Goal: Task Accomplishment & Management: Manage account settings

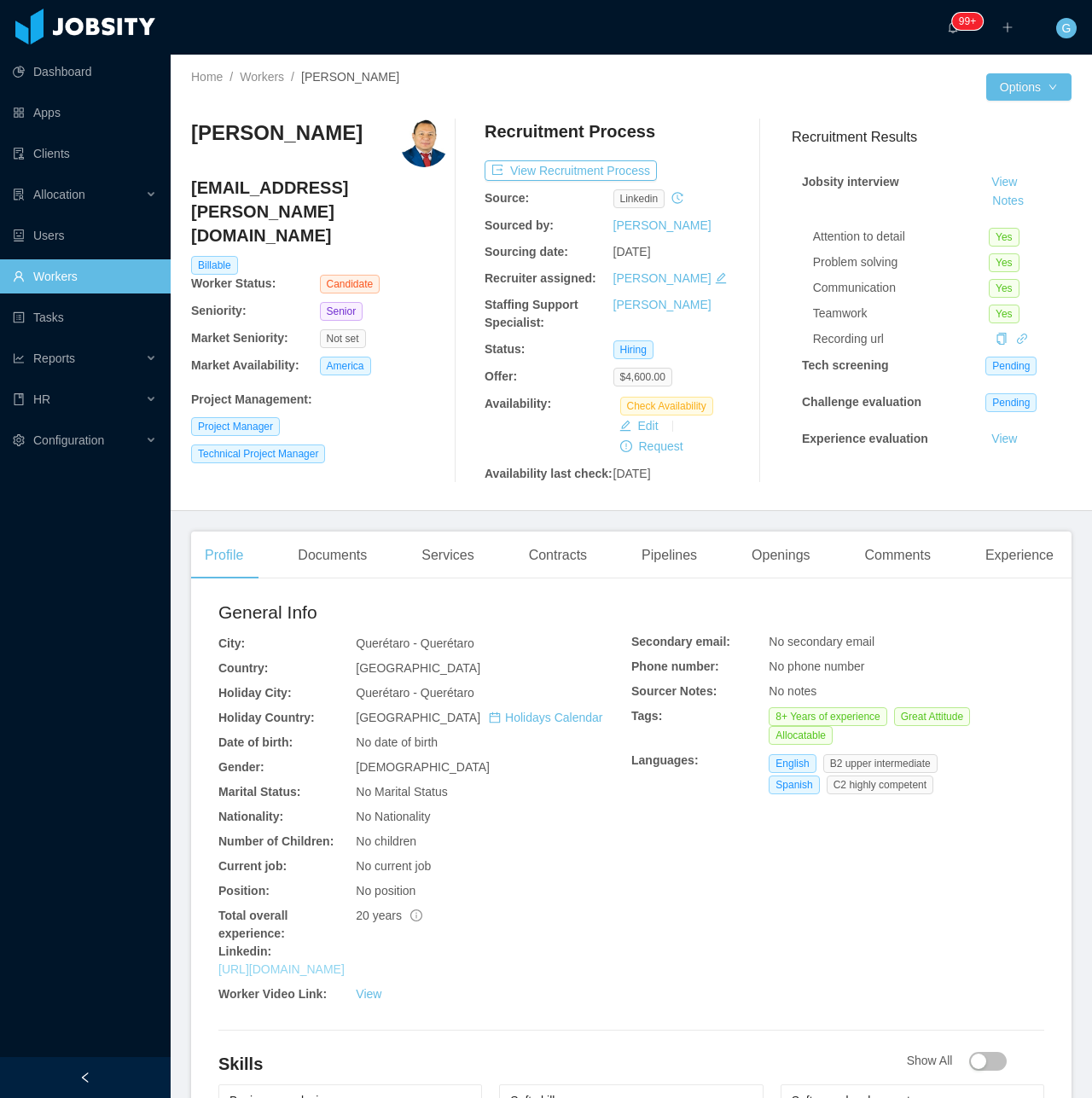
click at [345, 971] on link "https://www.linkedin.com/in/alejandropantoja-software-agileleader" at bounding box center [282, 970] width 126 height 14
click at [327, 560] on div "Documents" at bounding box center [333, 555] width 96 height 48
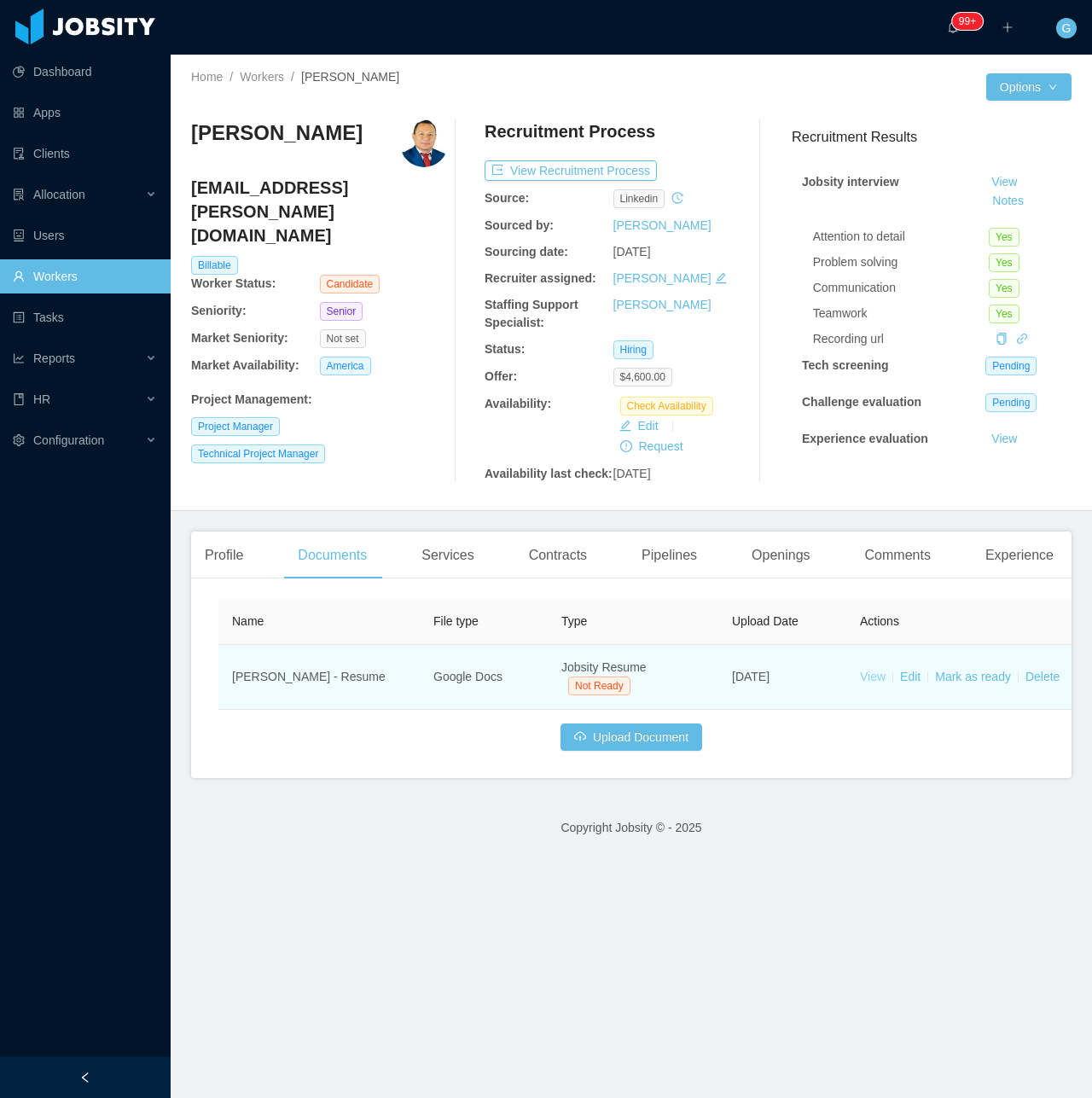
click at [866, 677] on link "View" at bounding box center [873, 677] width 26 height 14
click at [981, 676] on link "Mark as ready" at bounding box center [973, 677] width 76 height 14
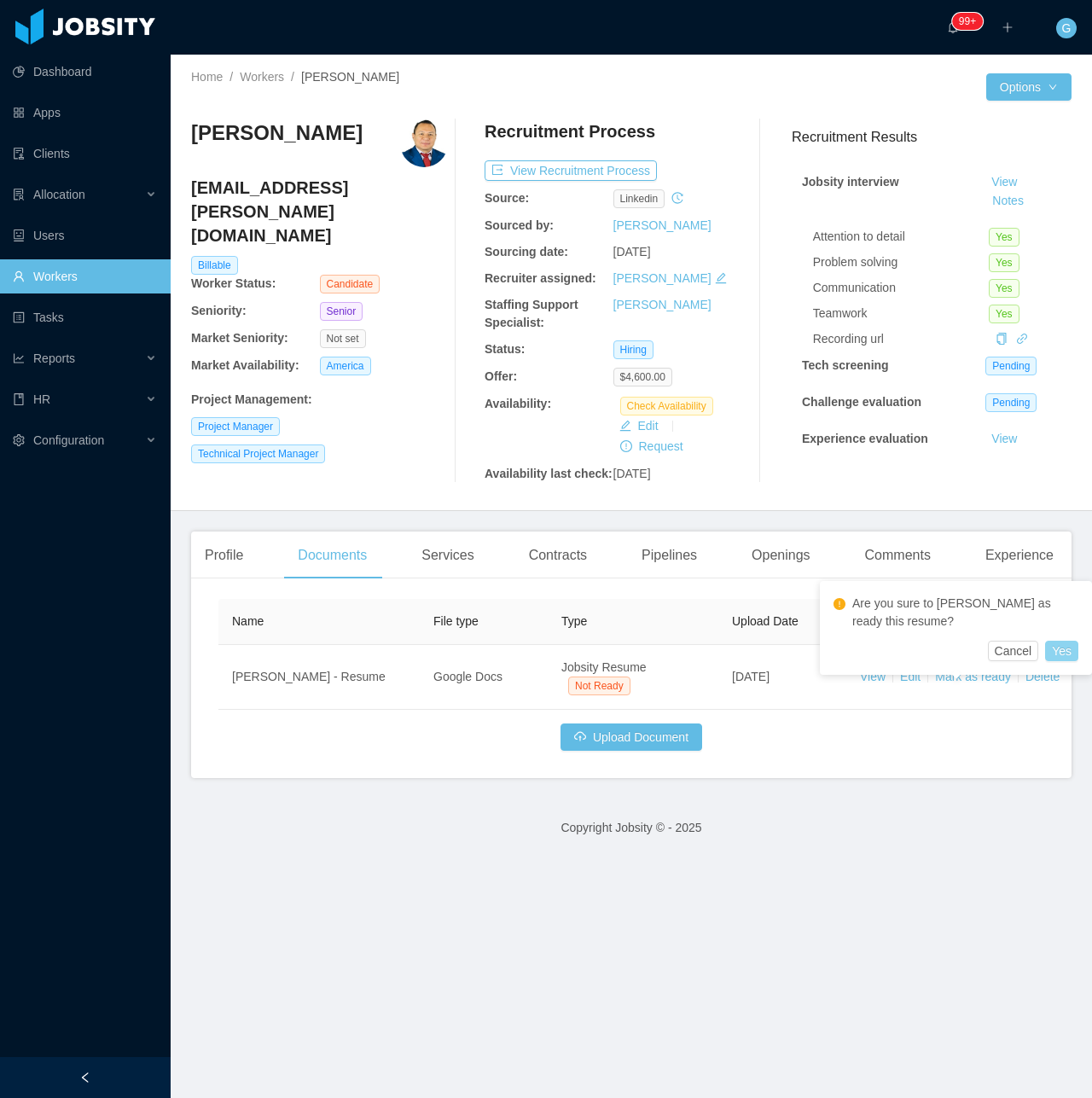
click at [1077, 650] on button "Yes" at bounding box center [1062, 651] width 33 height 21
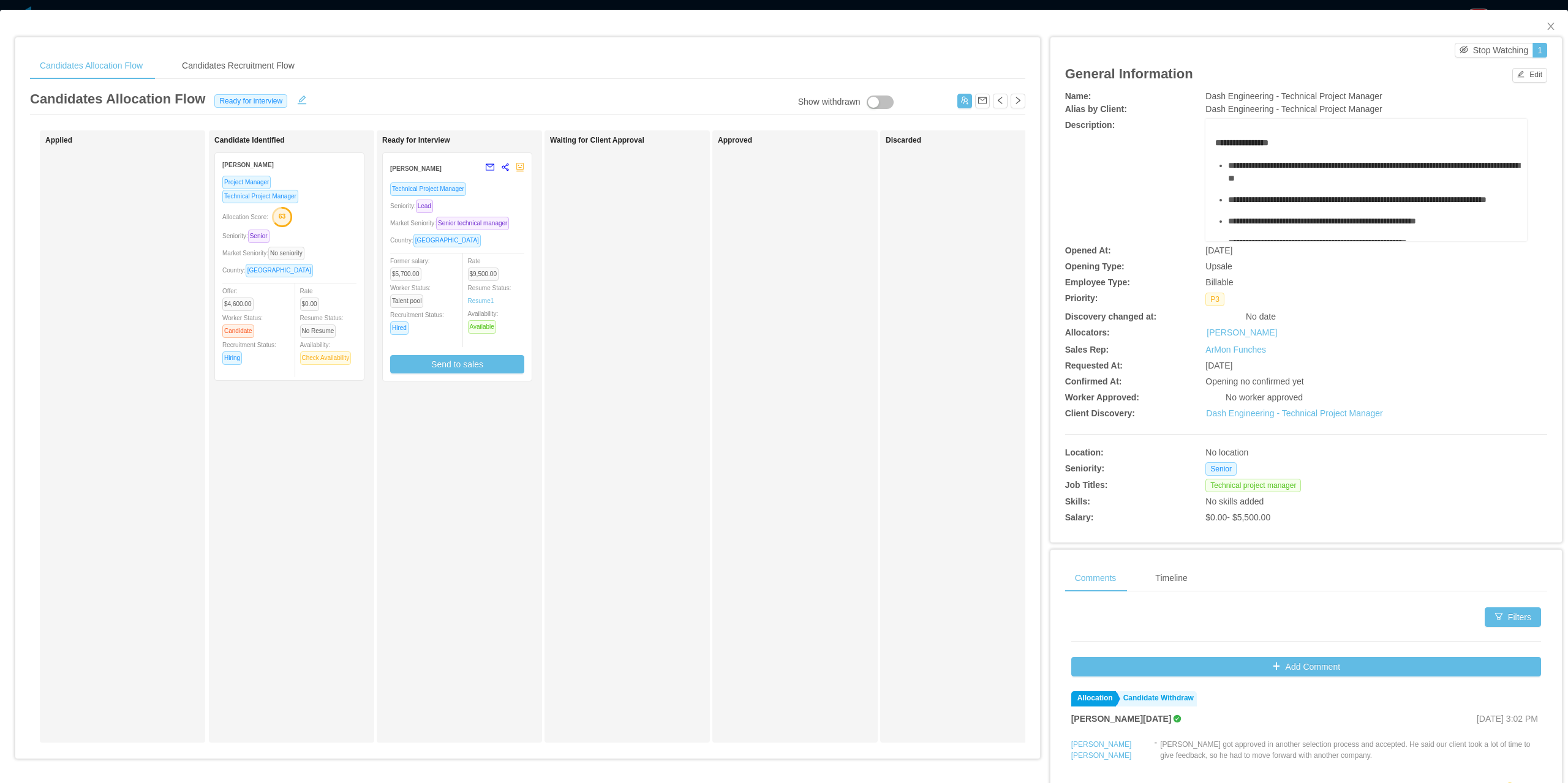
scroll to position [0, 215]
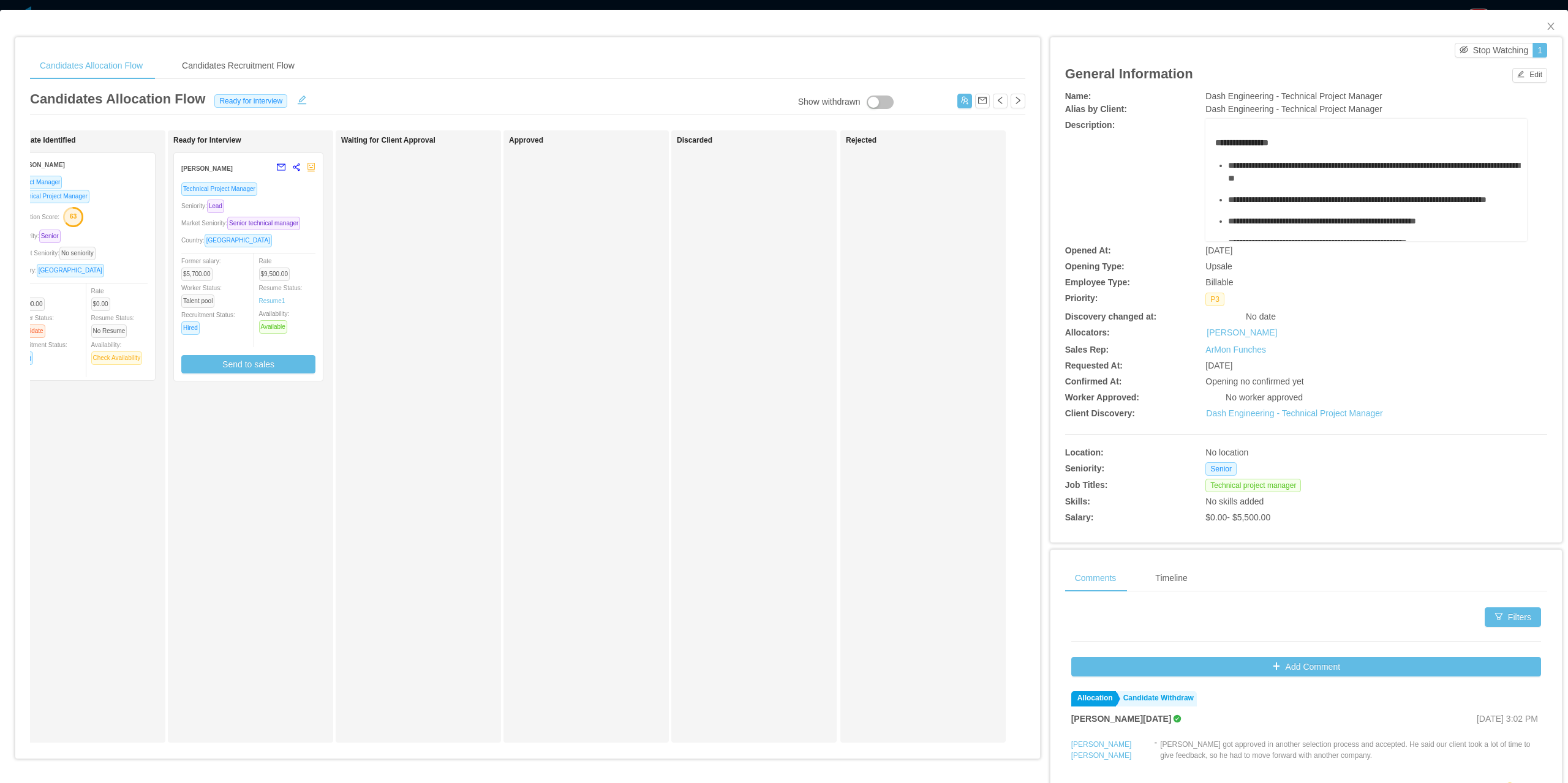
click at [876, 107] on button "button" at bounding box center [880, 102] width 27 height 13
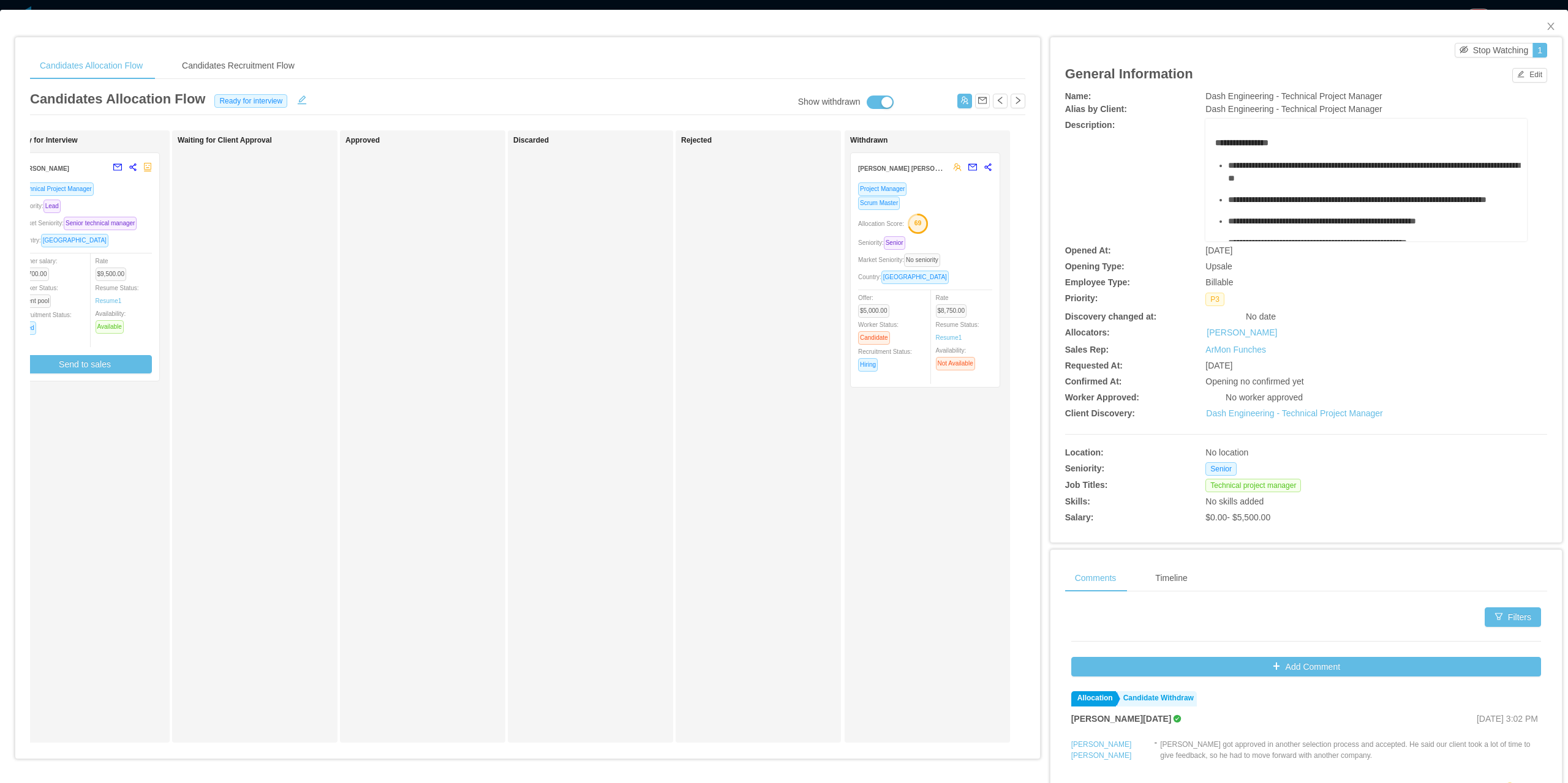
scroll to position [0, 383]
click at [967, 218] on div "Allocation Score: 69" at bounding box center [921, 223] width 134 height 20
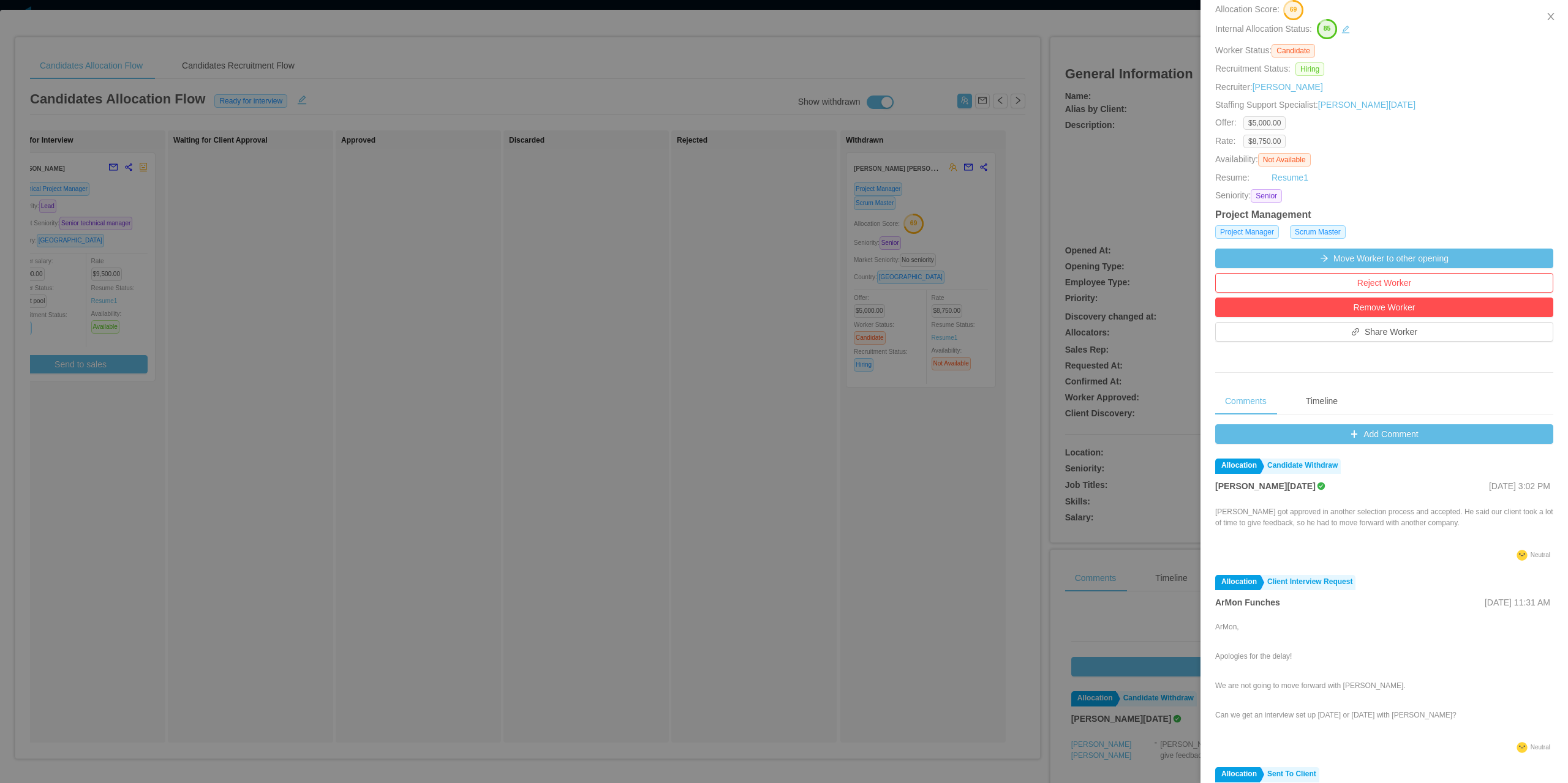
scroll to position [0, 0]
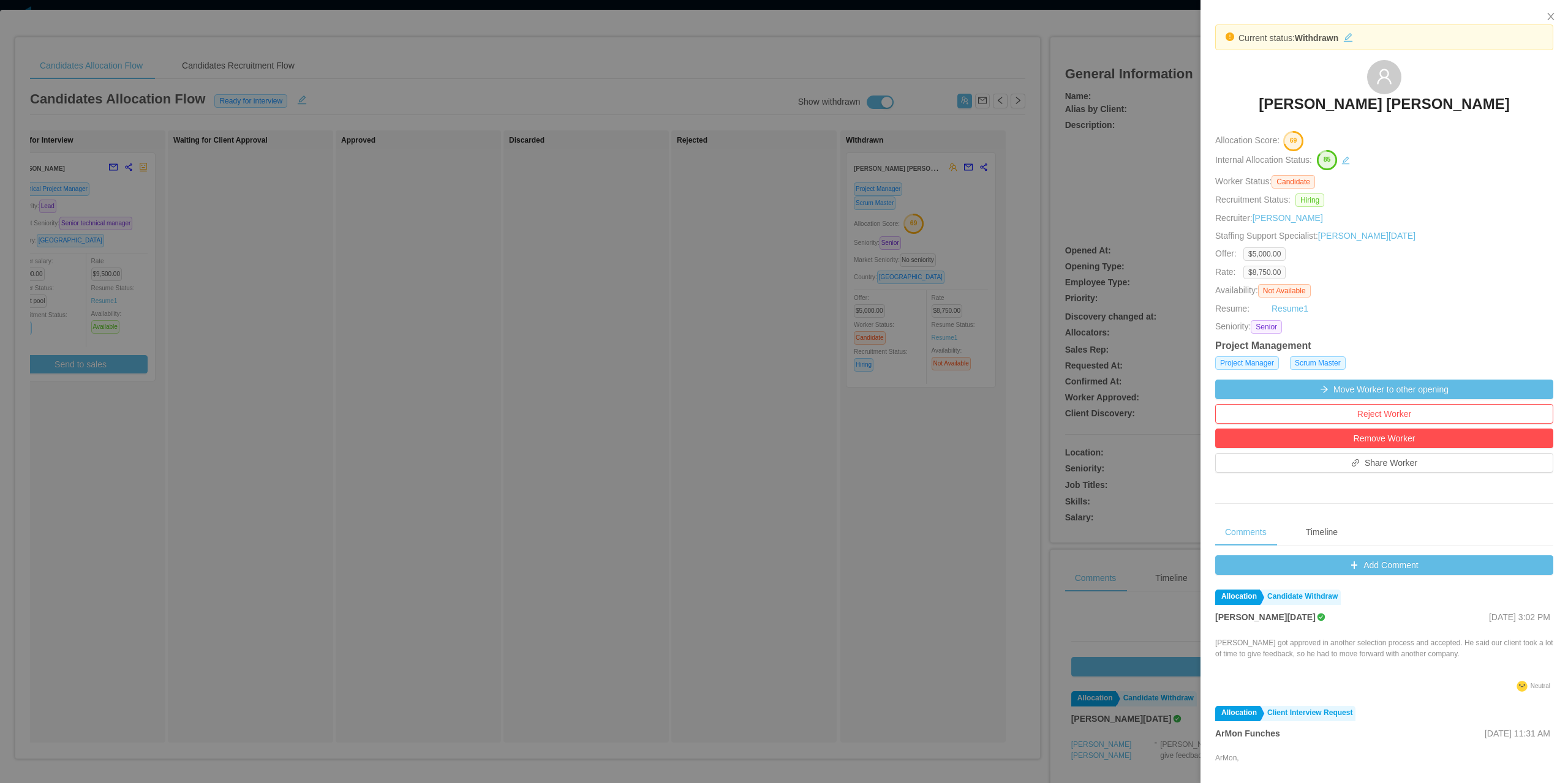
click at [1371, 101] on h3 "Jose Guillermo Torres" at bounding box center [1384, 104] width 250 height 20
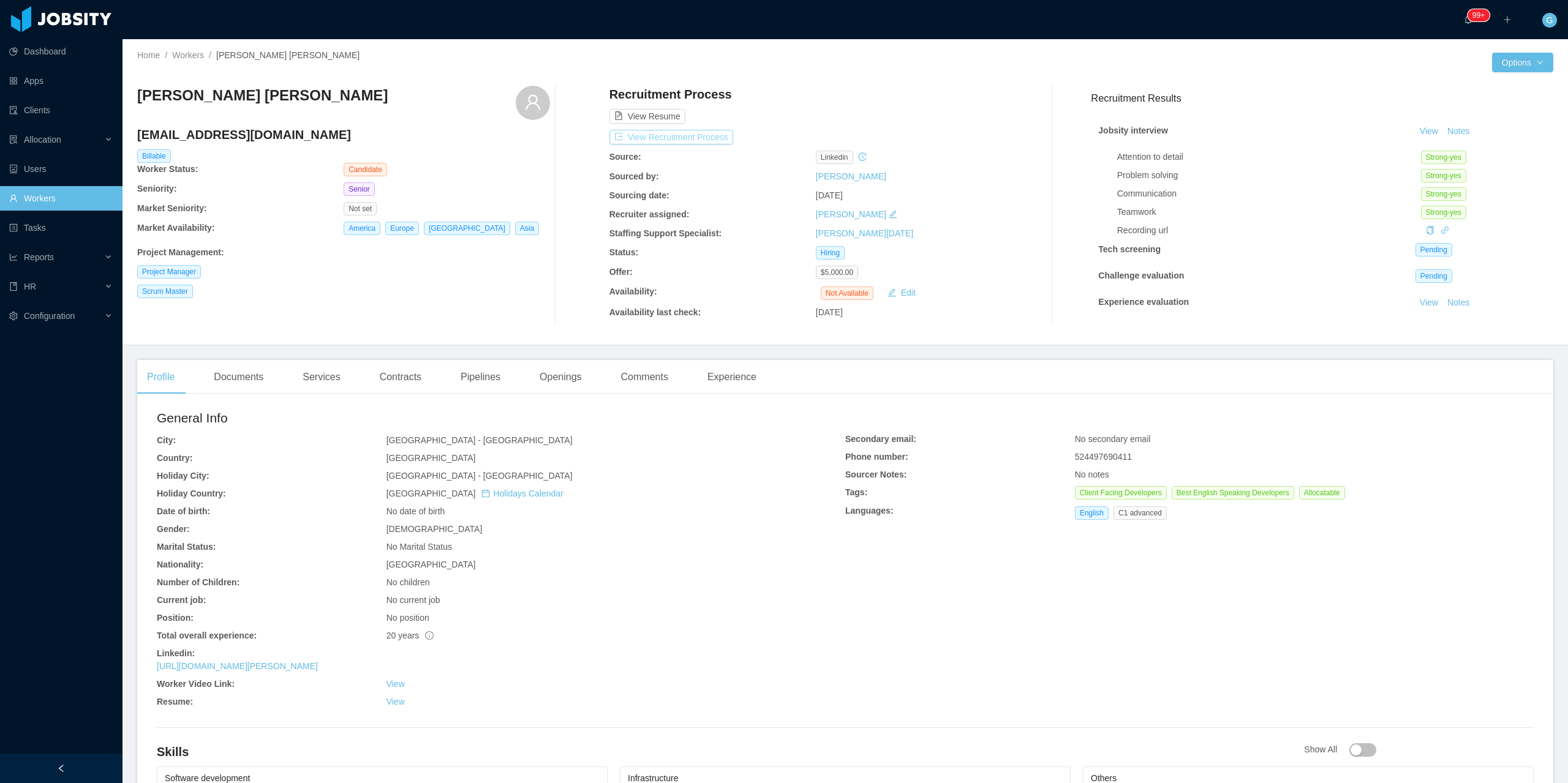
click at [694, 136] on button "View Recruitment Process" at bounding box center [671, 137] width 124 height 15
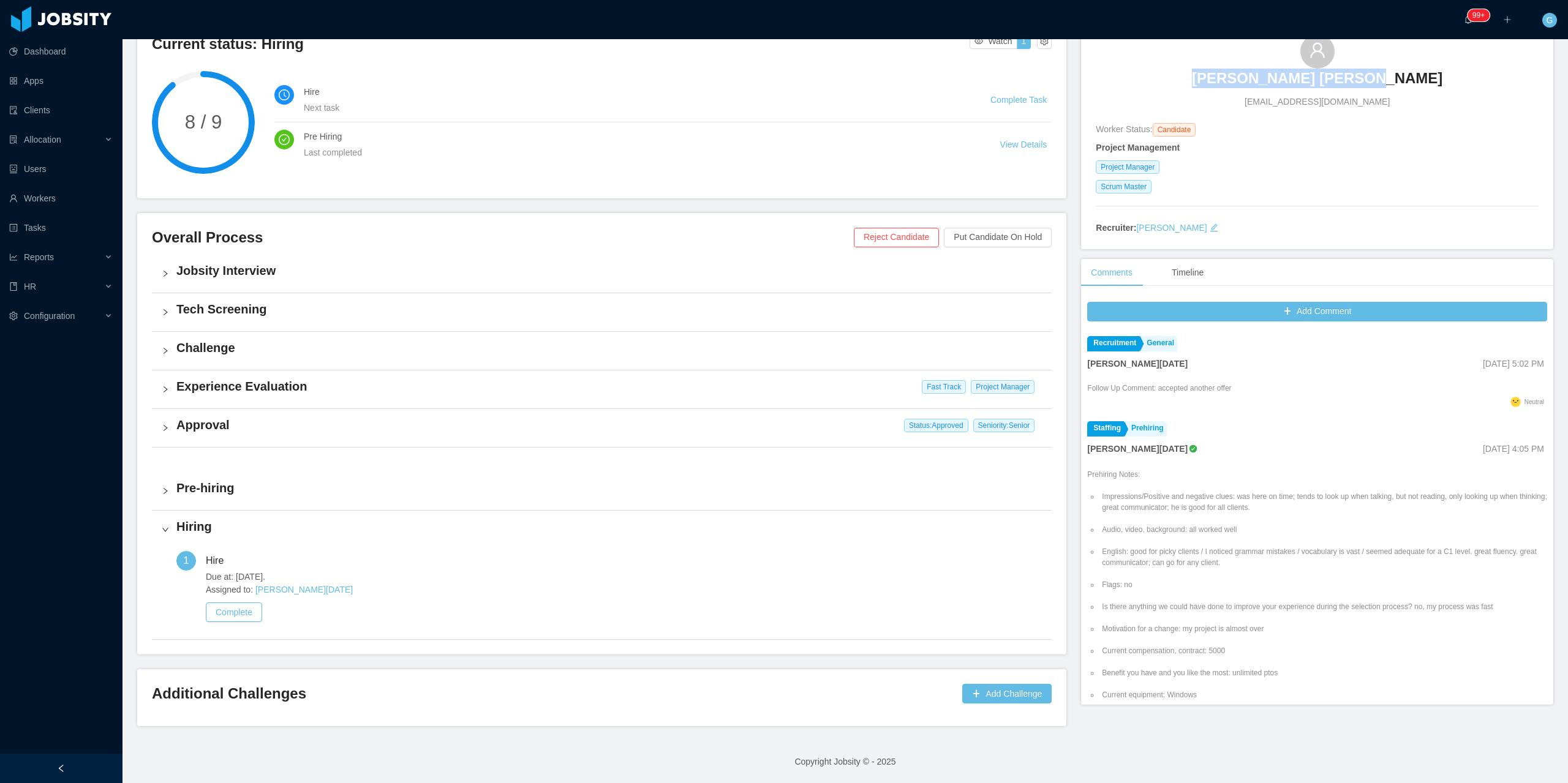
drag, startPoint x: 1196, startPoint y: 78, endPoint x: 1386, endPoint y: 89, distance: 190.3
click at [1386, 89] on div "Jose Guillermo Torres joseguillermotorres80@gmail.com" at bounding box center [1316, 71] width 443 height 74
copy h3 "Jose Guillermo Torres"
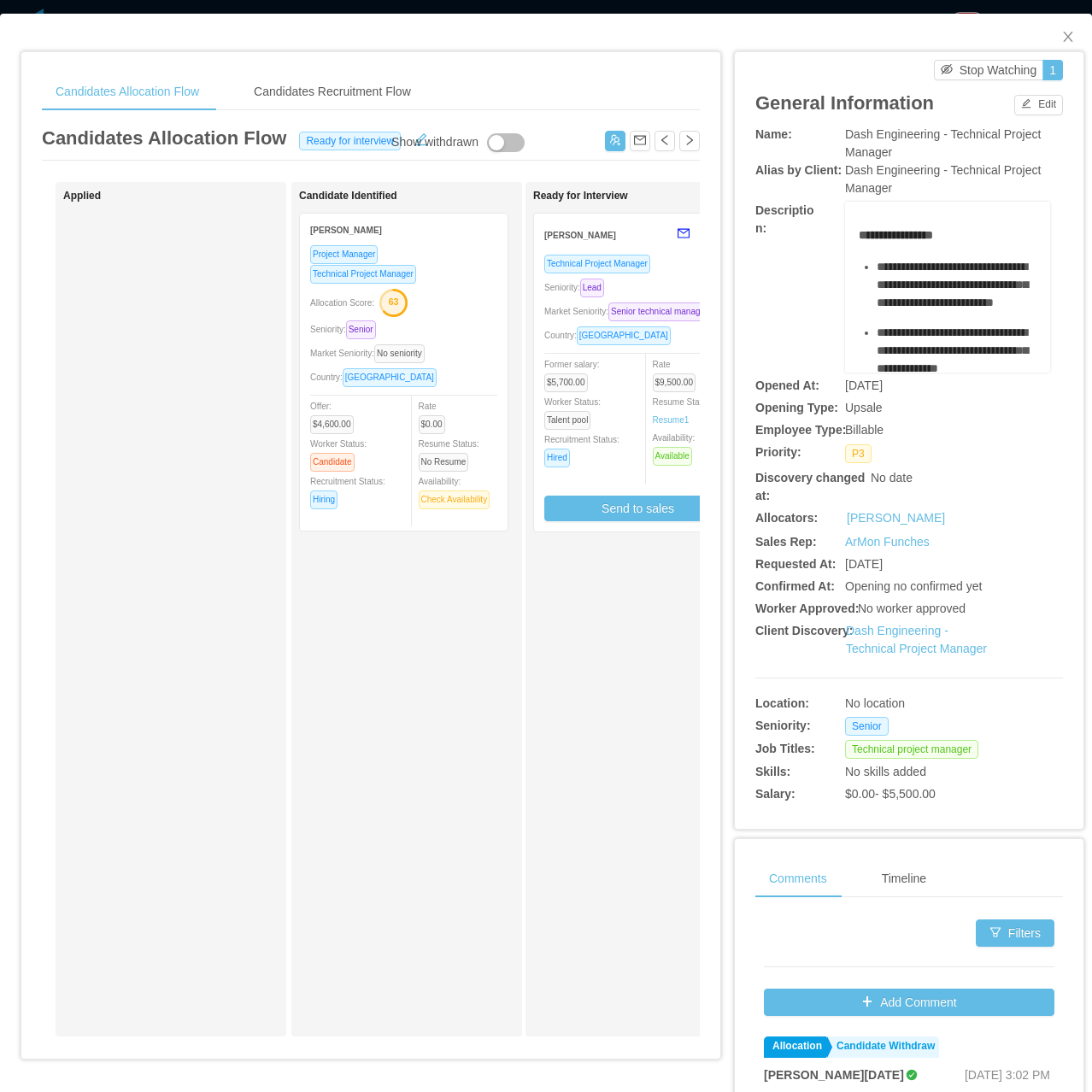
click at [882, 622] on div "Dash Engineering - Technical Project Manager" at bounding box center [922, 640] width 154 height 35
click at [894, 631] on link "Dash Engineering - Technical Project Manager" at bounding box center [916, 640] width 141 height 32
click at [1034, 109] on button "Edit" at bounding box center [1038, 104] width 48 height 21
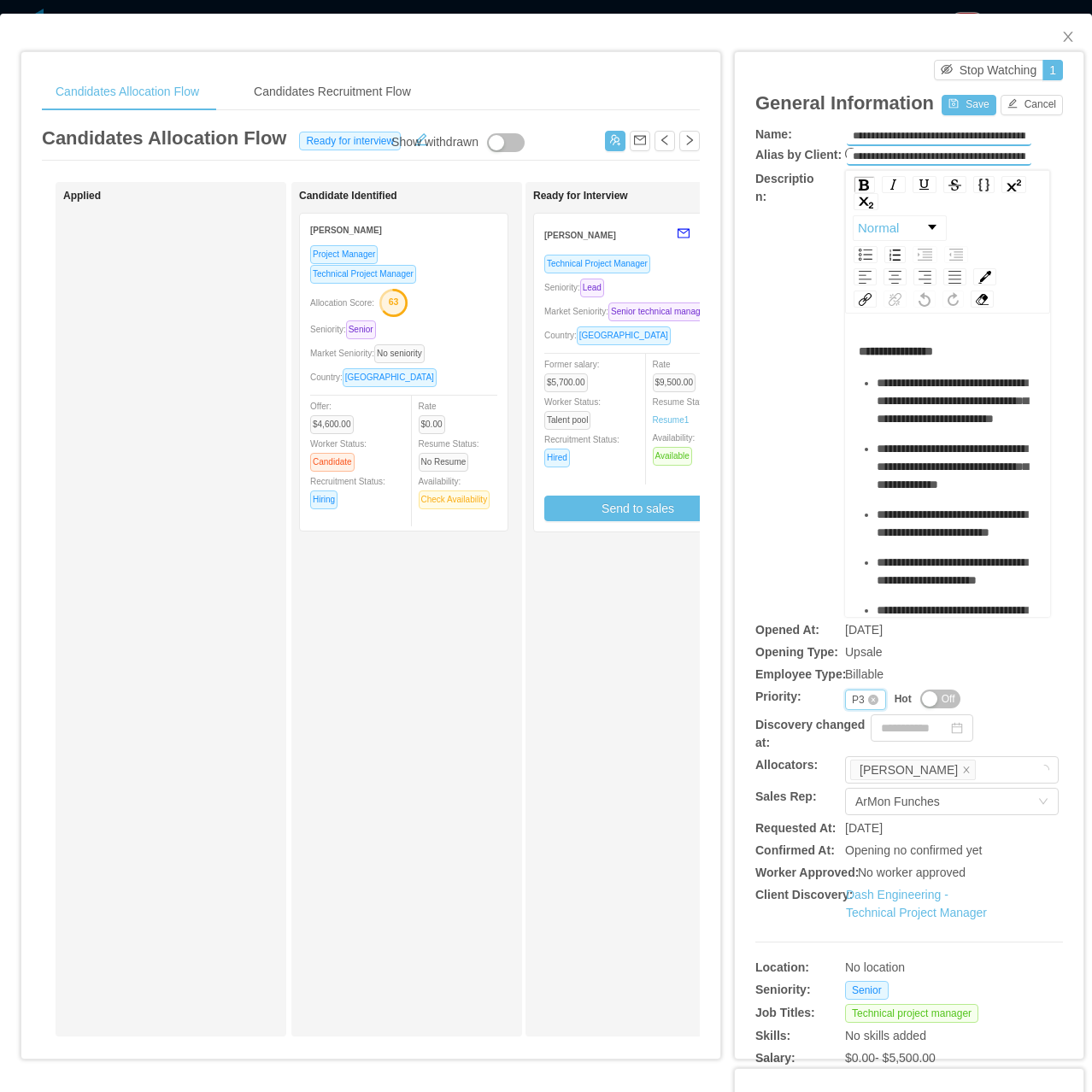
click at [852, 693] on div "P3" at bounding box center [857, 699] width 13 height 19
click at [861, 734] on li "P1" at bounding box center [854, 728] width 39 height 28
click at [967, 109] on button "Save" at bounding box center [968, 104] width 54 height 21
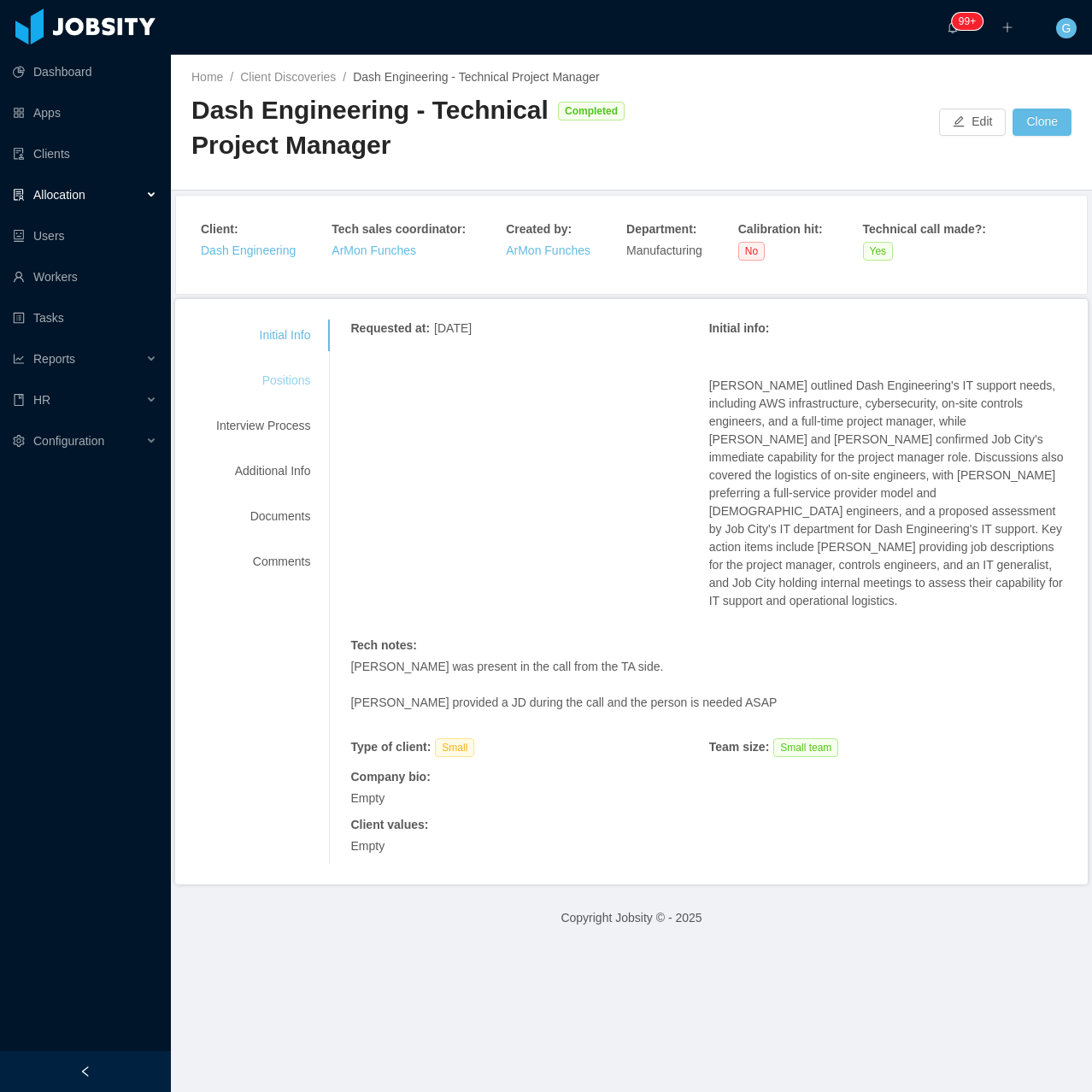
click at [285, 387] on div "Positions" at bounding box center [262, 380] width 135 height 32
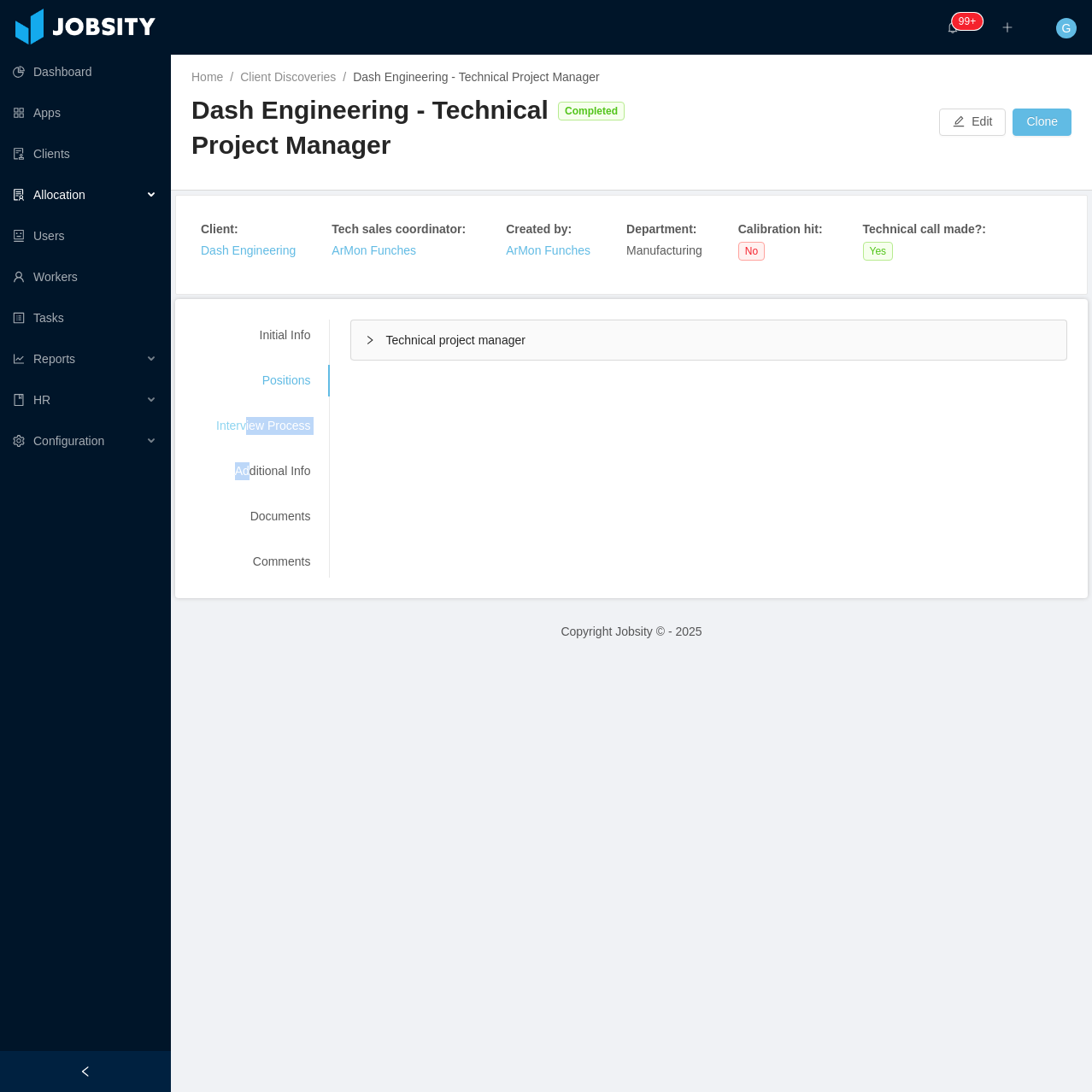
click at [246, 441] on div "Initial Info Positions Interview Process Additional Info Documents Comments" at bounding box center [262, 448] width 135 height 258
click at [247, 441] on div "Interview Process" at bounding box center [262, 426] width 135 height 32
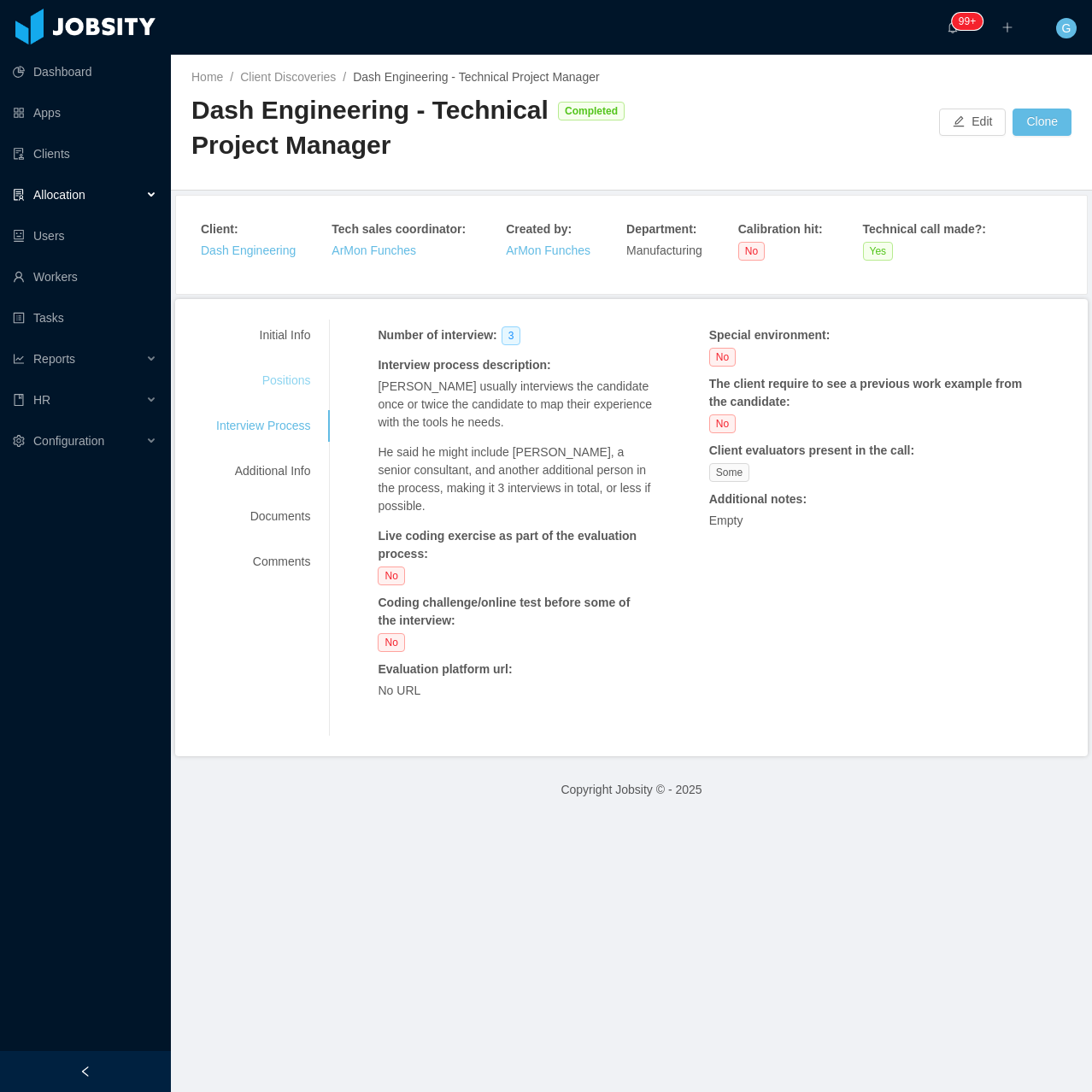
click at [311, 393] on div "Positions" at bounding box center [262, 380] width 135 height 32
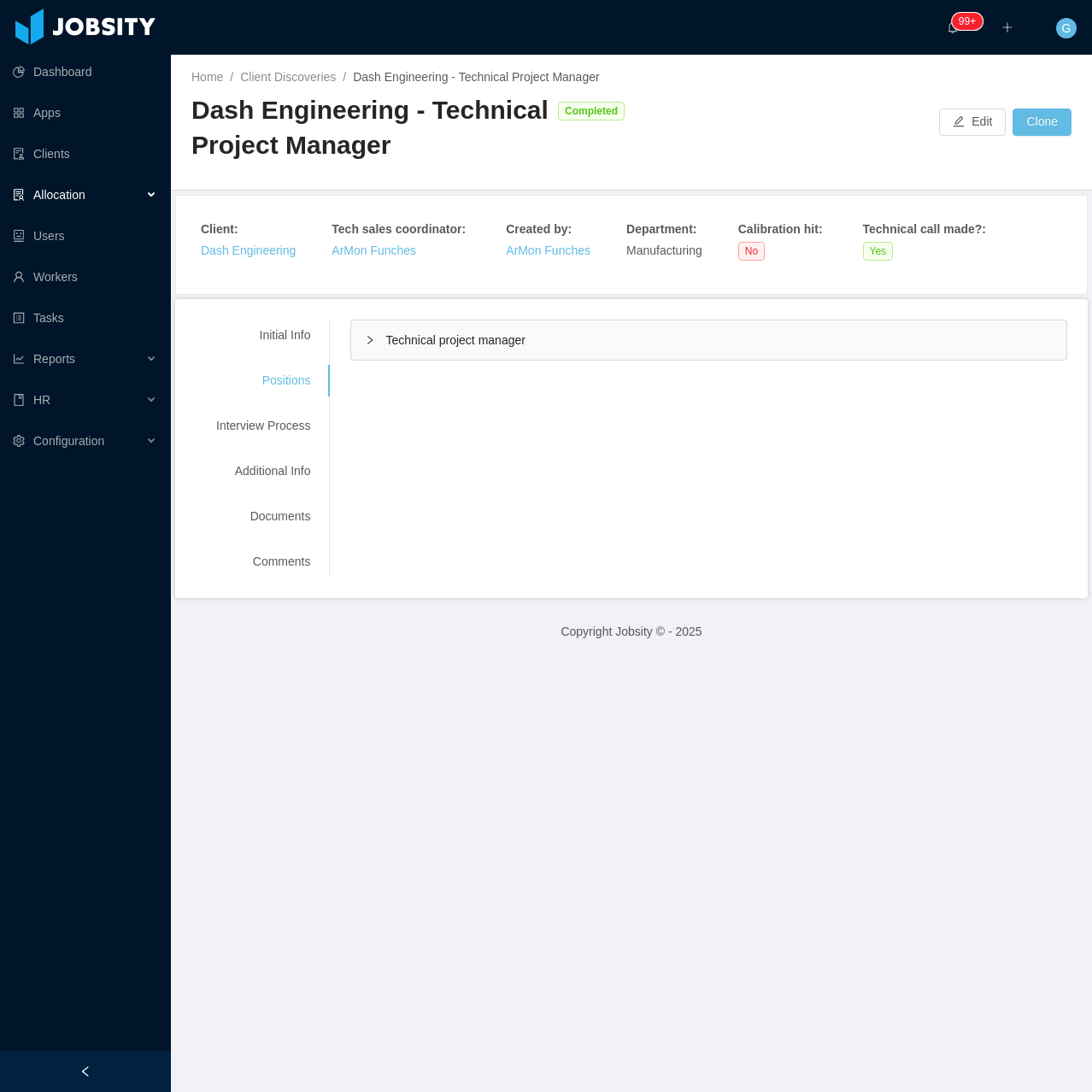
click at [301, 354] on div "Initial Info Positions Interview Process Additional Info Documents Comments" at bounding box center [262, 448] width 135 height 258
click at [397, 361] on div "Initial Info Positions Interview Process Additional Info Documents Comments Req…" at bounding box center [631, 448] width 871 height 258
click at [399, 356] on div "Technical project manager" at bounding box center [708, 340] width 715 height 39
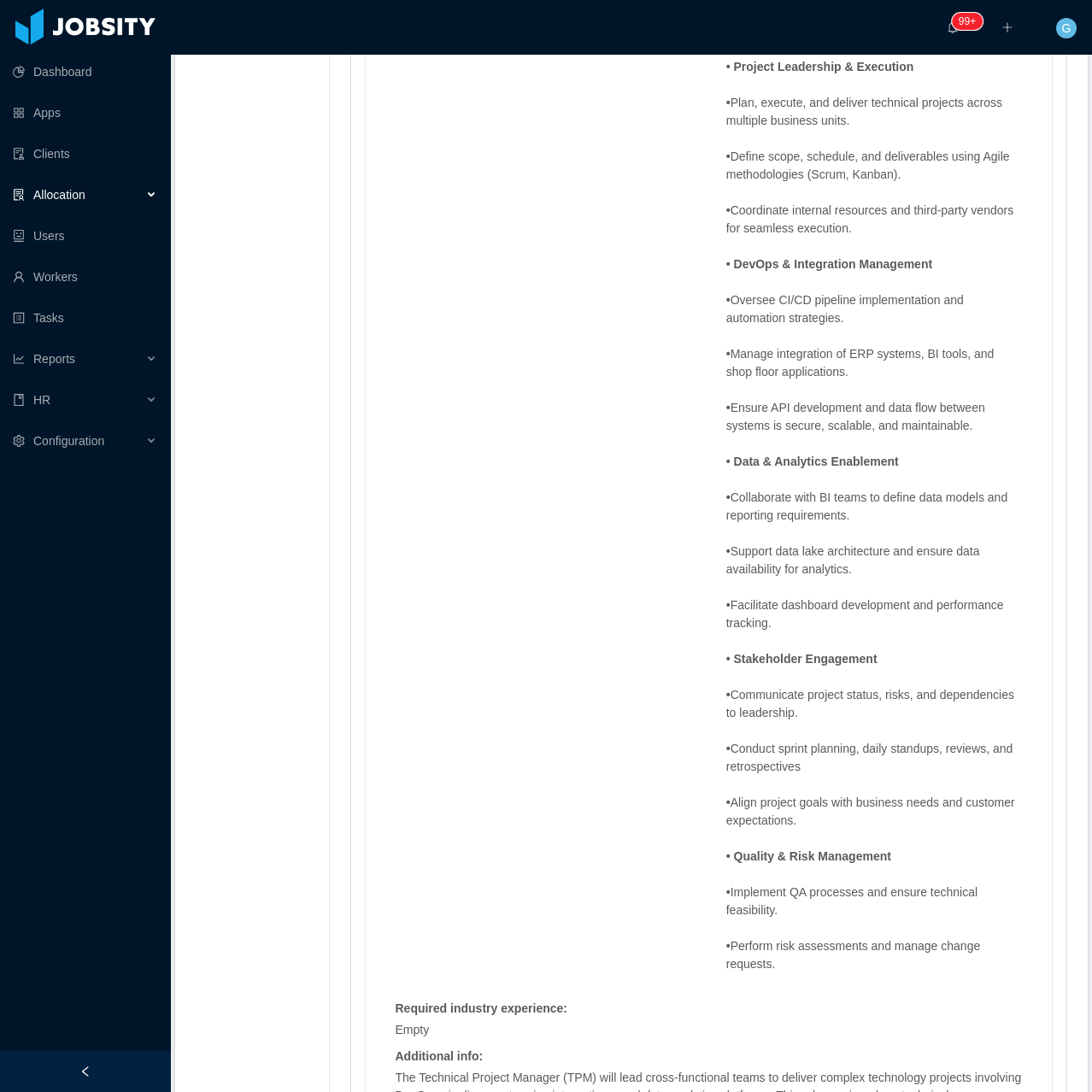
scroll to position [1879, 0]
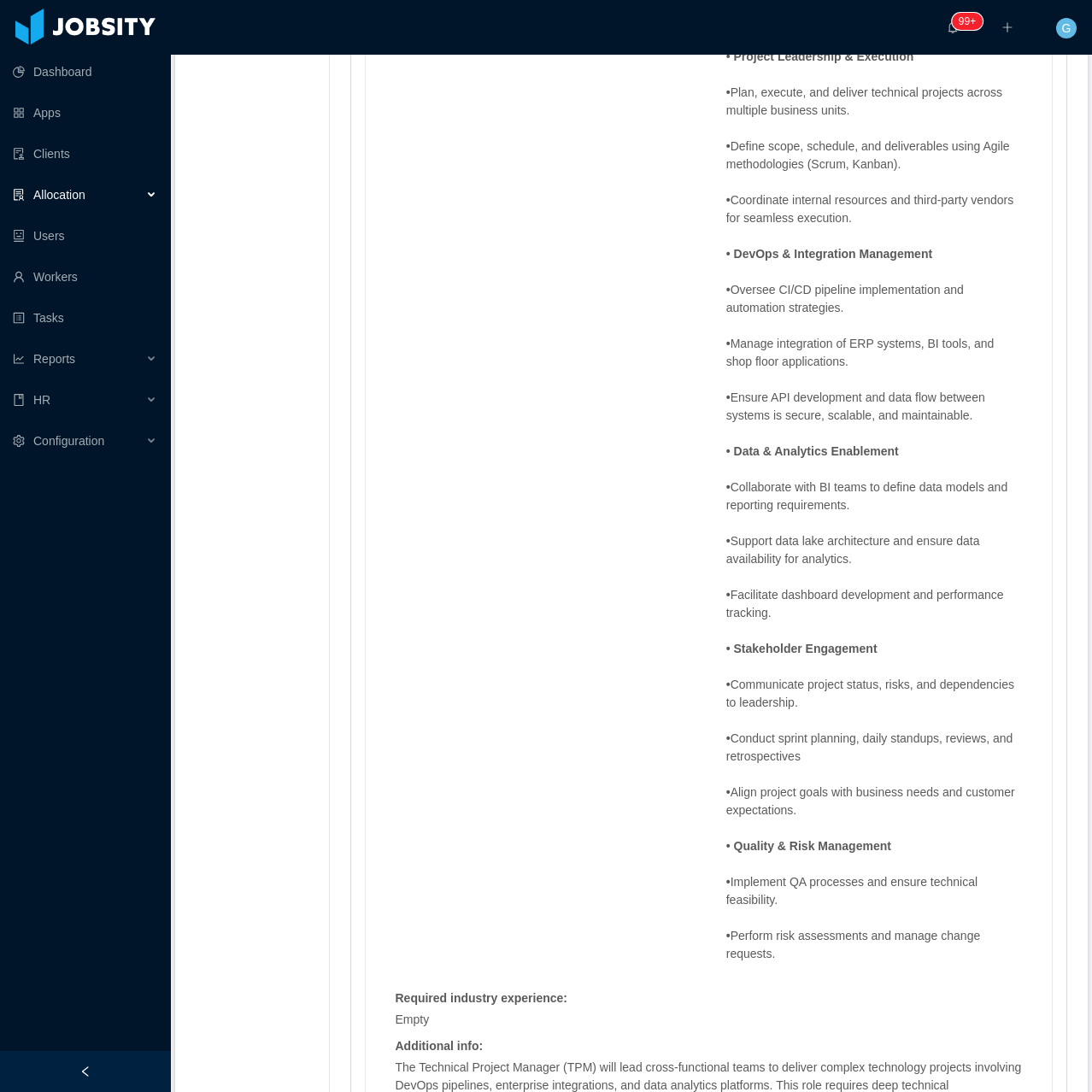
click at [130, 211] on div "Allocation" at bounding box center [85, 194] width 171 height 34
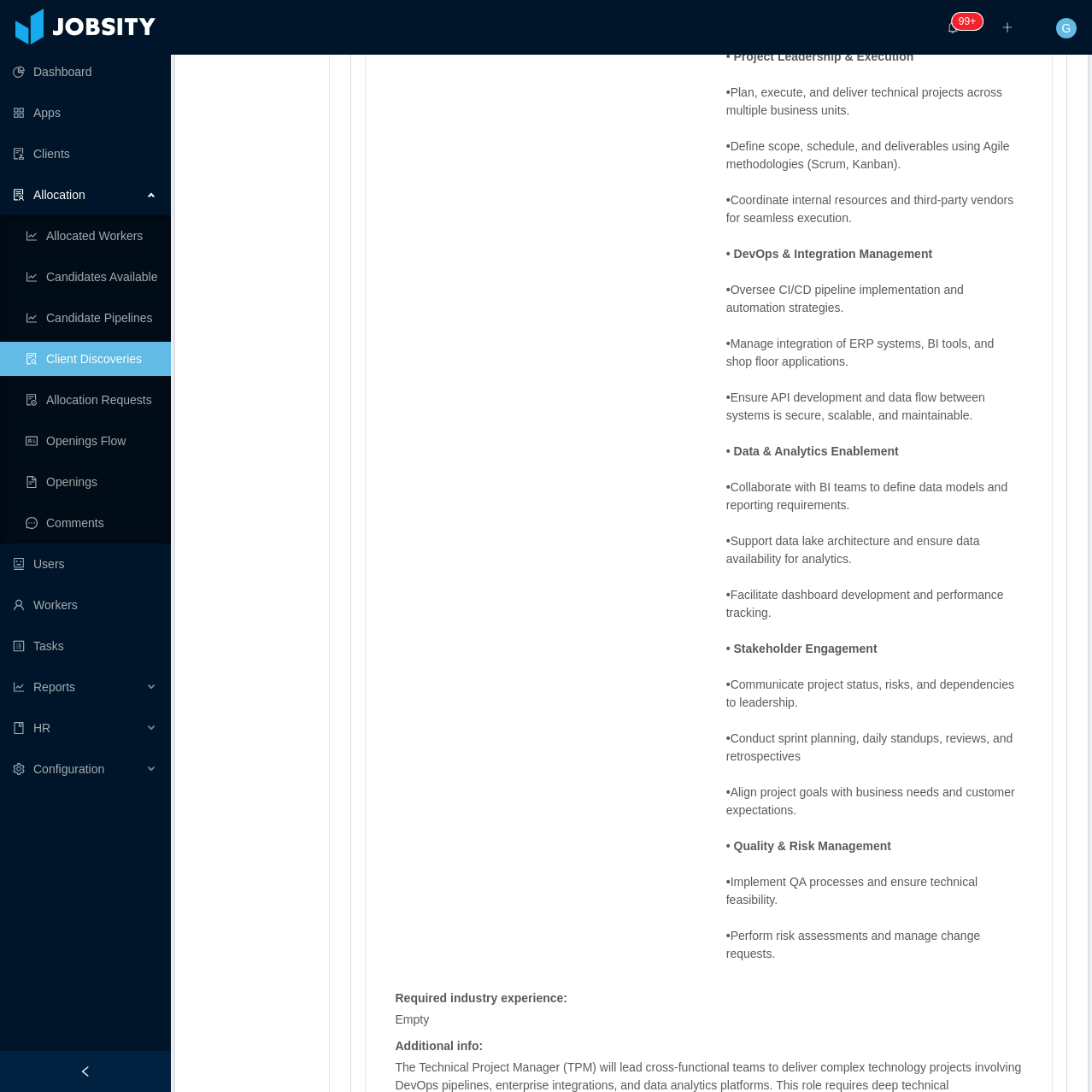
click at [143, 207] on div "Allocation" at bounding box center [85, 194] width 171 height 34
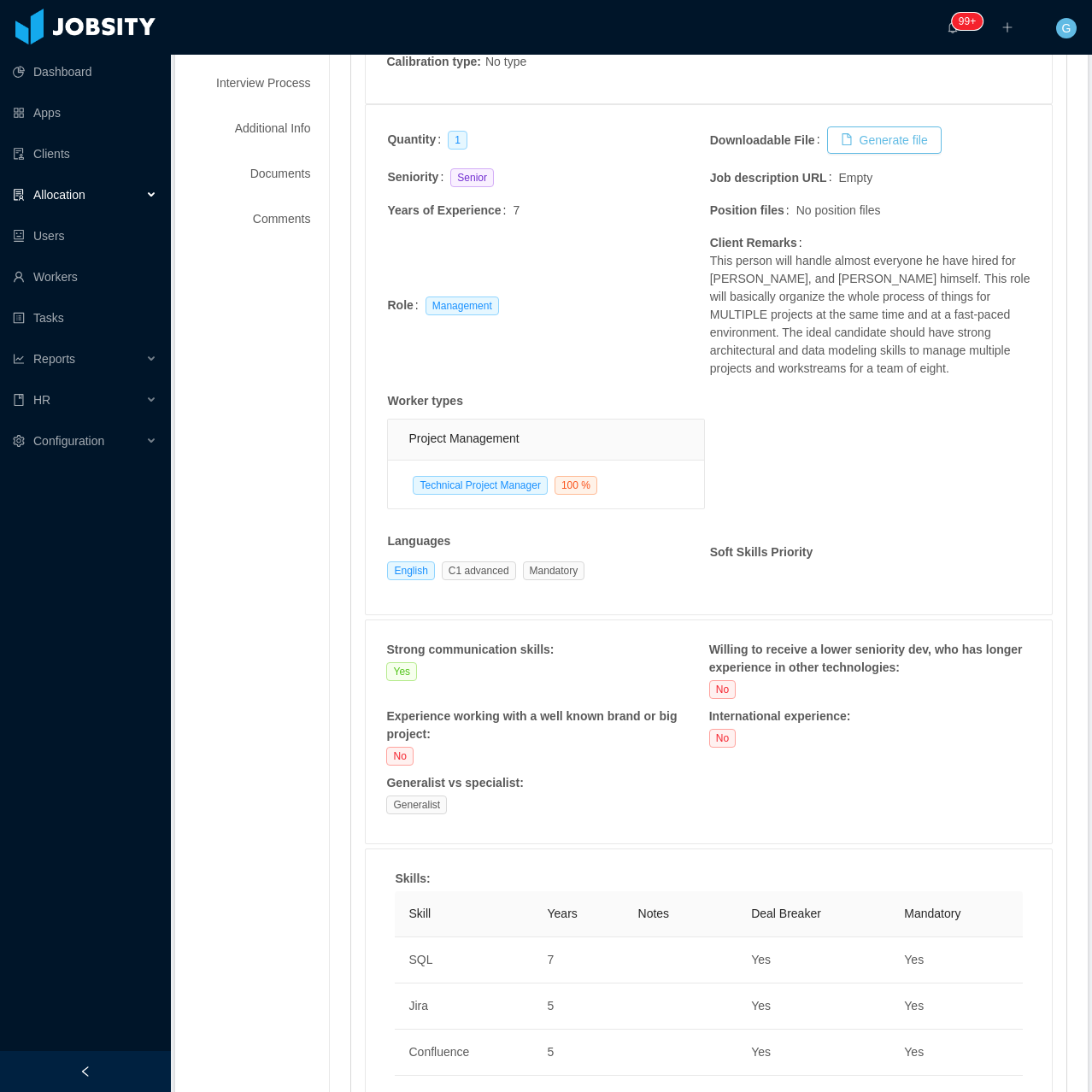
scroll to position [0, 0]
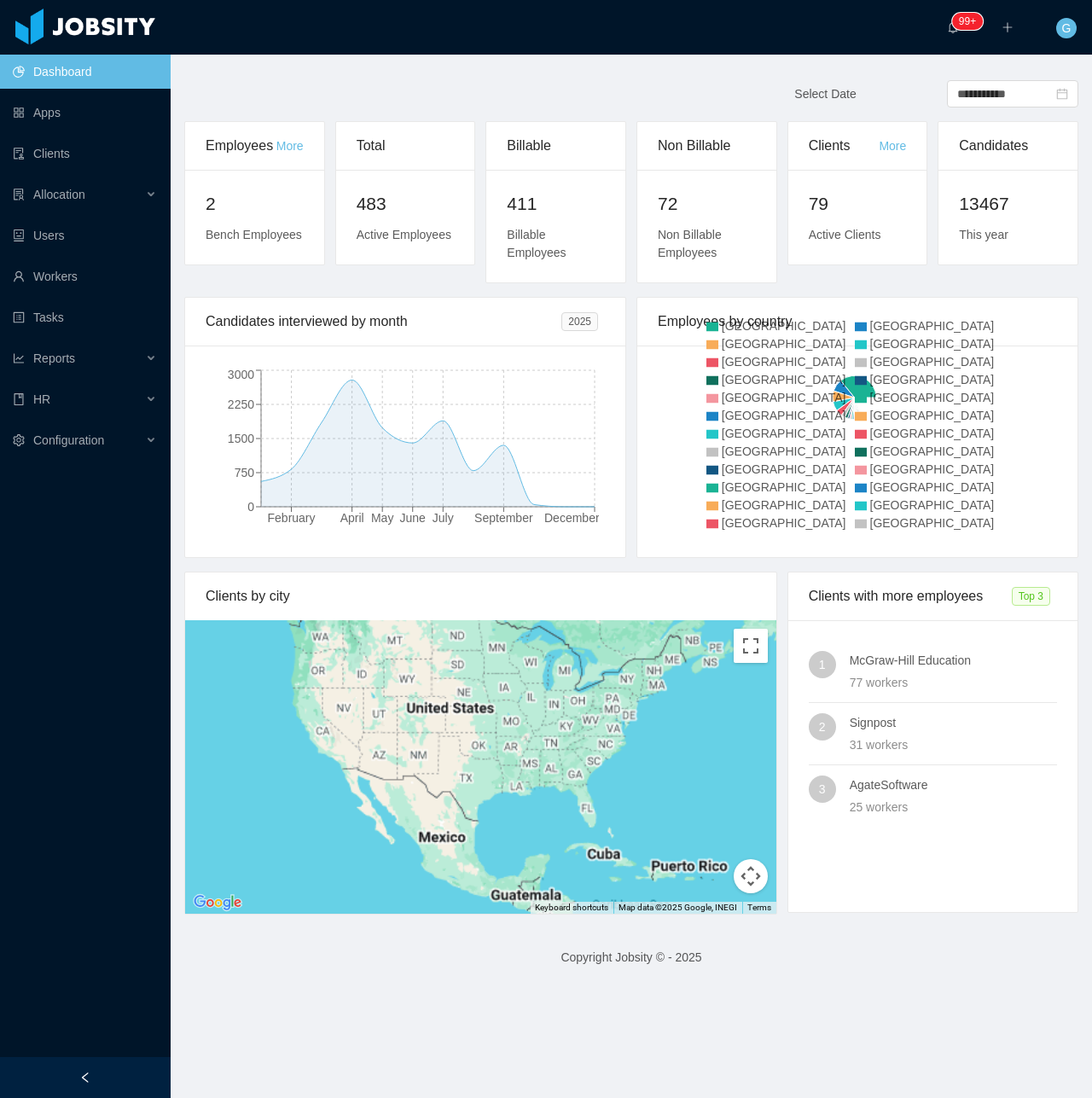
click at [123, 214] on li "Allocation" at bounding box center [85, 196] width 170 height 37
click at [134, 202] on div "Allocation" at bounding box center [85, 194] width 170 height 34
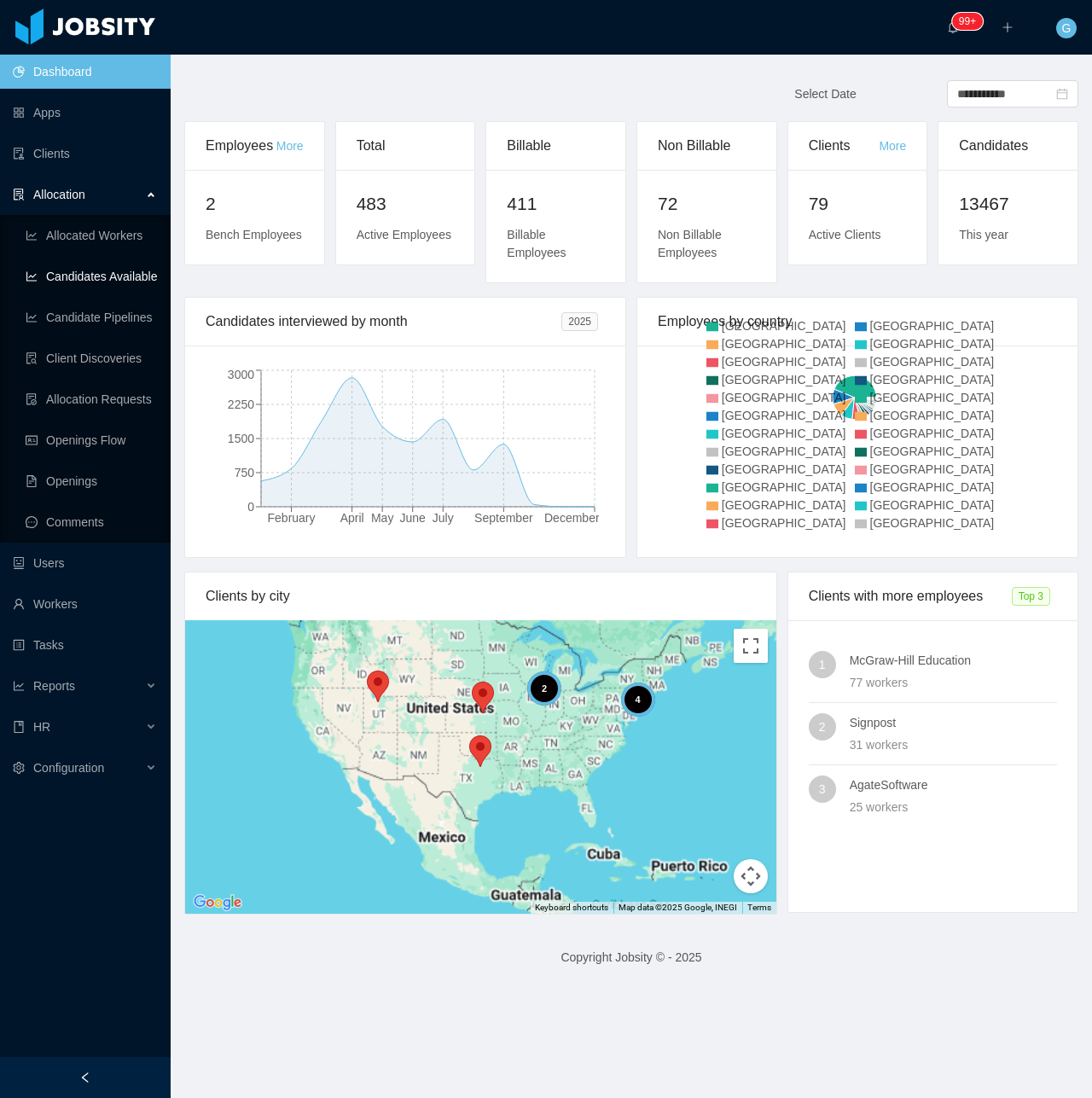
click at [149, 282] on link "Candidates Available" at bounding box center [91, 276] width 131 height 34
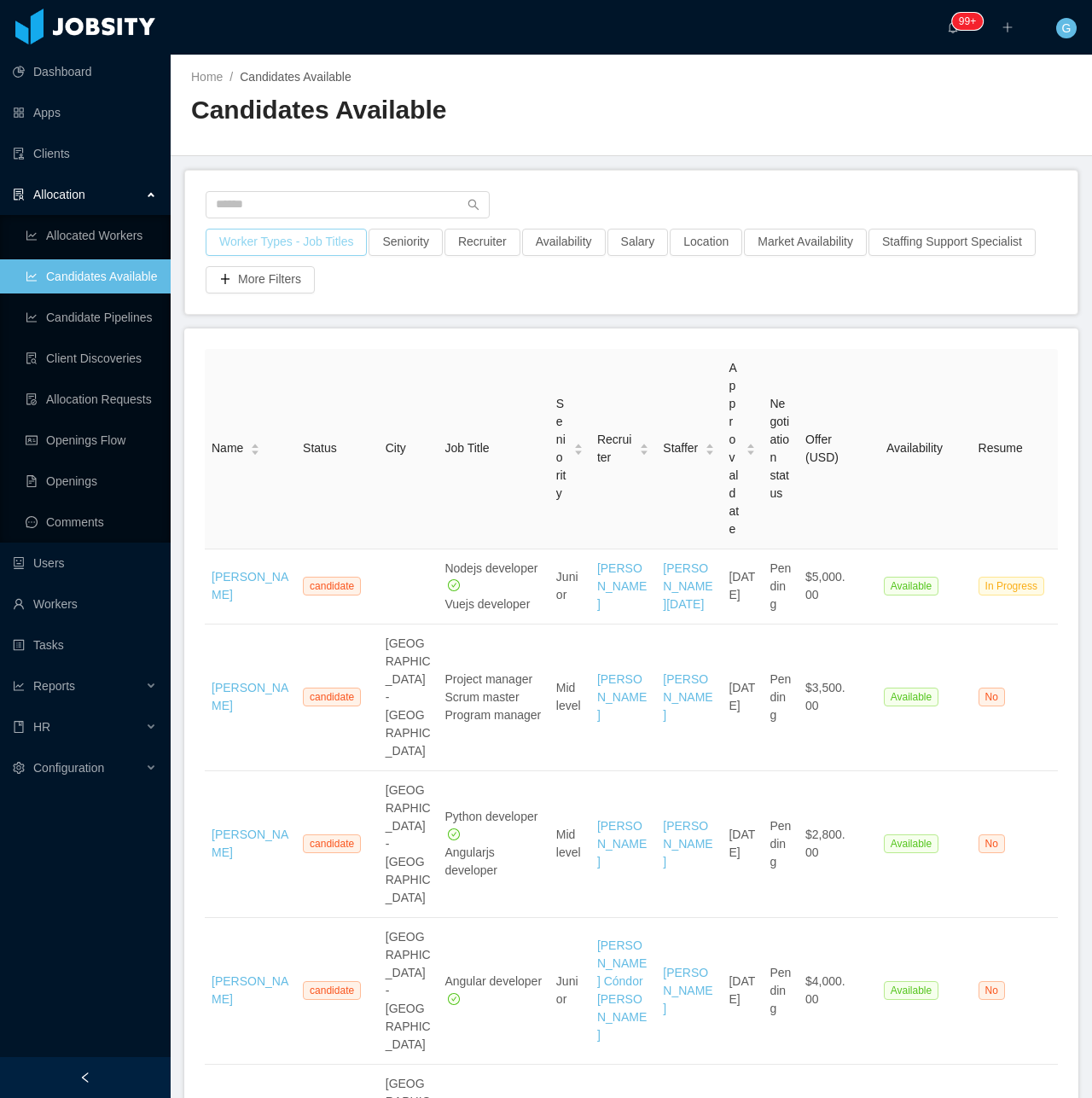
click at [326, 228] on button "Worker Types - Job Titles" at bounding box center [287, 242] width 161 height 28
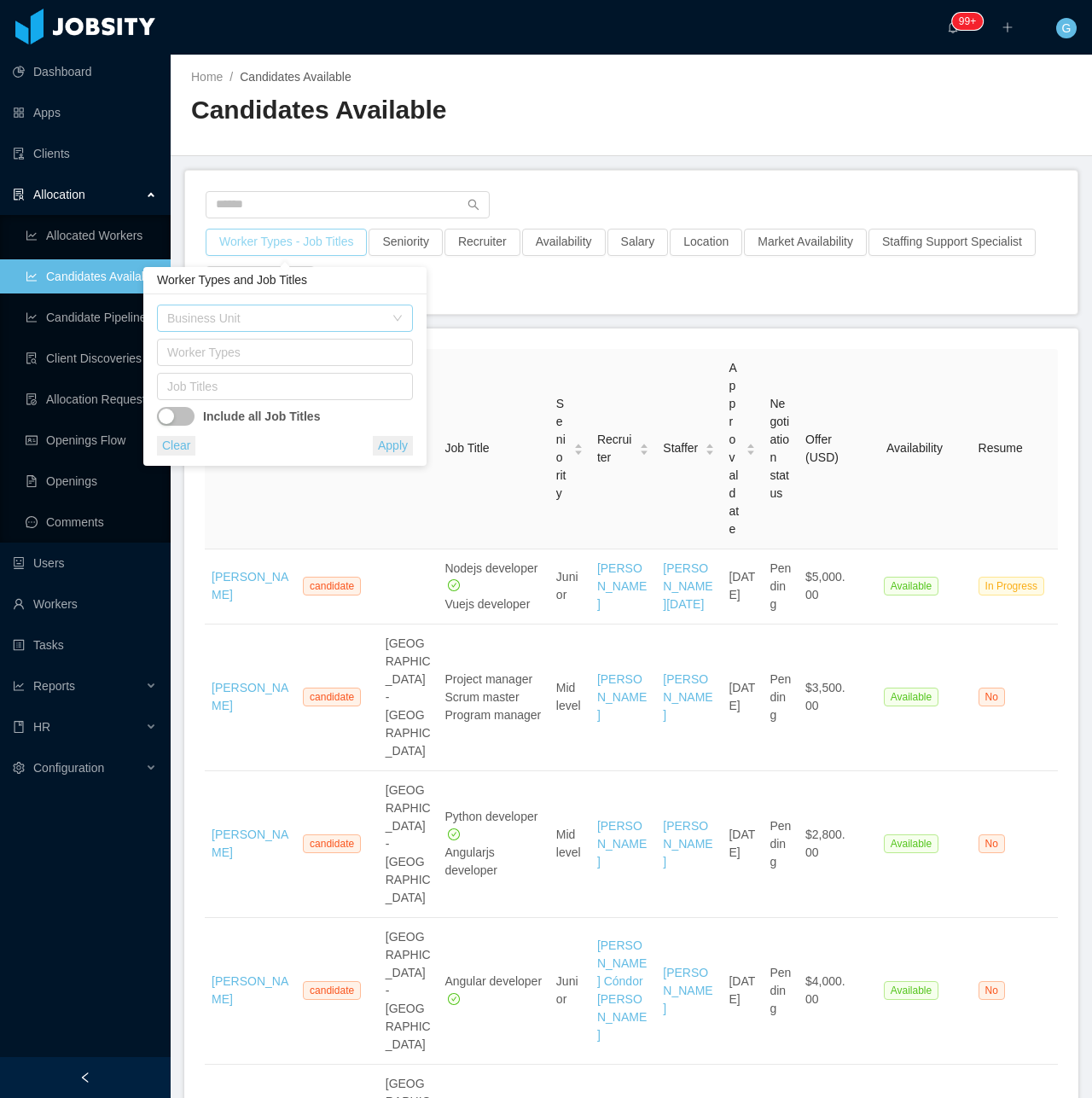
click at [246, 325] on div "Business Unit" at bounding box center [276, 318] width 217 height 17
click at [203, 290] on div "Worker Types and Job Titles" at bounding box center [286, 281] width 284 height 28
click at [210, 388] on div "Job Titles" at bounding box center [281, 386] width 227 height 17
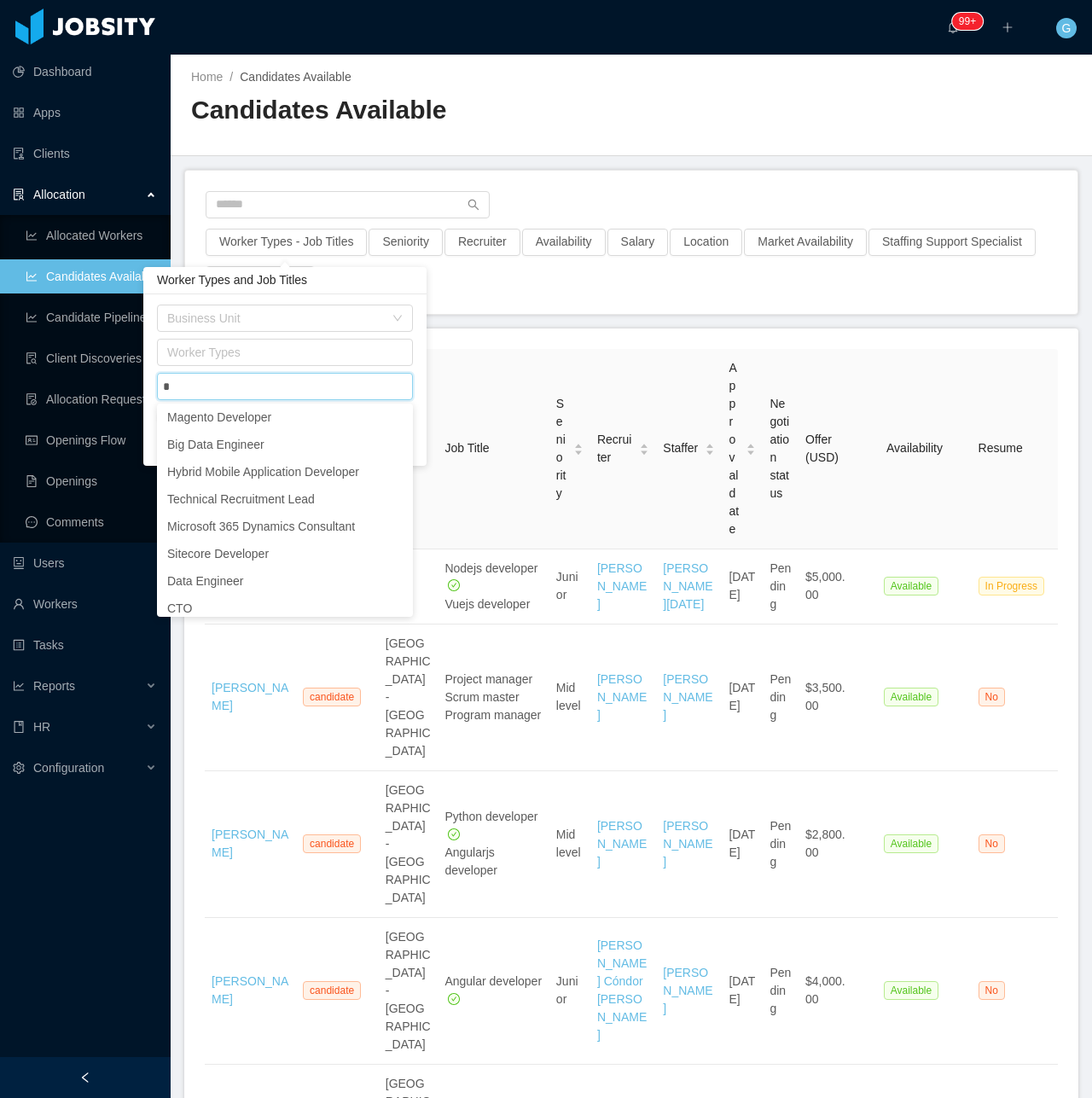
scroll to position [3, 0]
type input "****"
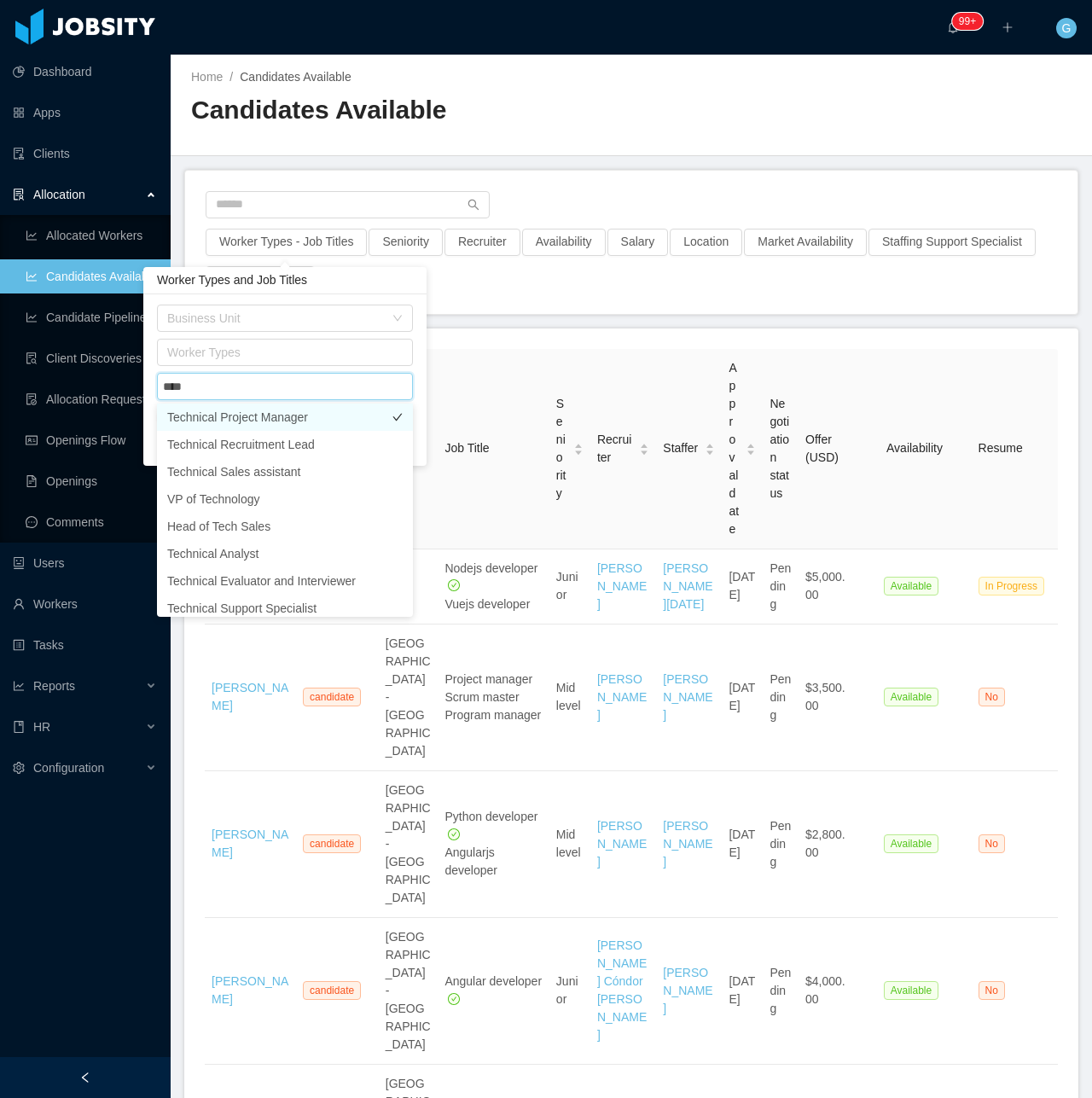
click at [271, 427] on li "Technical Project Manager" at bounding box center [285, 418] width 256 height 28
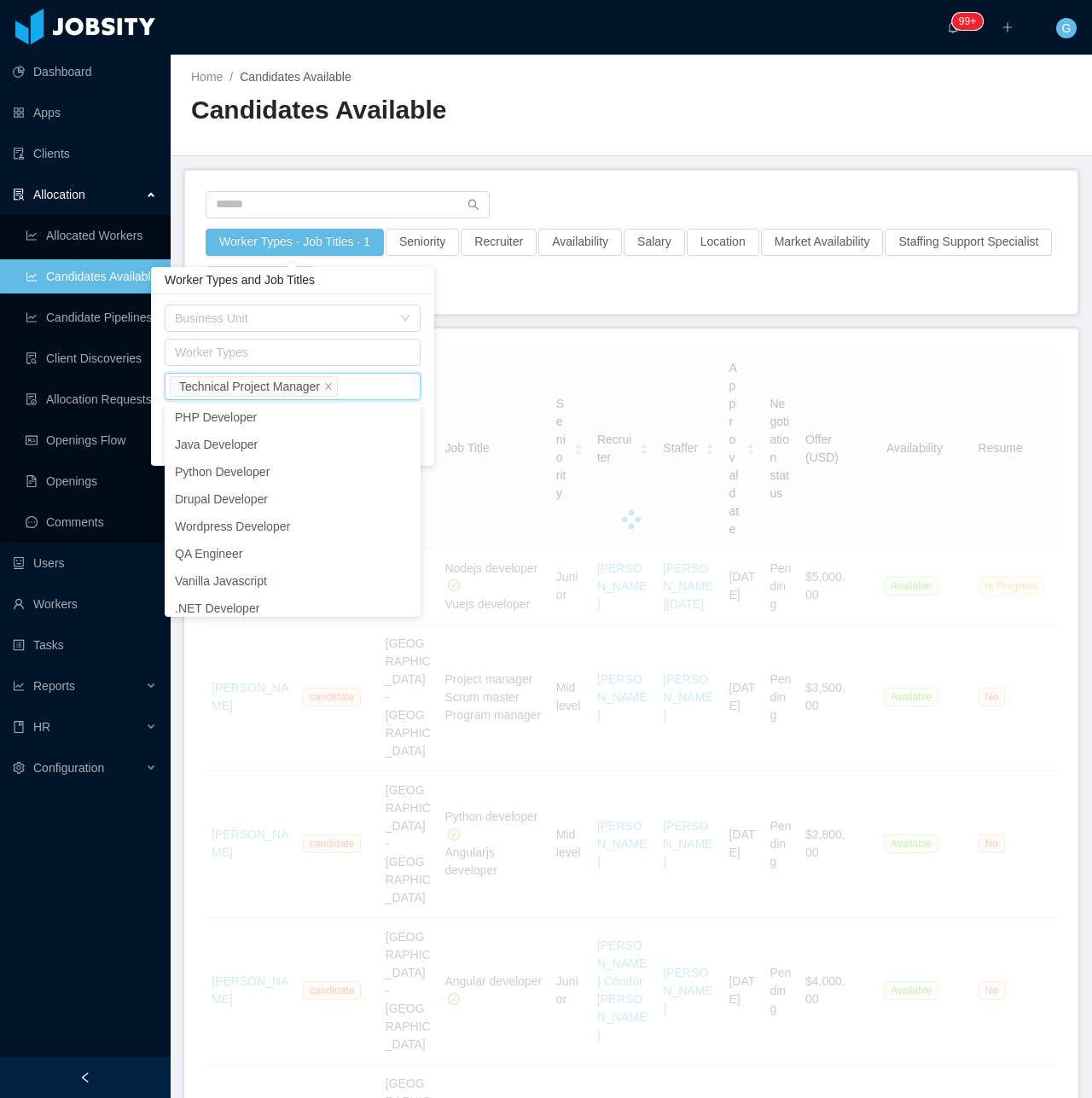
click at [419, 381] on div "Job Titles Technical Project Manager" at bounding box center [292, 387] width 256 height 28
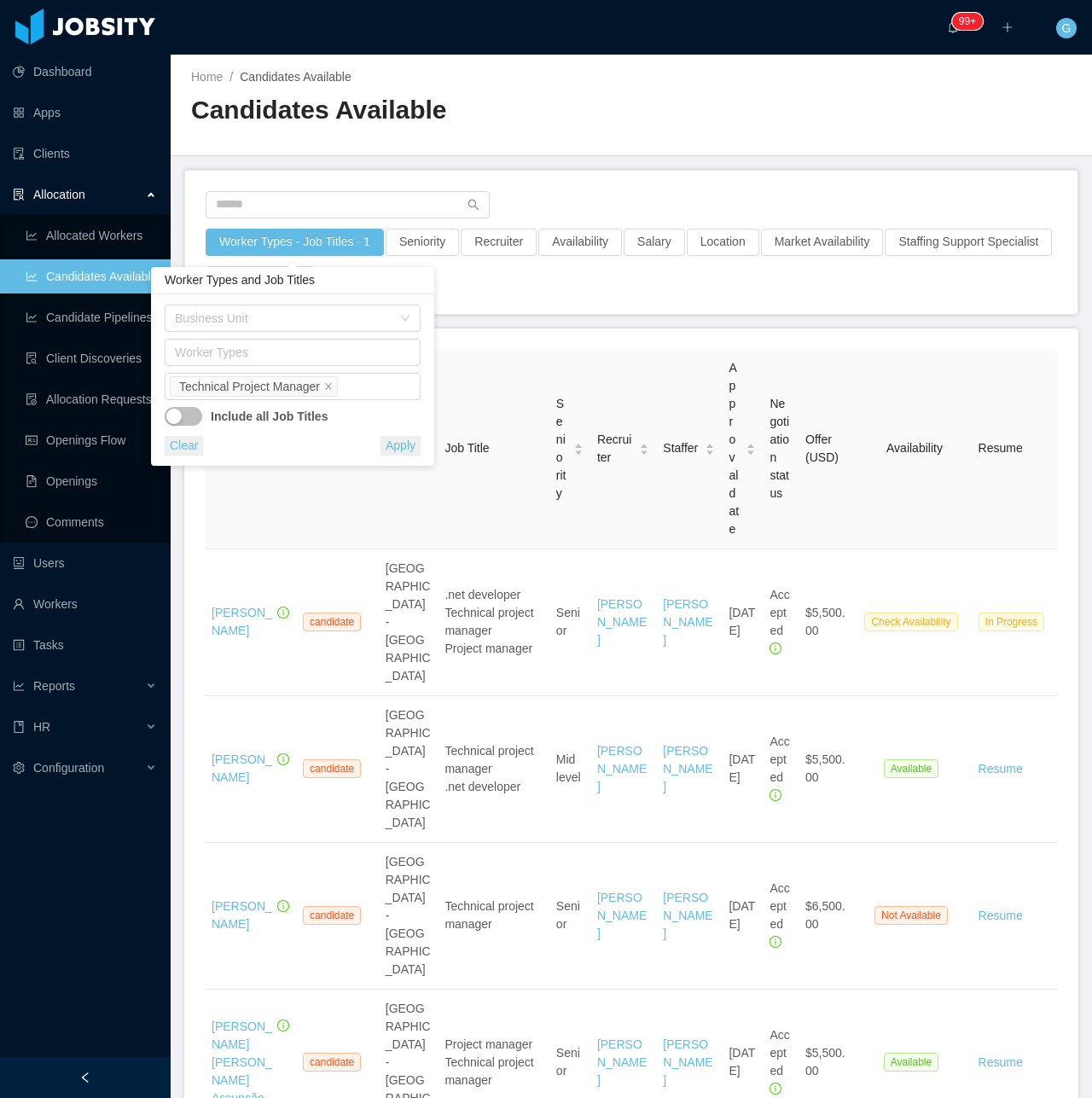
click at [420, 381] on div "Business Unit Worker Types Job Titles Technical Project Manager Include all Job…" at bounding box center [292, 380] width 284 height 171
click at [387, 446] on button "Apply" at bounding box center [401, 446] width 40 height 20
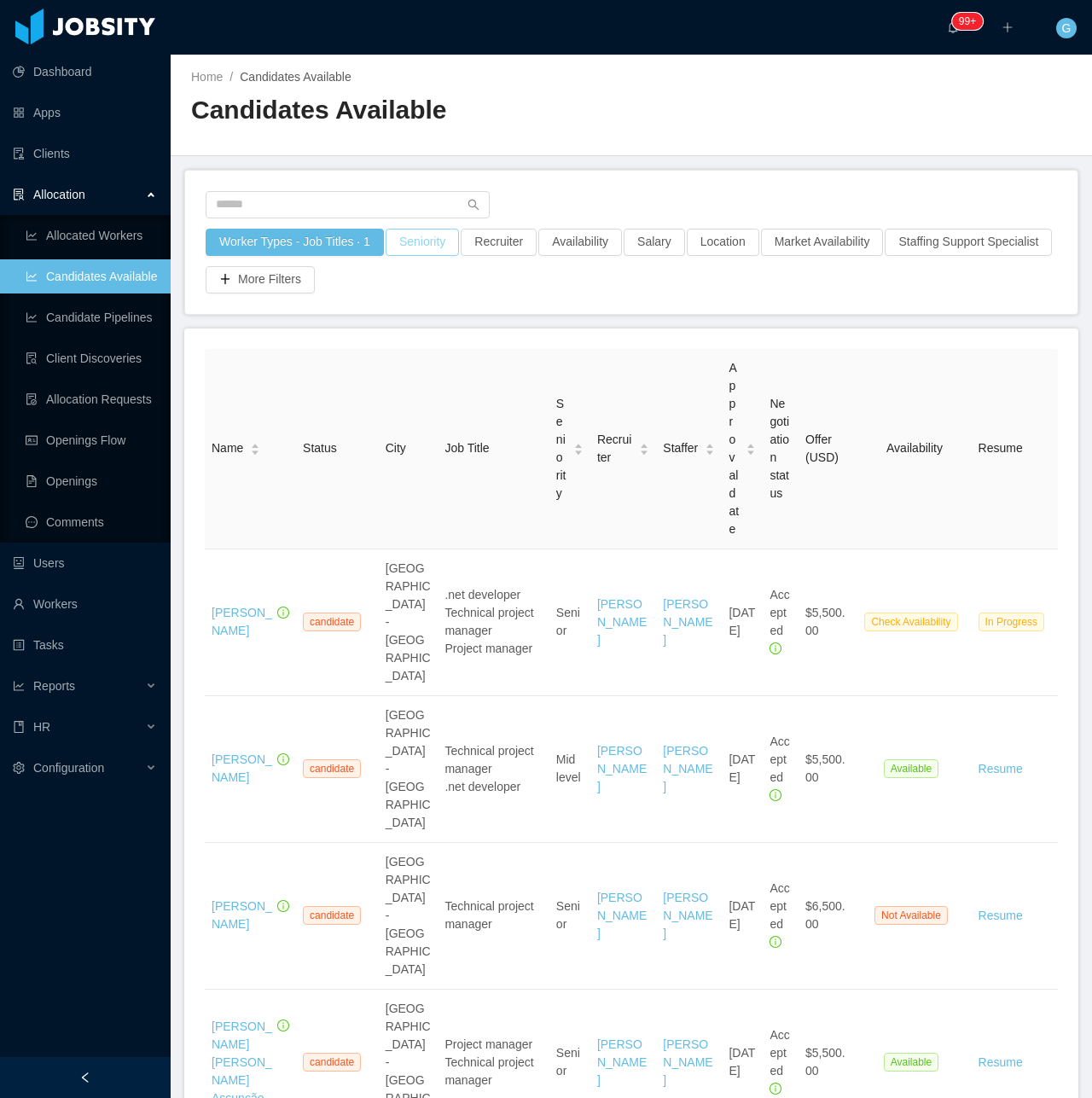
click at [418, 241] on button "Seniority" at bounding box center [422, 242] width 74 height 28
click at [797, 306] on div "Worker Types - Job Titles · 1 Seniority Recruiter Availability Salary Location …" at bounding box center [631, 242] width 893 height 144
click at [778, 235] on button "Market Availability" at bounding box center [822, 242] width 123 height 28
click at [591, 250] on button "Availability" at bounding box center [580, 242] width 84 height 28
click at [546, 319] on div "Select one" at bounding box center [570, 318] width 227 height 17
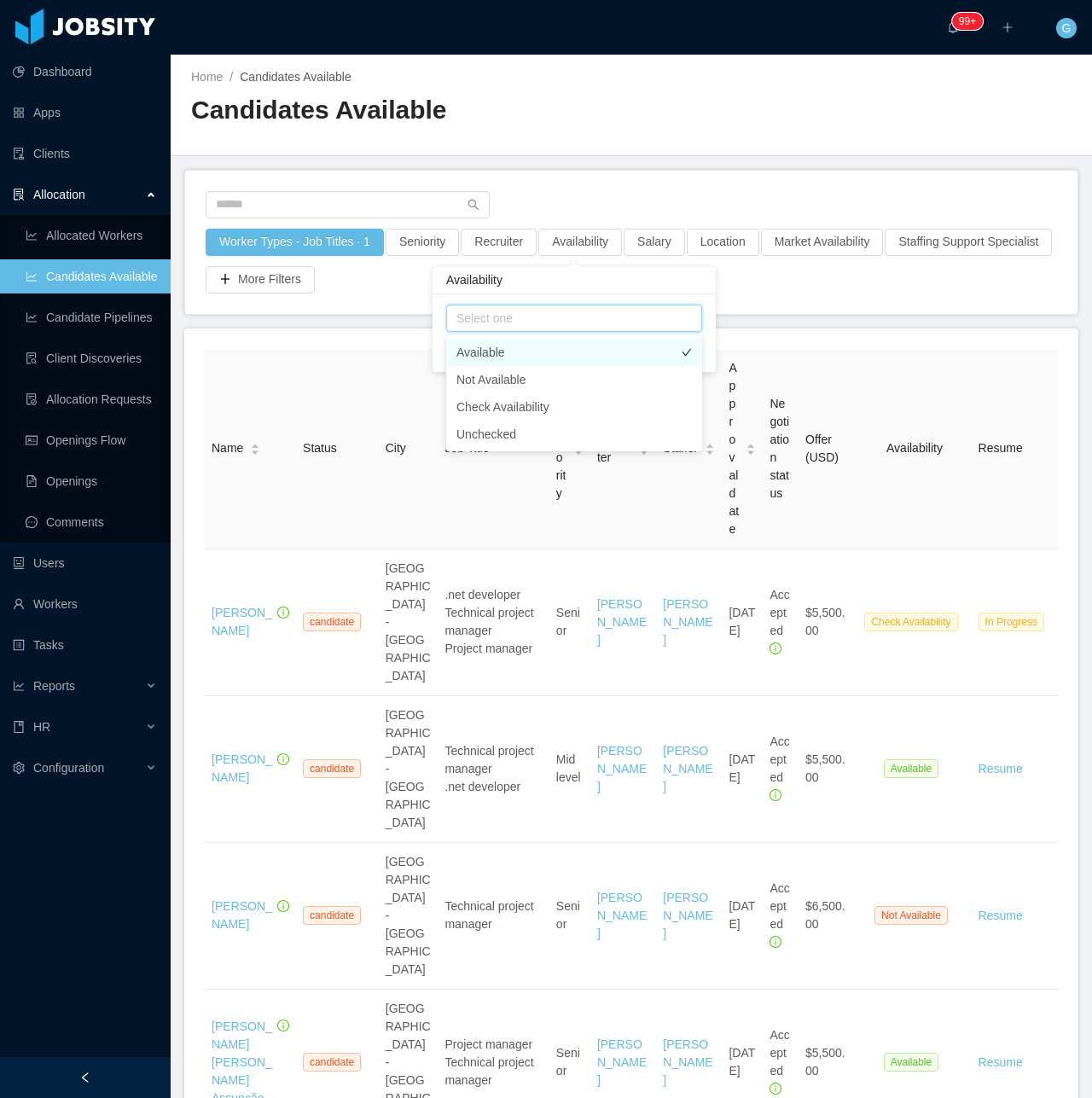
click at [471, 355] on li "Available" at bounding box center [574, 353] width 256 height 28
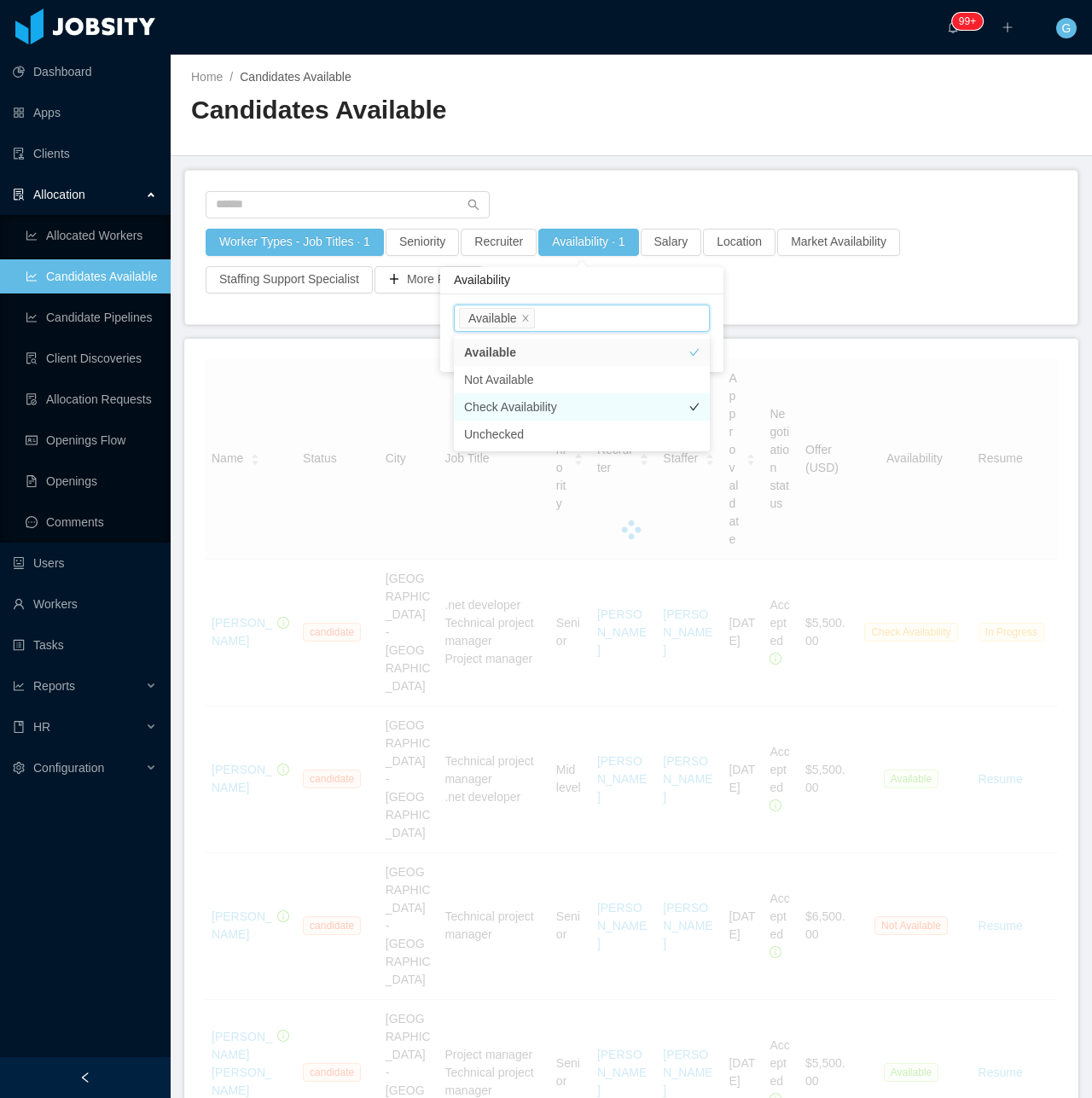
click at [482, 408] on li "Check Availability" at bounding box center [582, 408] width 256 height 28
click at [592, 285] on div "Availability" at bounding box center [582, 281] width 284 height 28
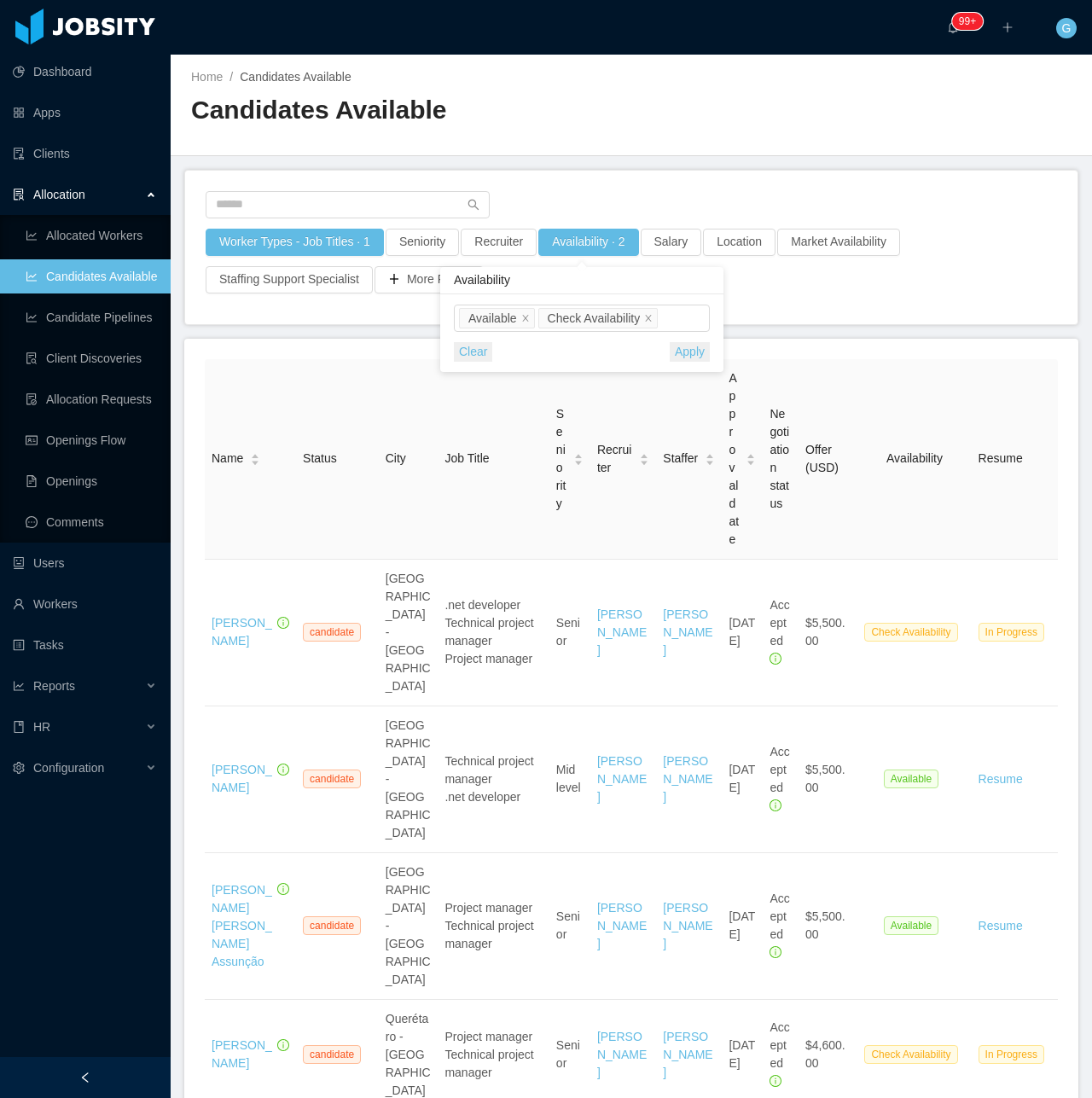
click at [685, 356] on button "Apply" at bounding box center [689, 353] width 40 height 20
click at [433, 284] on button "More Filters" at bounding box center [428, 280] width 109 height 28
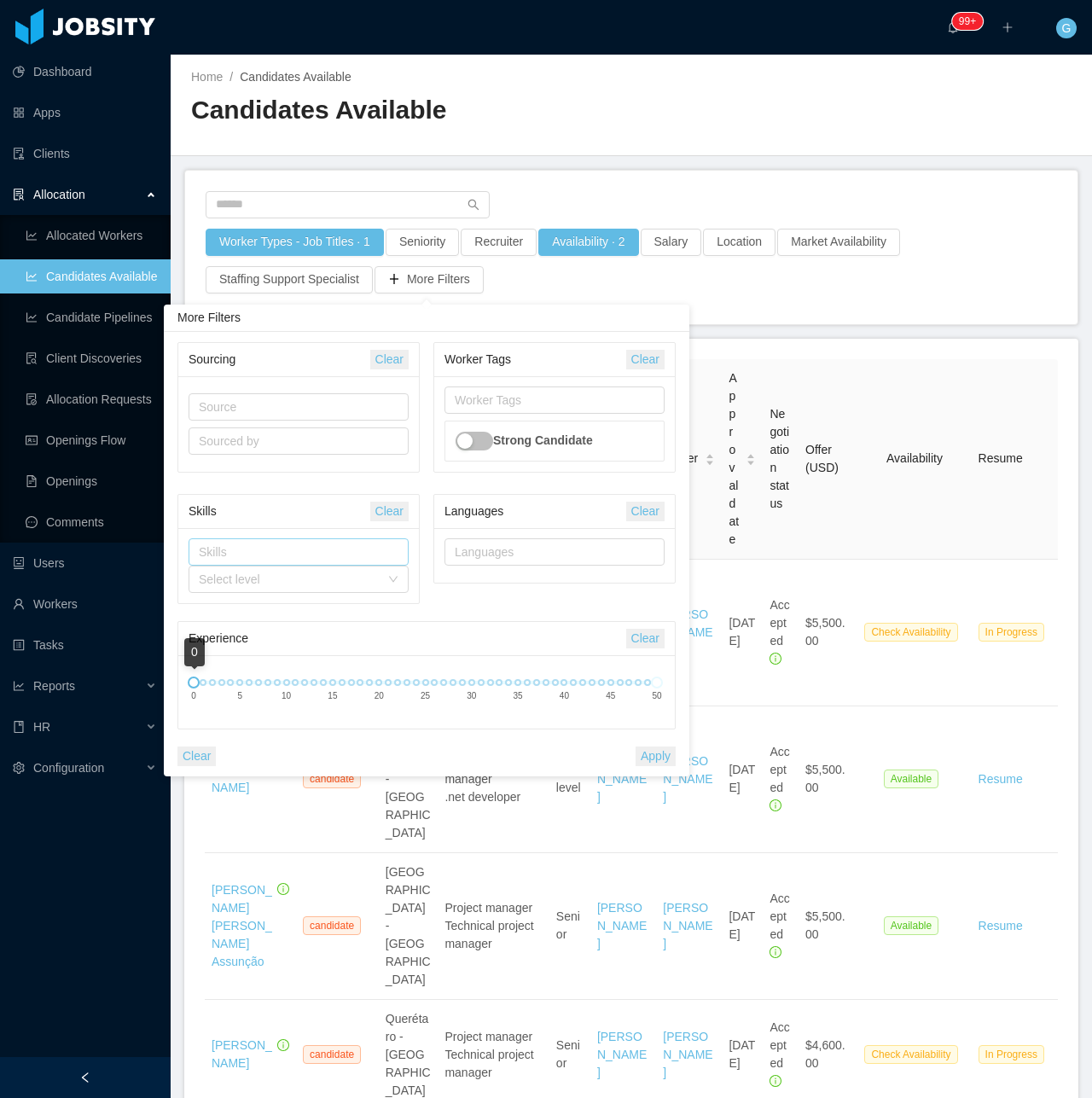
click at [273, 557] on div "Skills" at bounding box center [294, 551] width 192 height 17
type input "***"
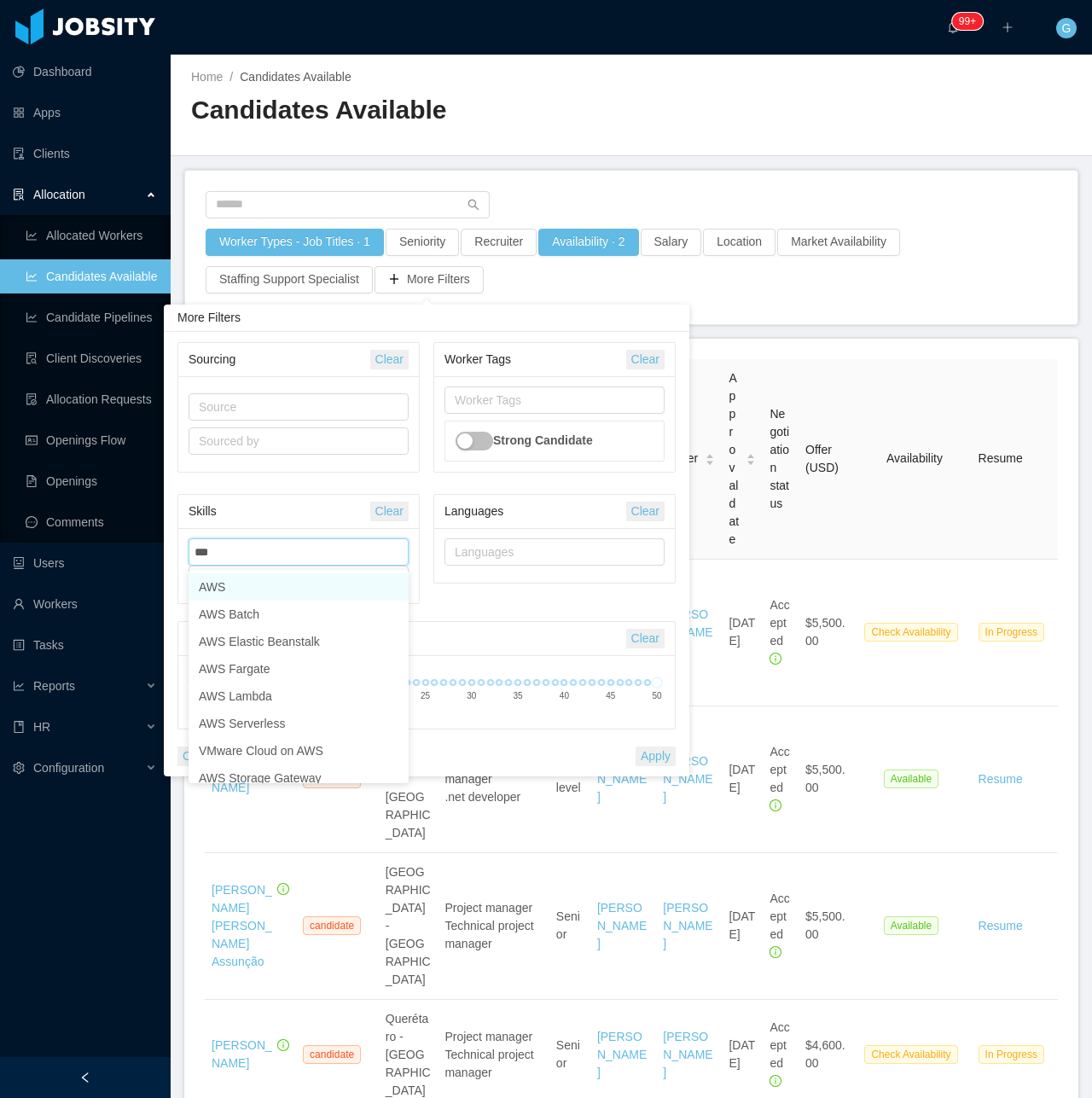
click at [260, 593] on li "AWS" at bounding box center [299, 587] width 221 height 28
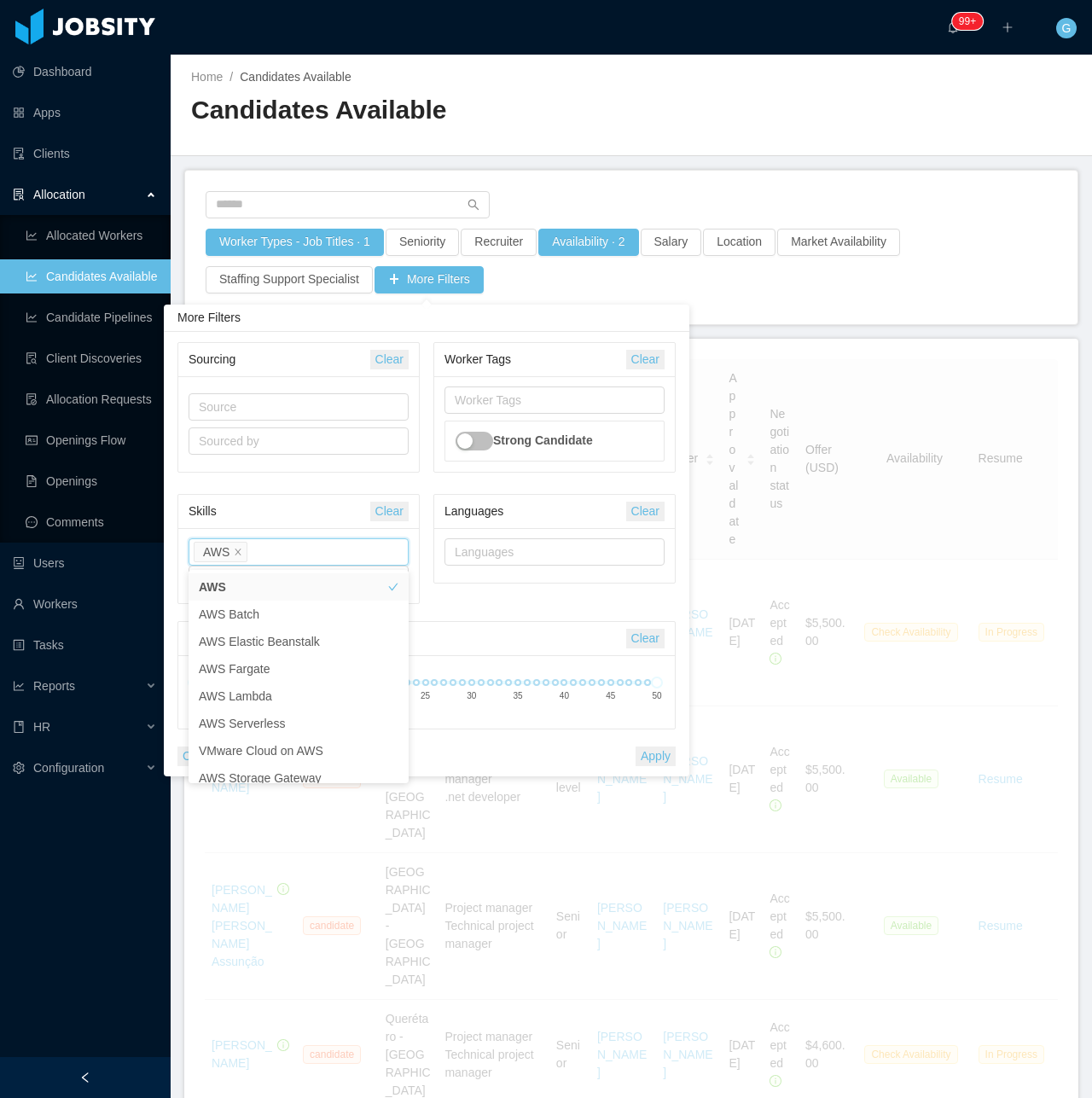
click at [415, 621] on div "Sourcing Clear Source Sourced by Worker Tags Clear Worker Tags Strong Candidate…" at bounding box center [426, 554] width 512 height 424
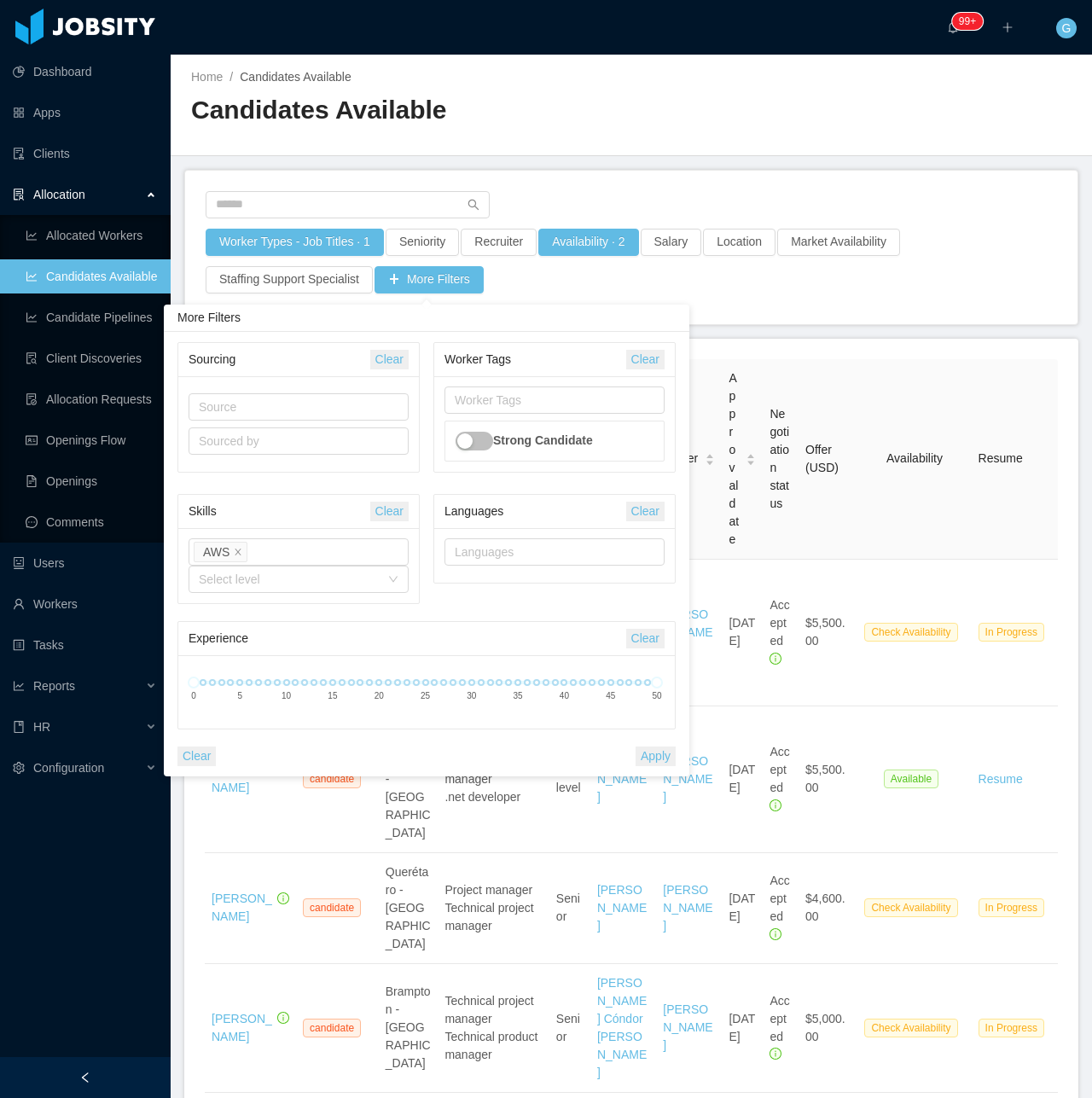
click at [670, 760] on button "Apply" at bounding box center [656, 756] width 40 height 20
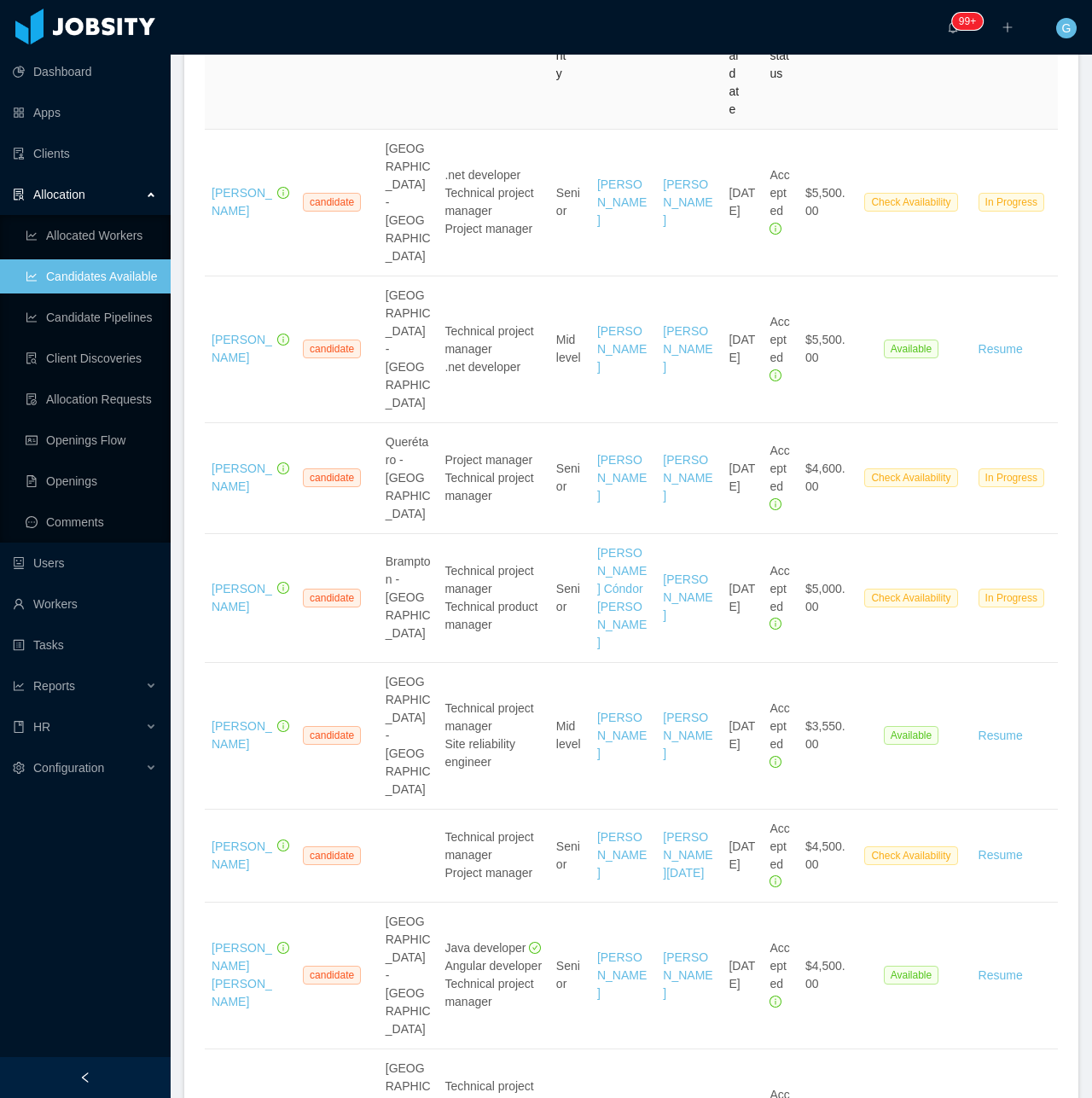
scroll to position [426, 0]
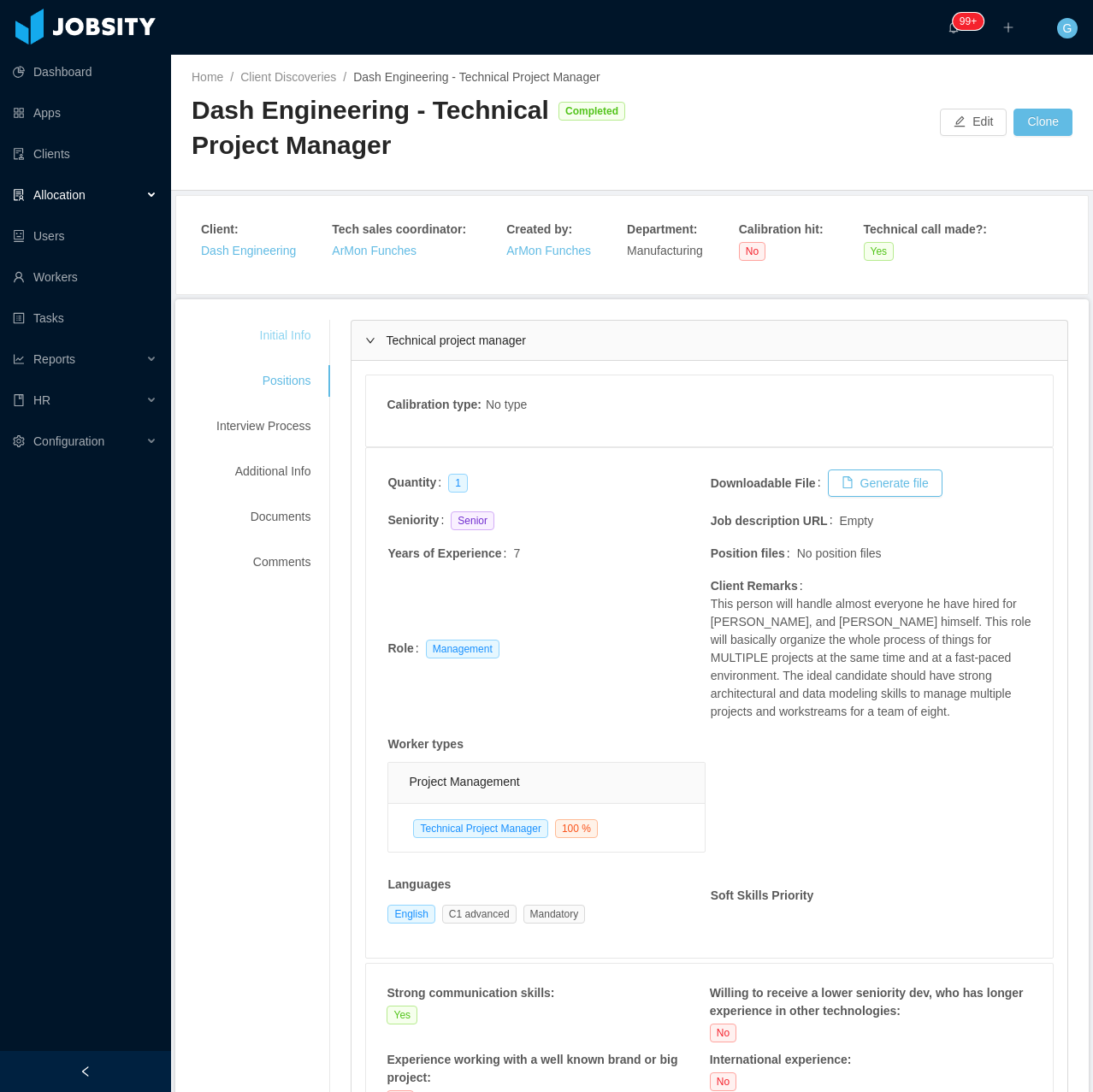
click at [294, 345] on div "Initial Info" at bounding box center [262, 335] width 135 height 32
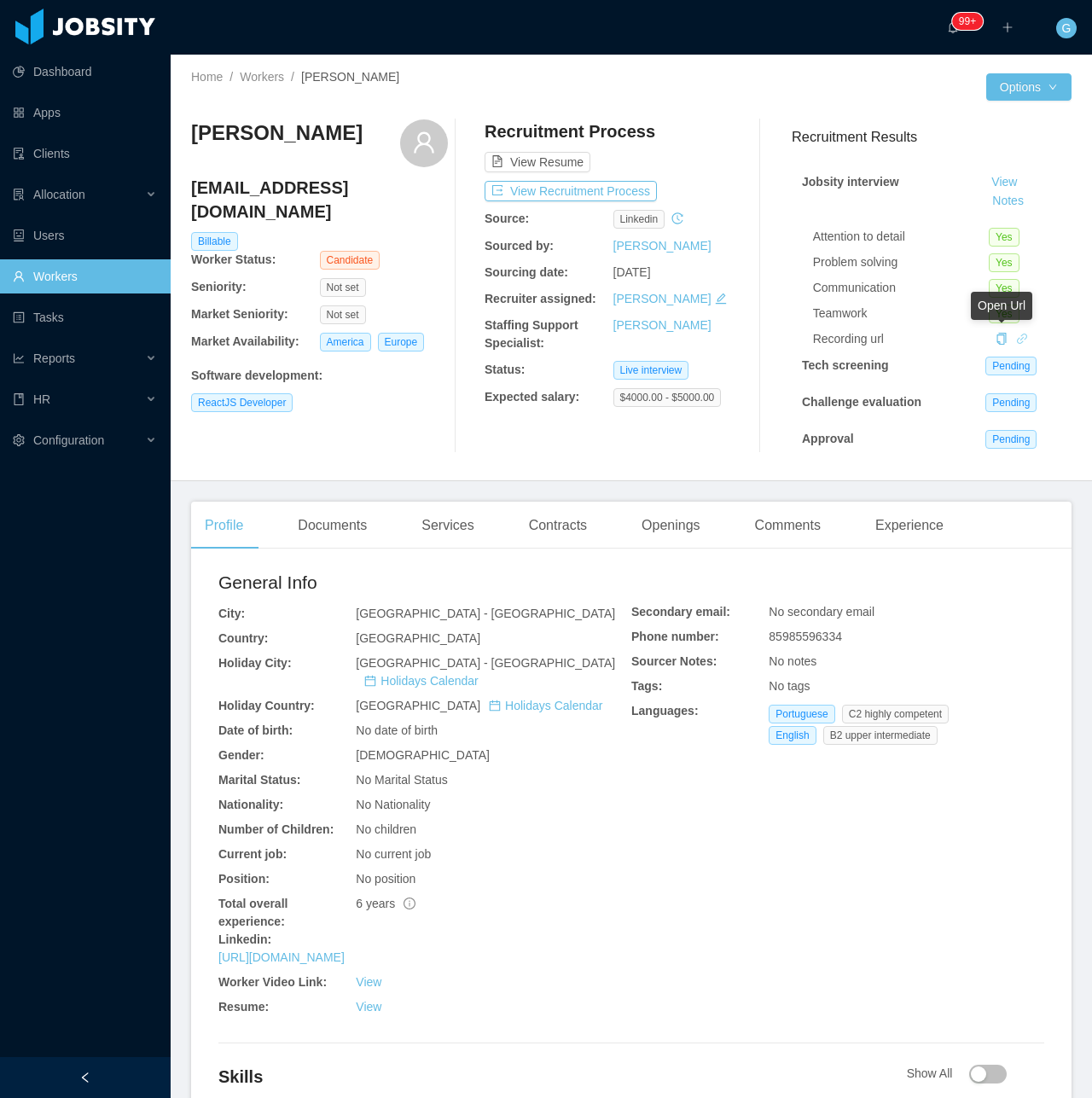
click at [1016, 341] on icon "icon: link" at bounding box center [1022, 339] width 12 height 12
click at [1016, 345] on icon "icon: link" at bounding box center [1022, 339] width 12 height 12
click at [317, 536] on div "Documents" at bounding box center [333, 526] width 96 height 48
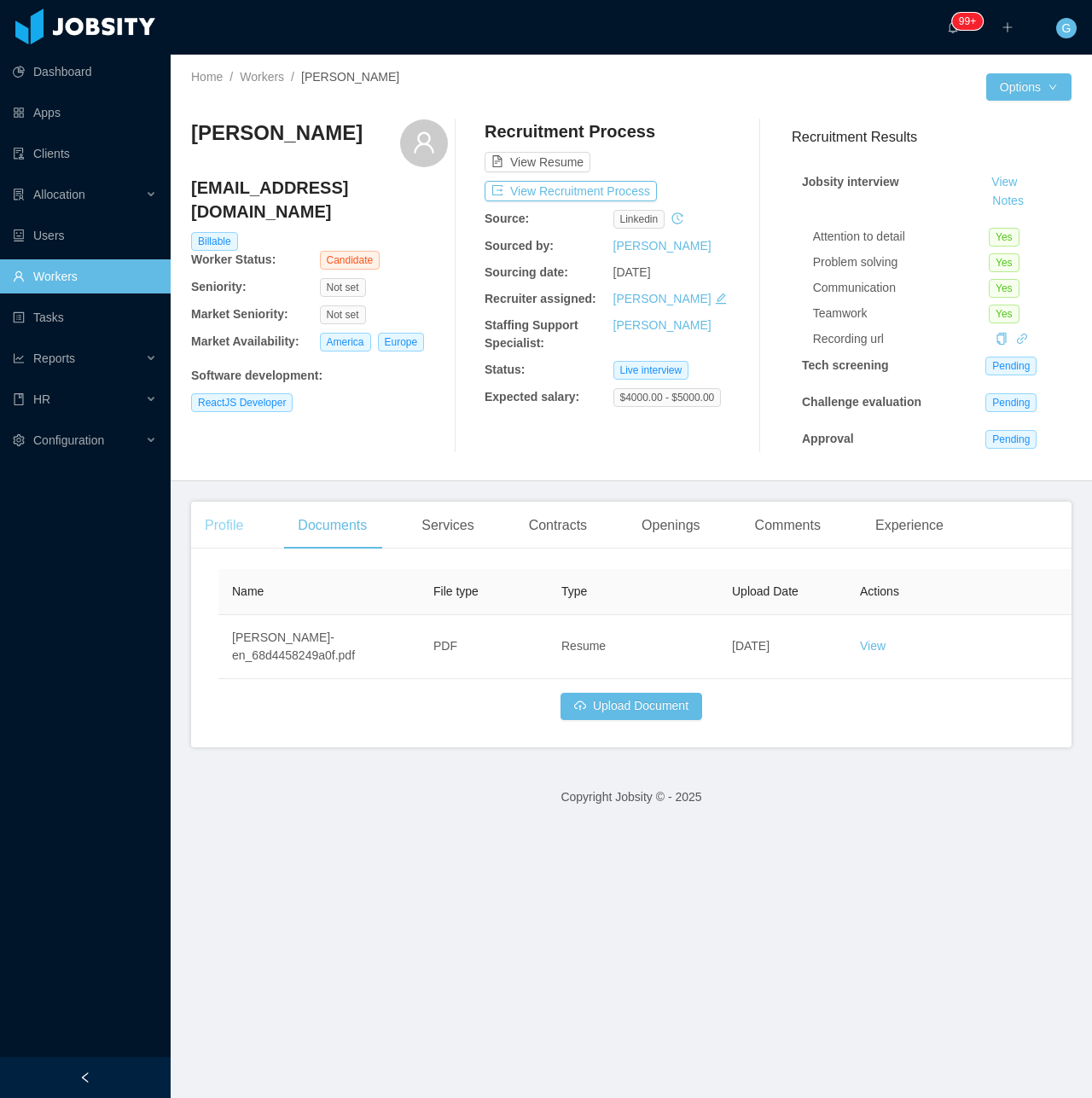
click at [222, 532] on div "Profile" at bounding box center [224, 526] width 66 height 48
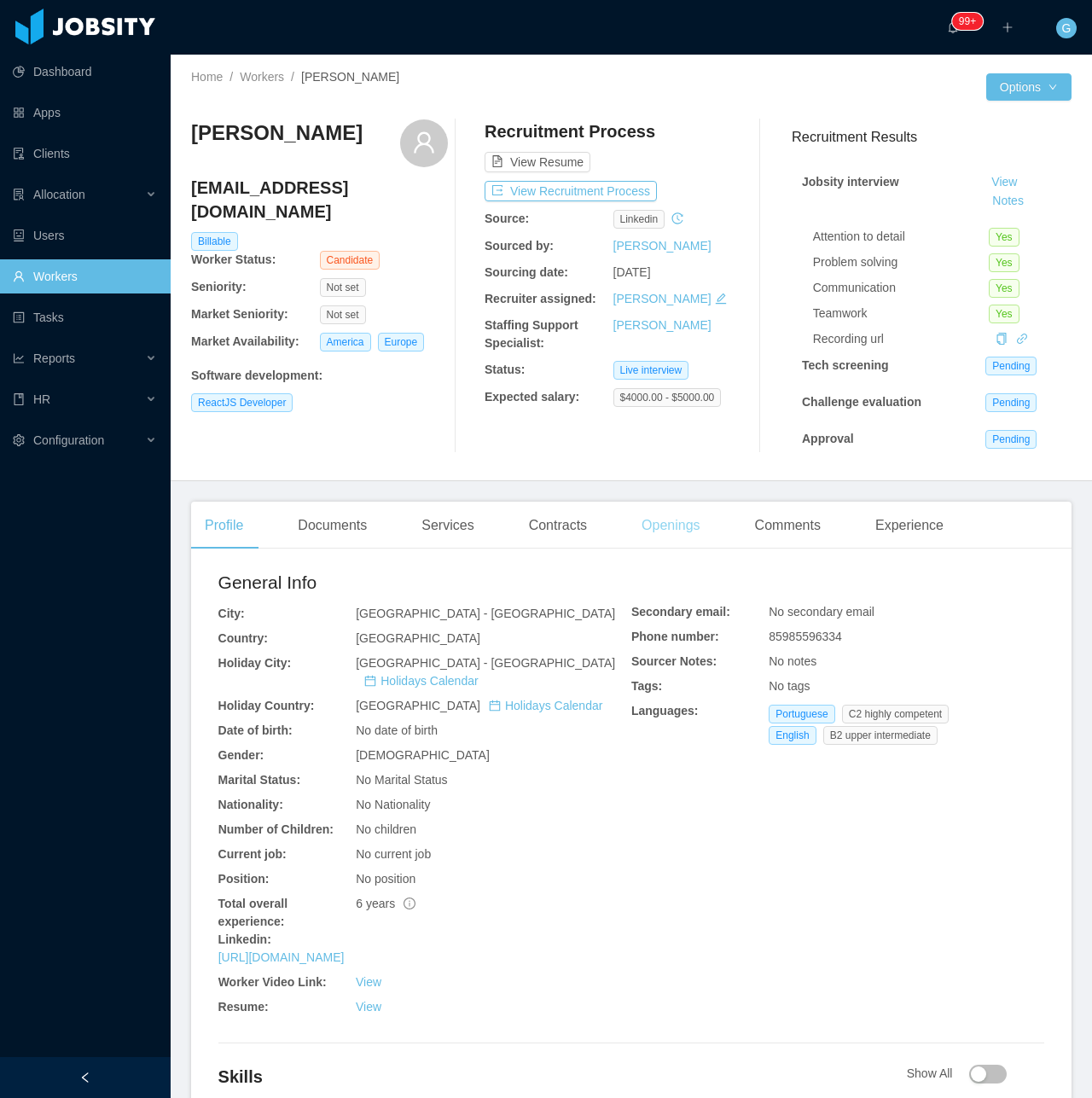
click at [657, 515] on div "Openings" at bounding box center [672, 526] width 87 height 48
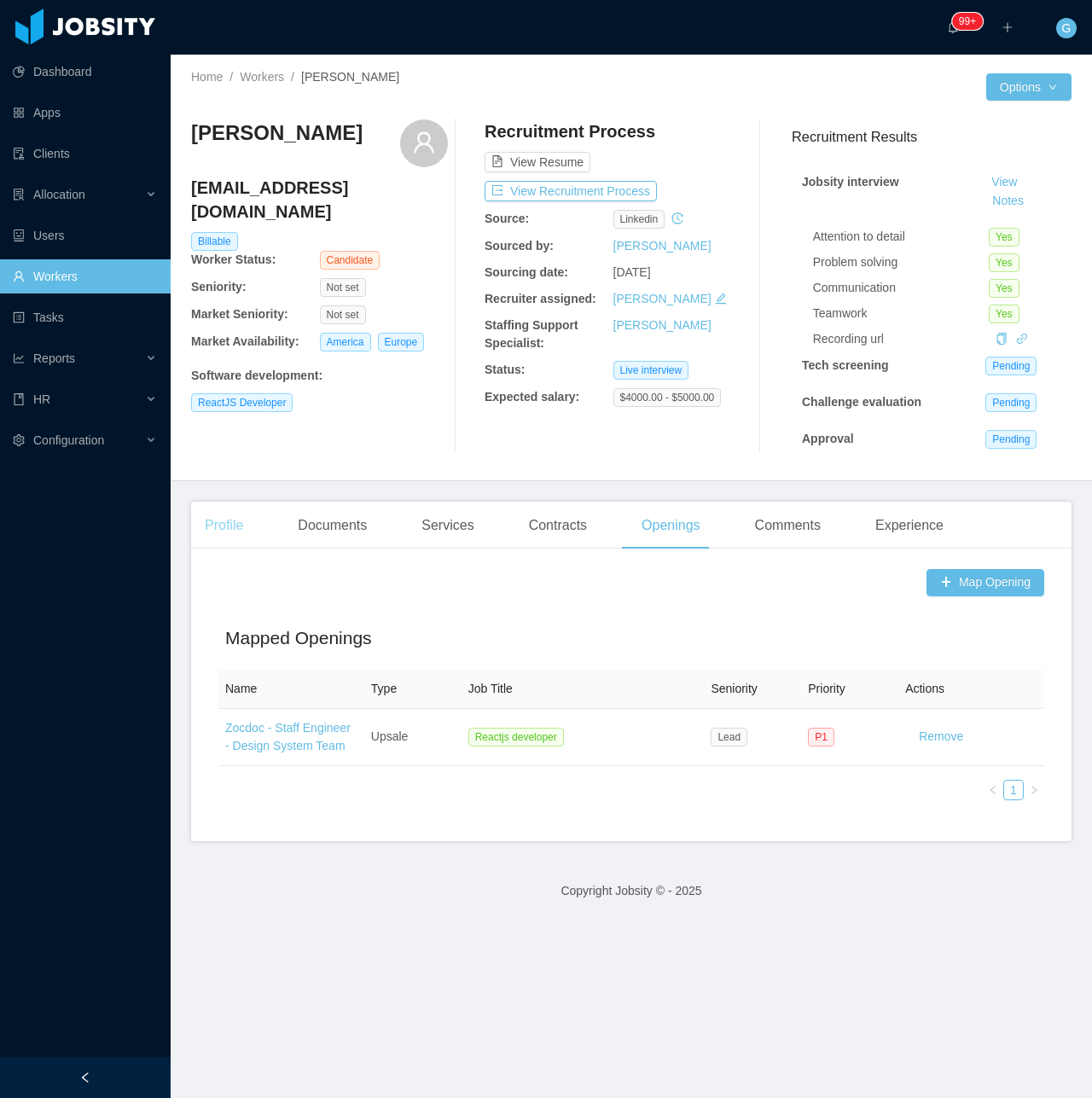
click at [228, 508] on div "Profile" at bounding box center [224, 526] width 66 height 48
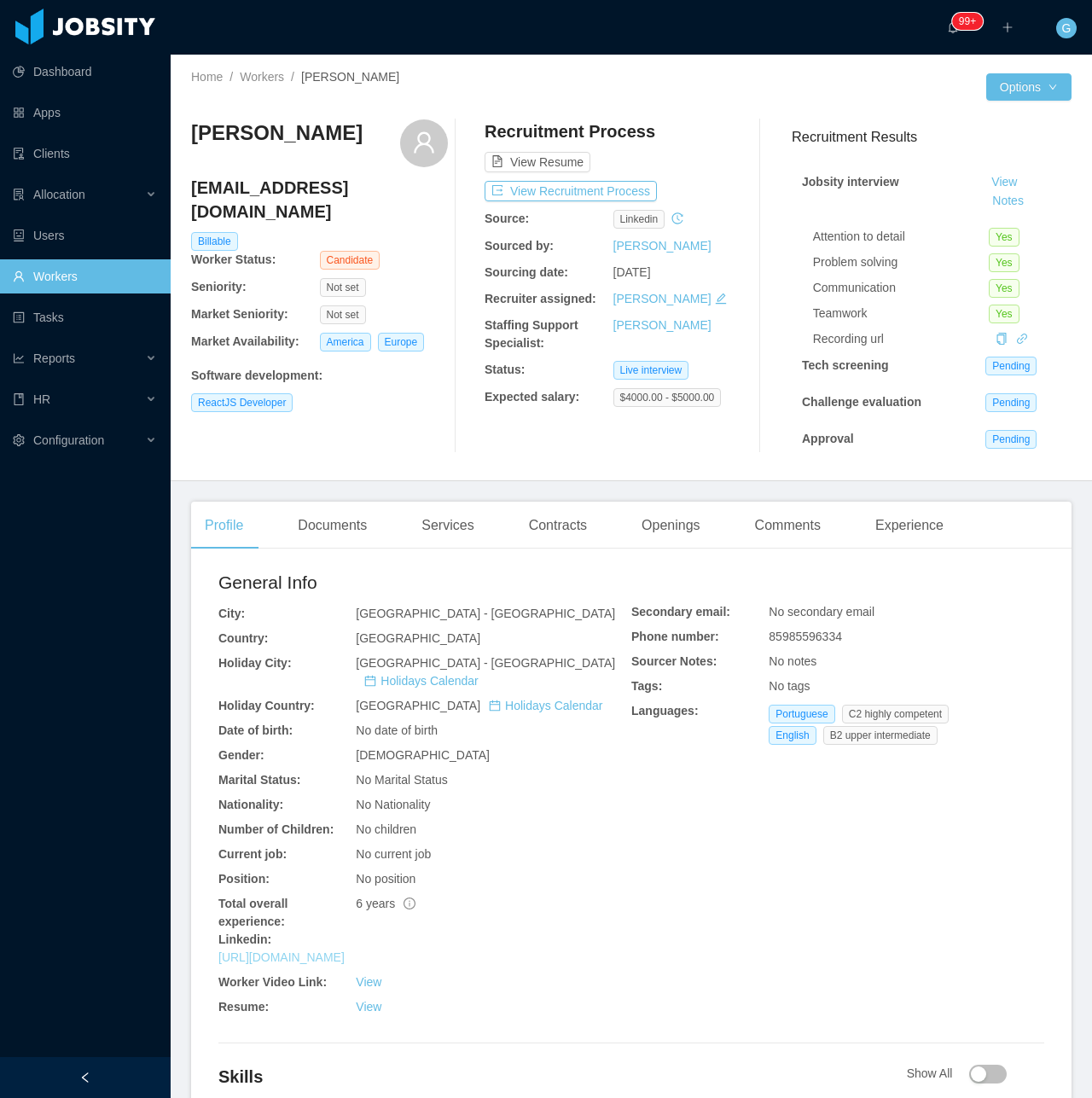
click at [343, 950] on link "[URL][DOMAIN_NAME]" at bounding box center [282, 957] width 126 height 14
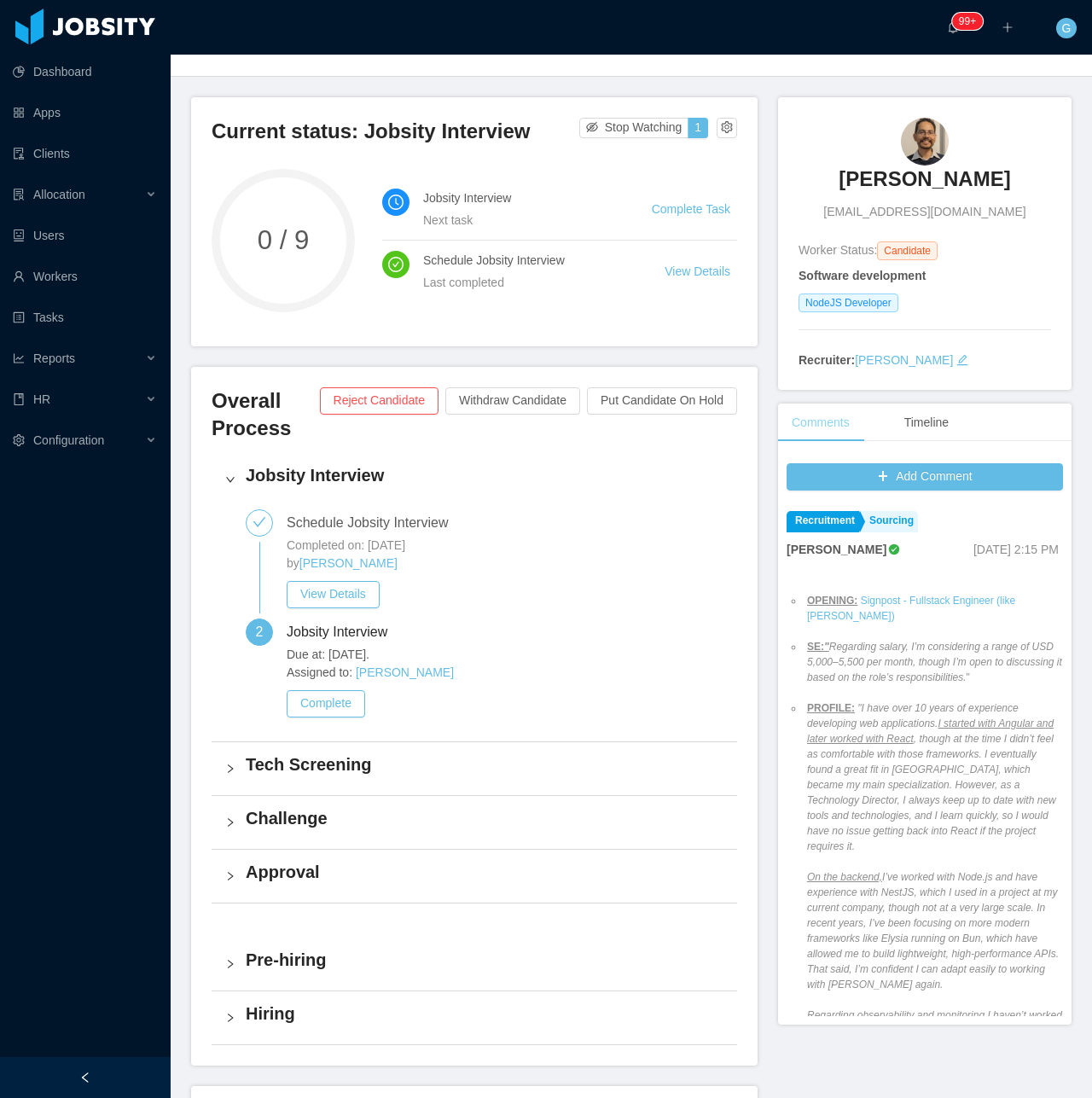
scroll to position [86, 0]
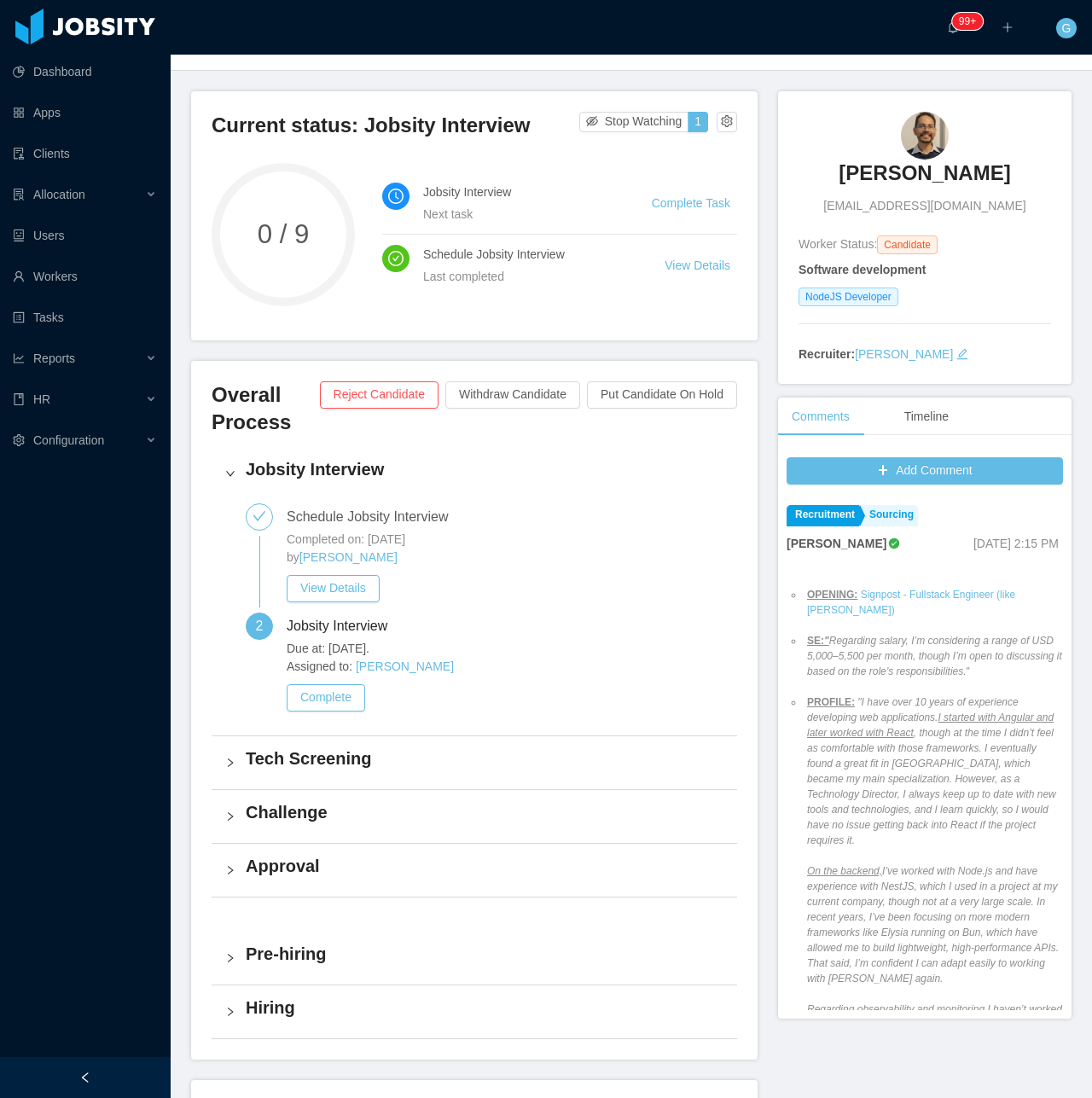
click at [893, 603] on li "OPENING: Signpost - Fullstack Engineer (like Renan Zelaya)" at bounding box center [932, 602] width 259 height 31
click at [884, 598] on link "Signpost - Fullstack Engineer (like [PERSON_NAME])" at bounding box center [911, 603] width 208 height 28
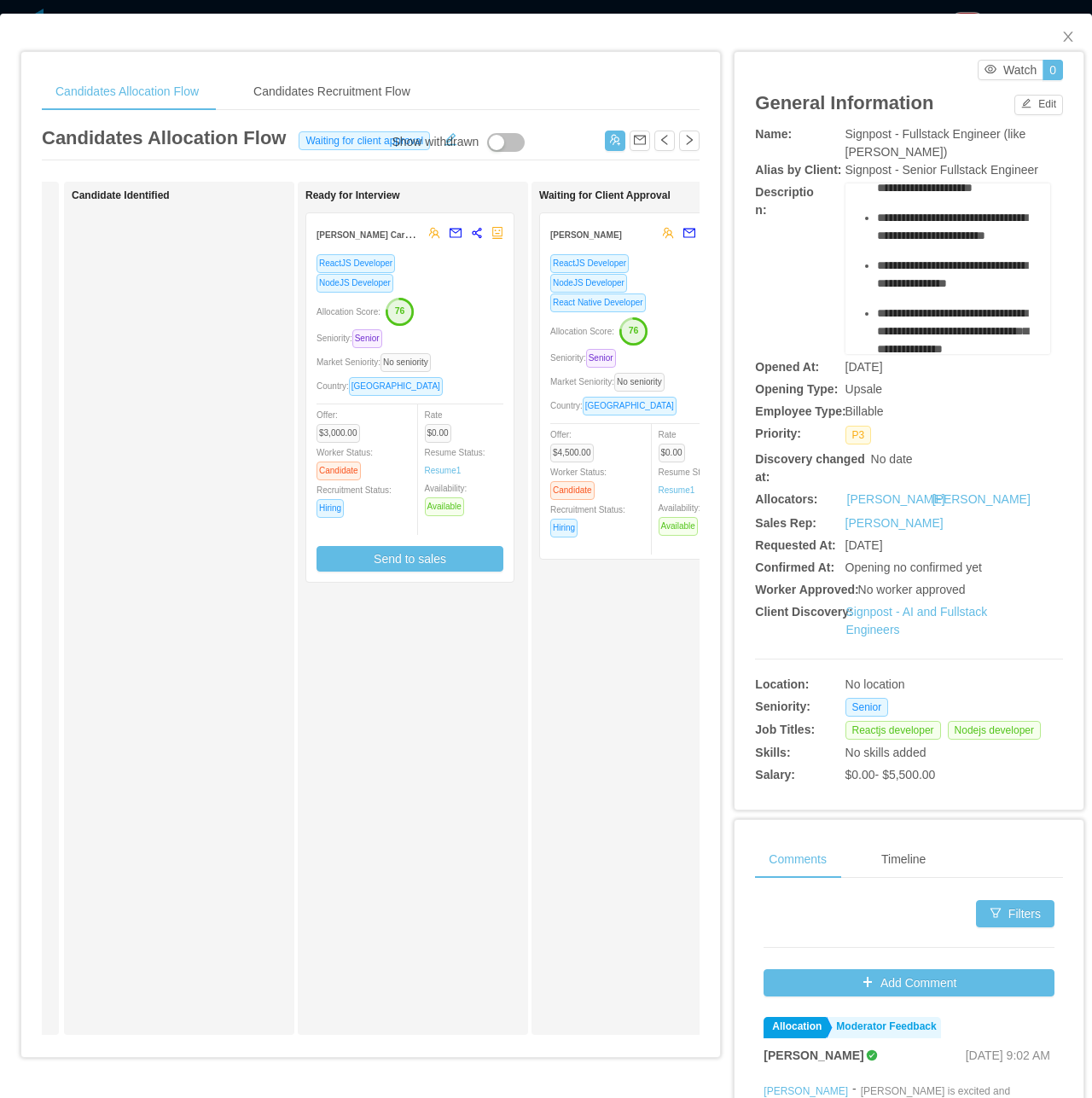
scroll to position [86, 0]
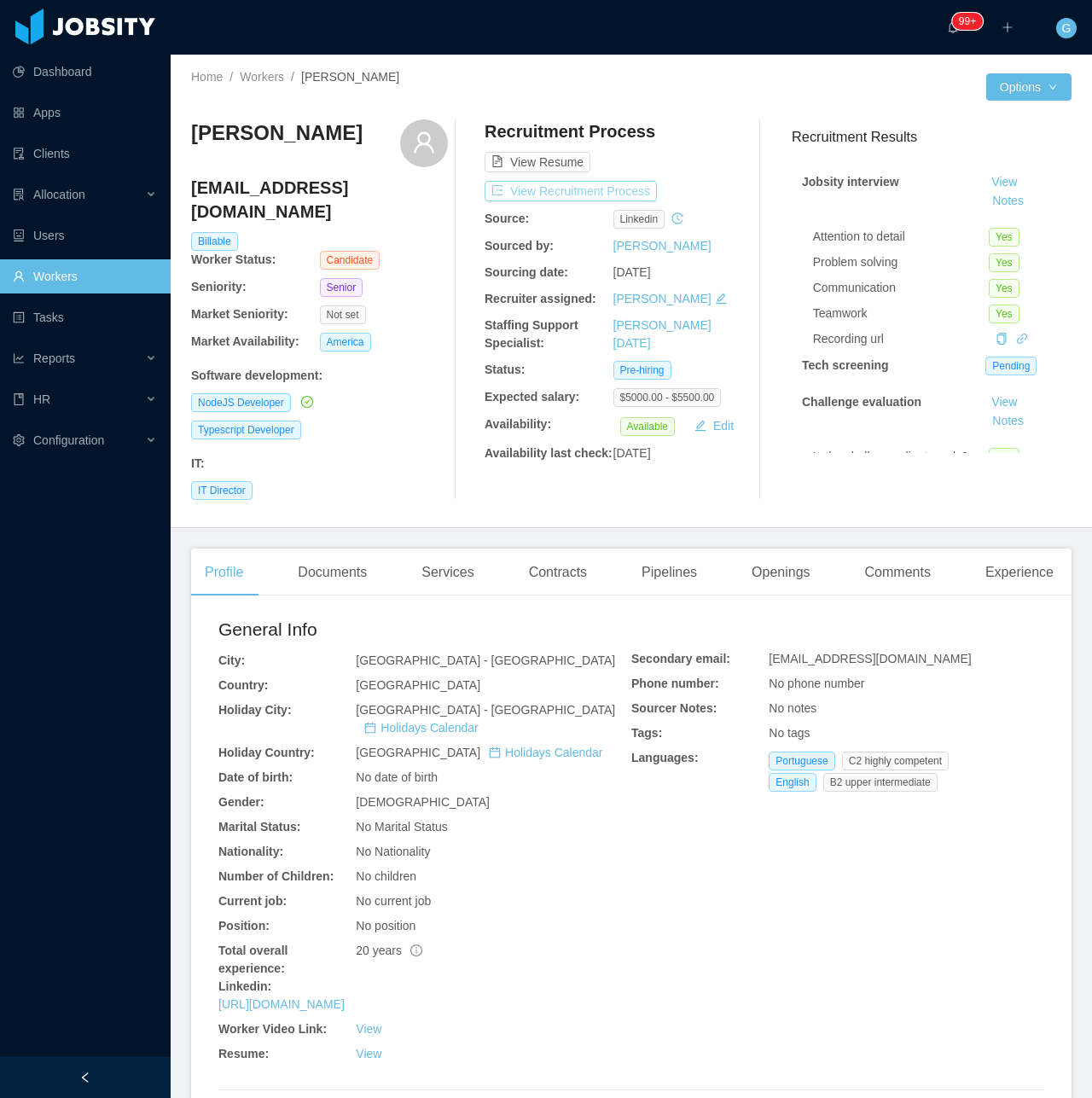
click at [586, 198] on button "View Recruitment Process" at bounding box center [570, 191] width 172 height 21
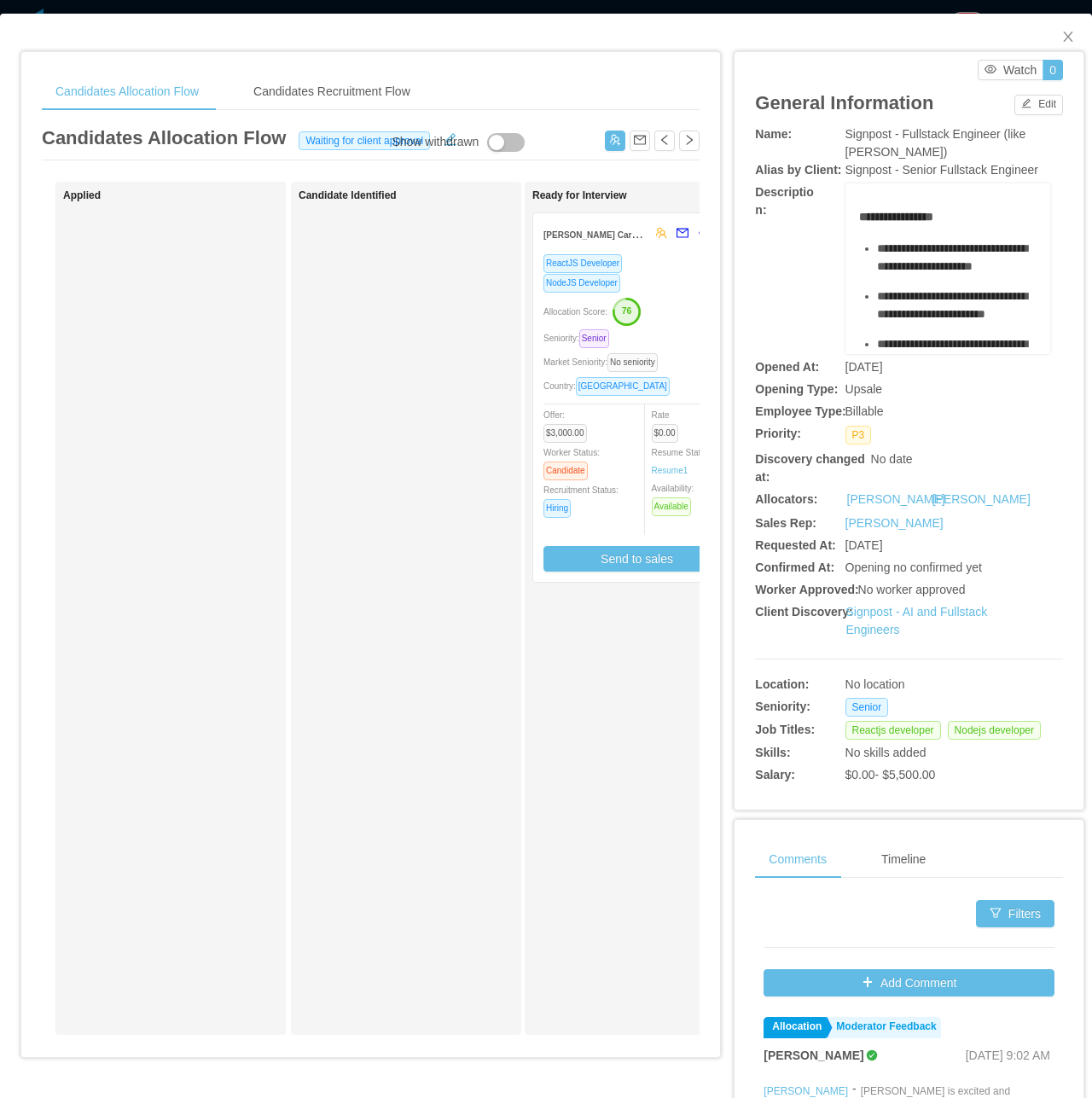
scroll to position [86, 0]
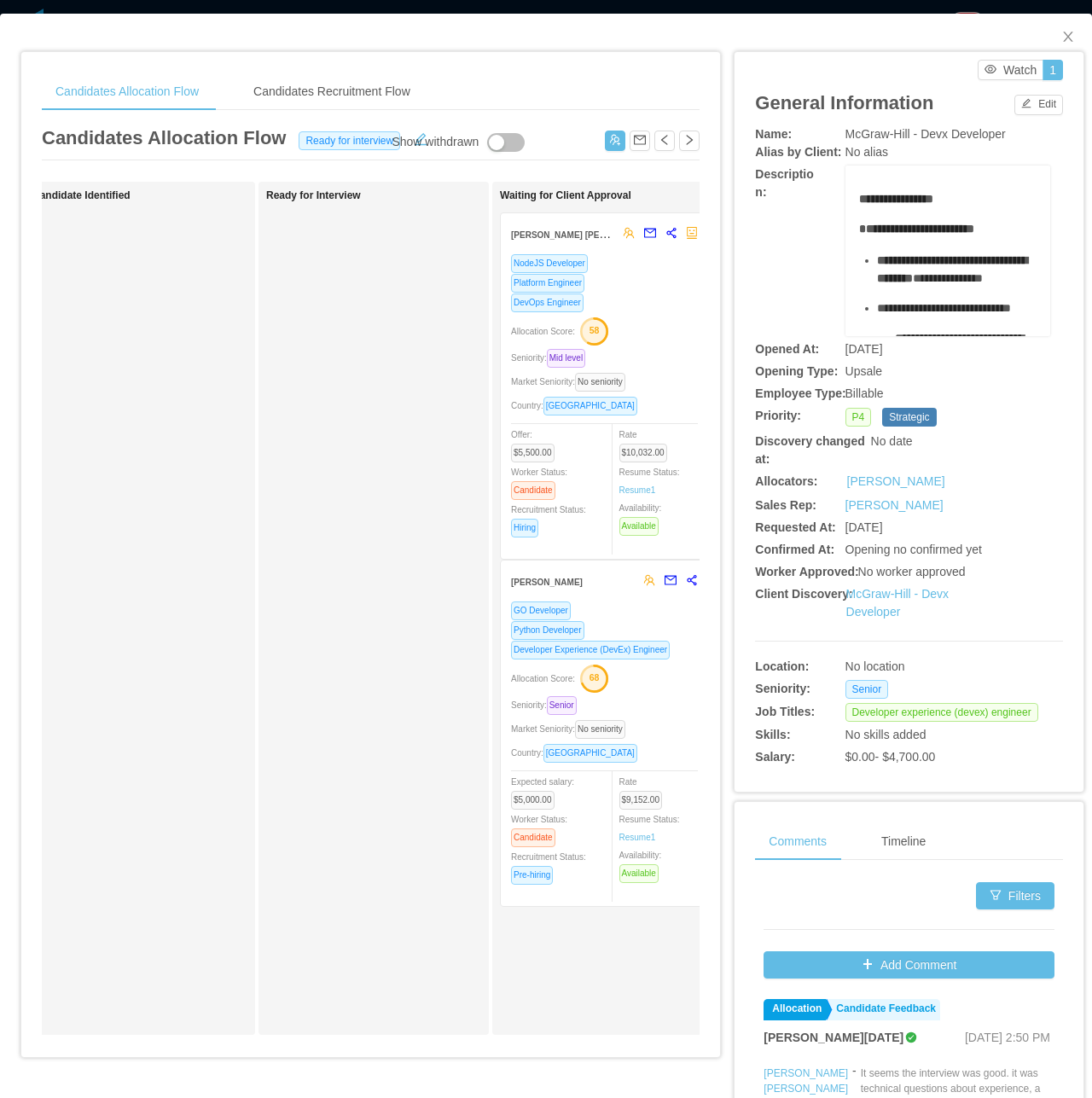
scroll to position [0, 353]
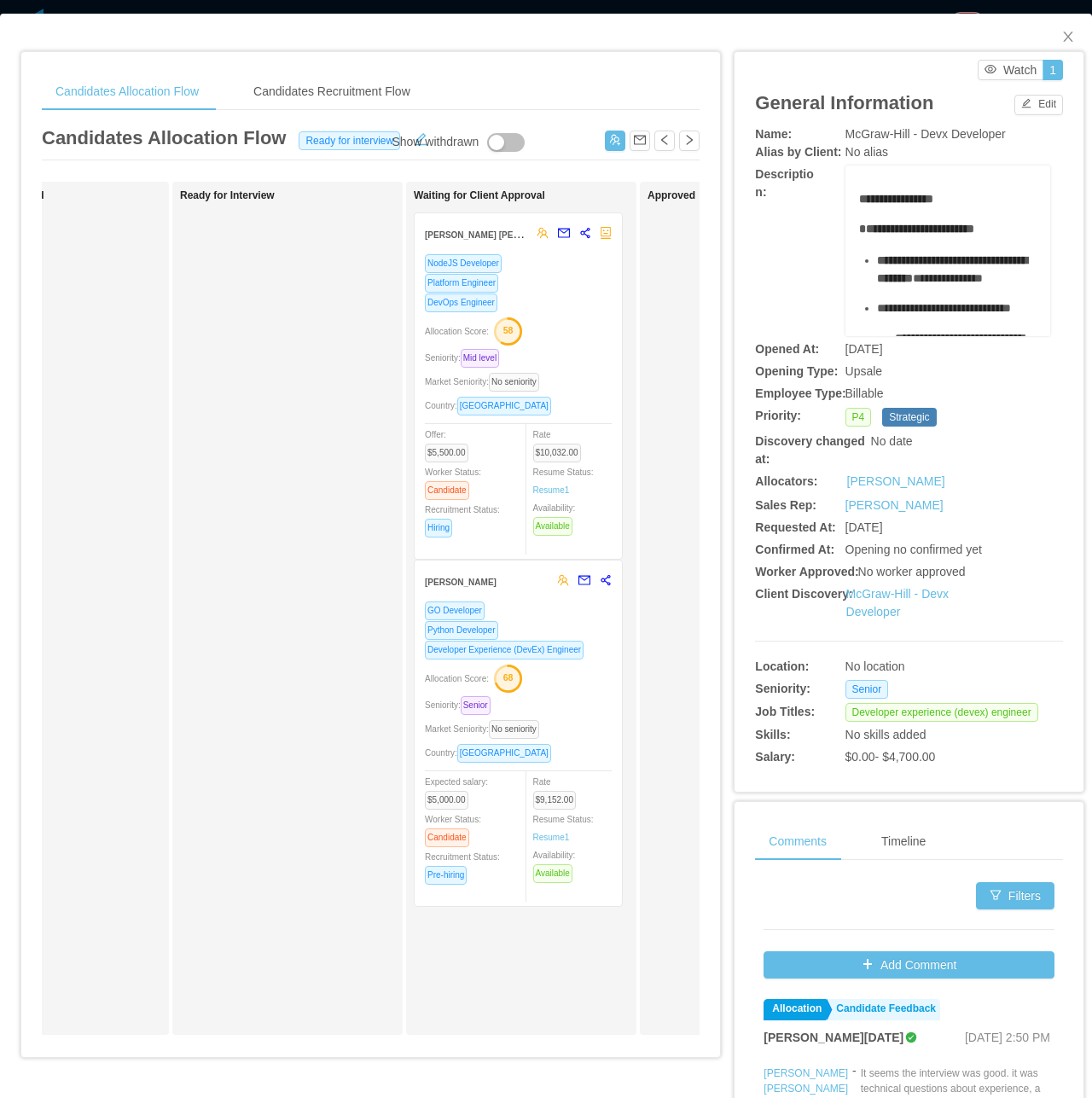
click at [534, 630] on div "Python Developer" at bounding box center [519, 630] width 187 height 20
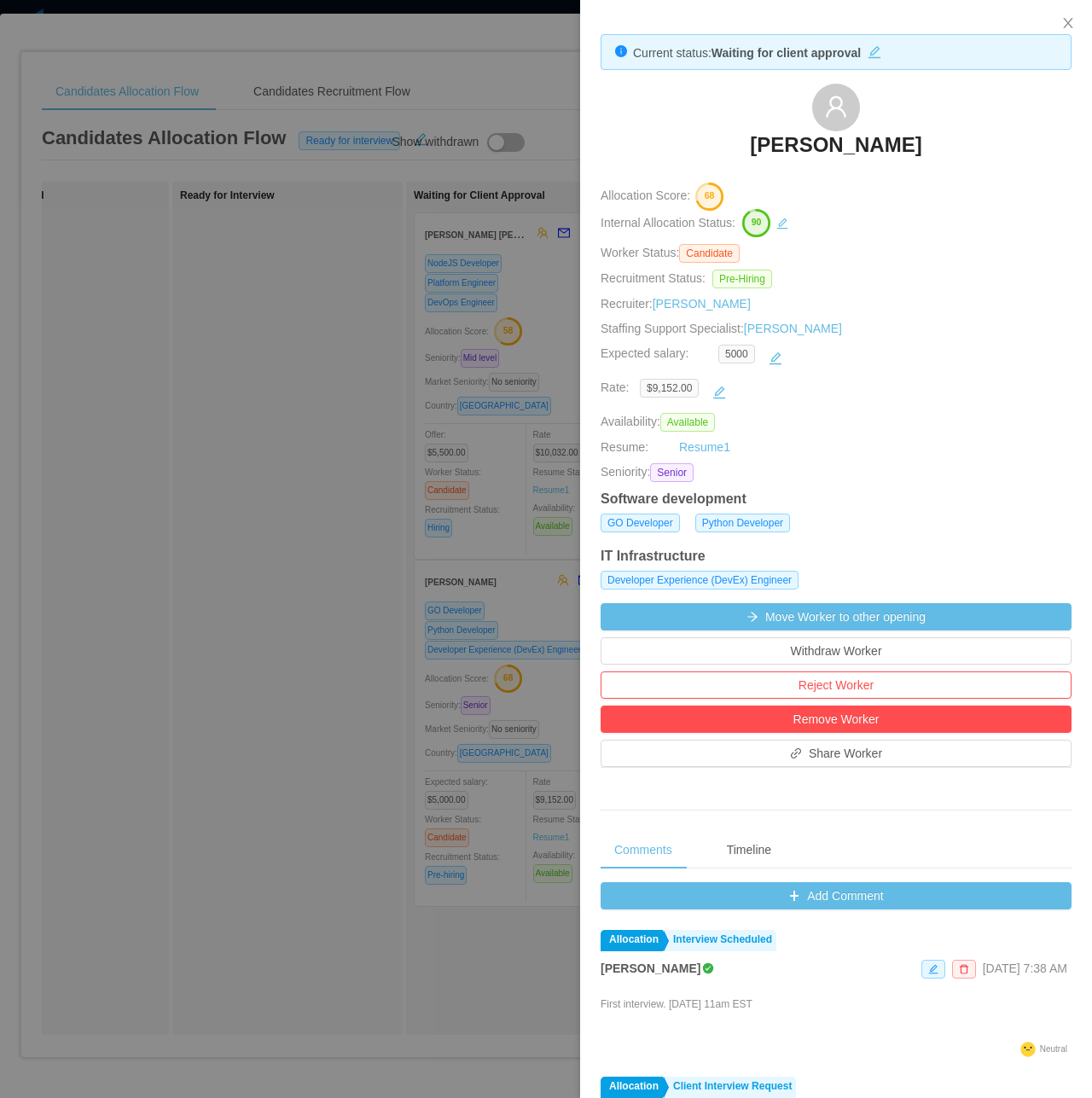
scroll to position [86, 0]
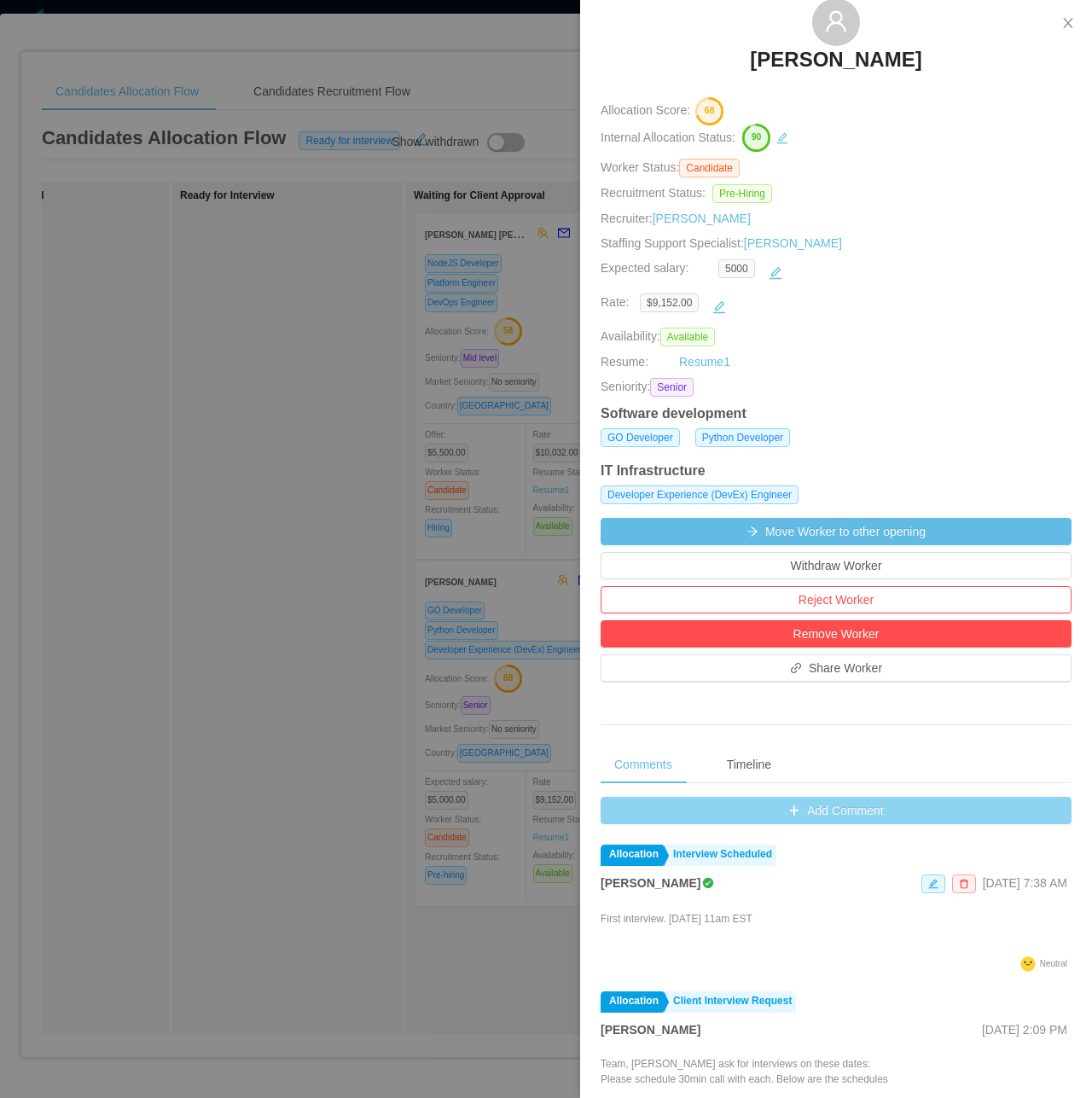
click at [809, 818] on button "Add Comment" at bounding box center [836, 810] width 471 height 28
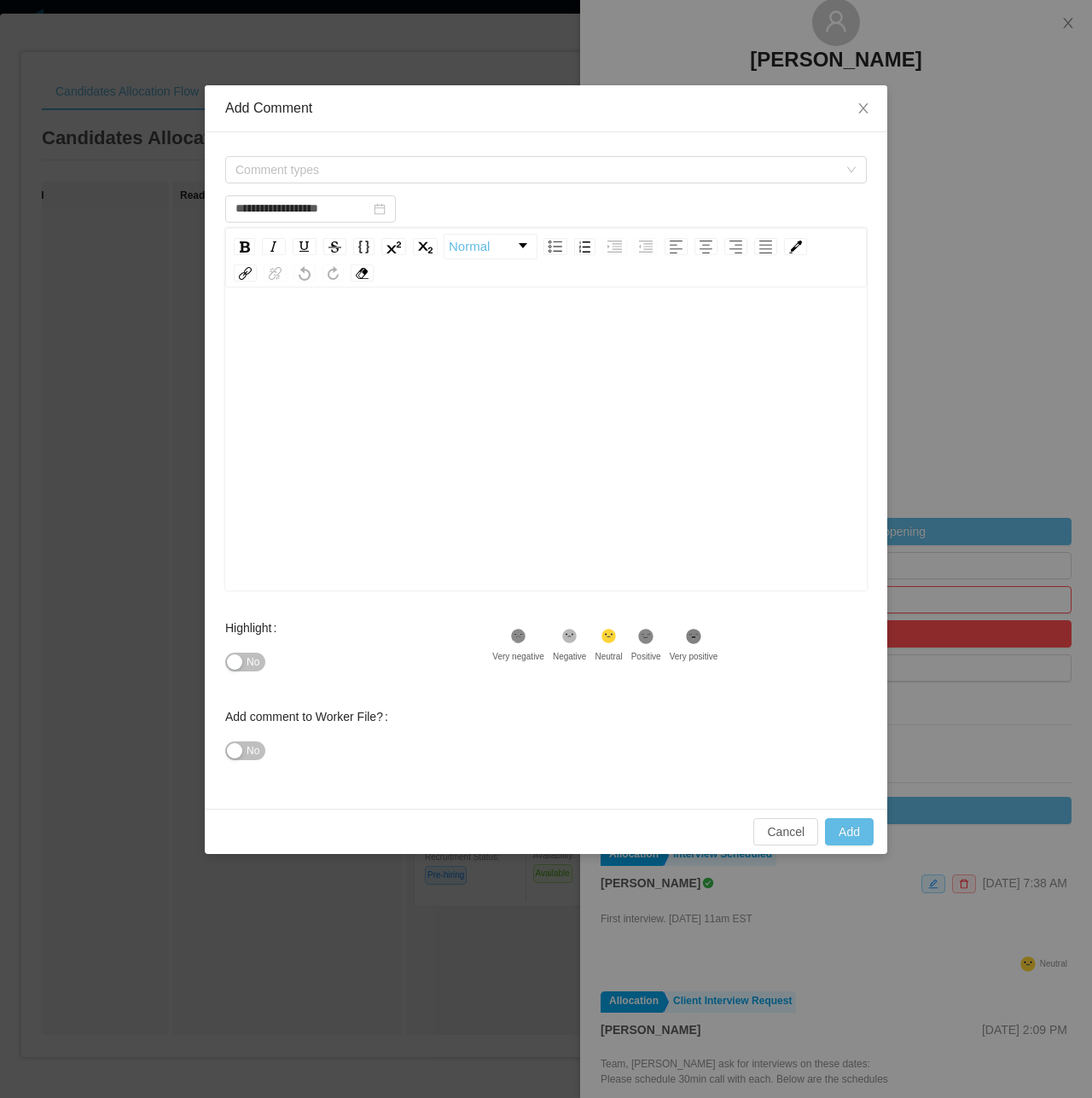
click at [325, 189] on form "**********" at bounding box center [546, 471] width 642 height 636
click at [309, 180] on span "Comment types" at bounding box center [541, 169] width 610 height 26
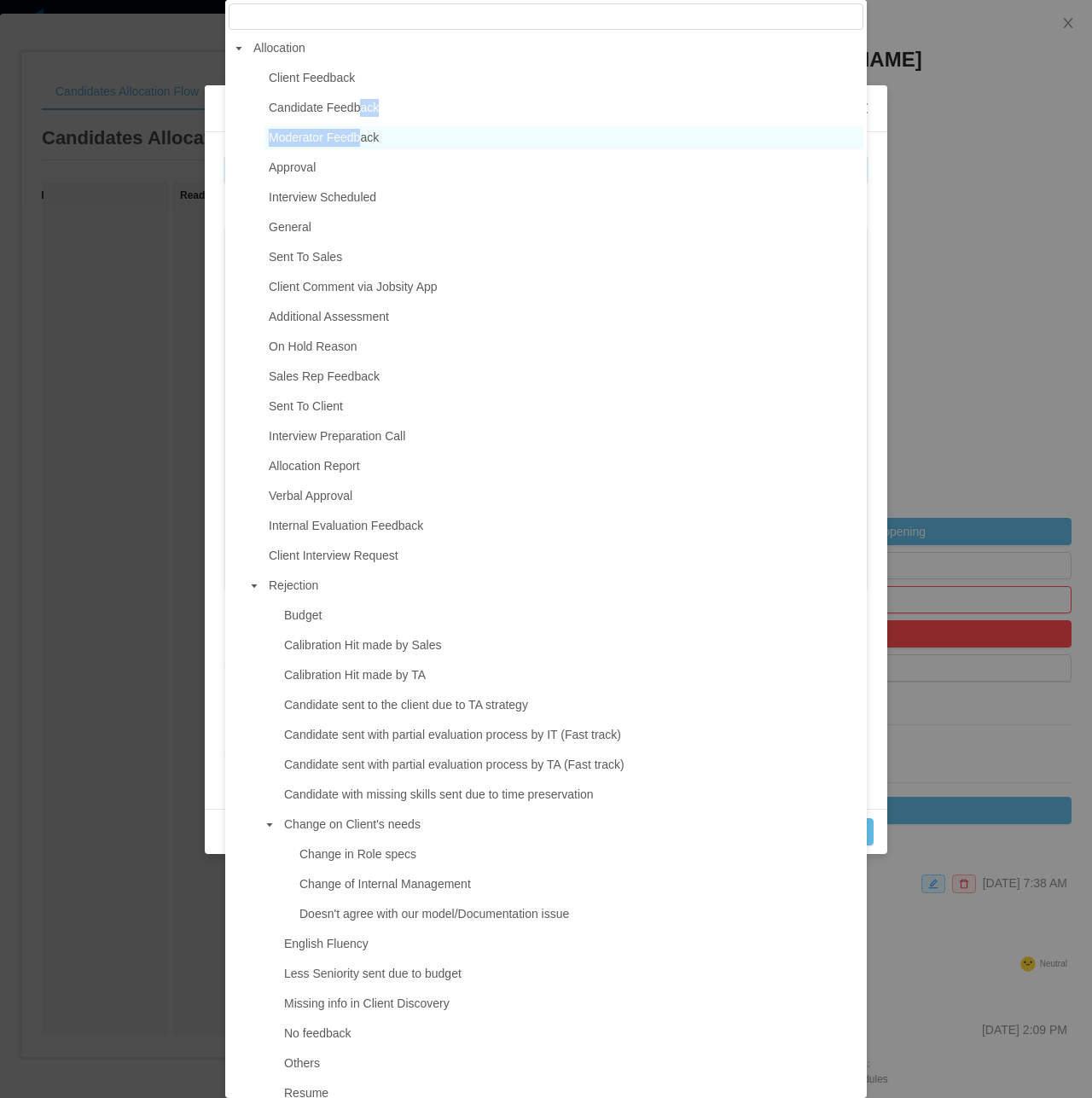
drag, startPoint x: 357, startPoint y: 115, endPoint x: 358, endPoint y: 144, distance: 29.0
click at [358, 144] on ul "Client Feedback Candidate Feedback Moderator Feedback Approval Interview Schedu…" at bounding box center [546, 915] width 635 height 1696
click at [358, 142] on span "Moderator Feedback" at bounding box center [324, 138] width 110 height 14
type input "**********"
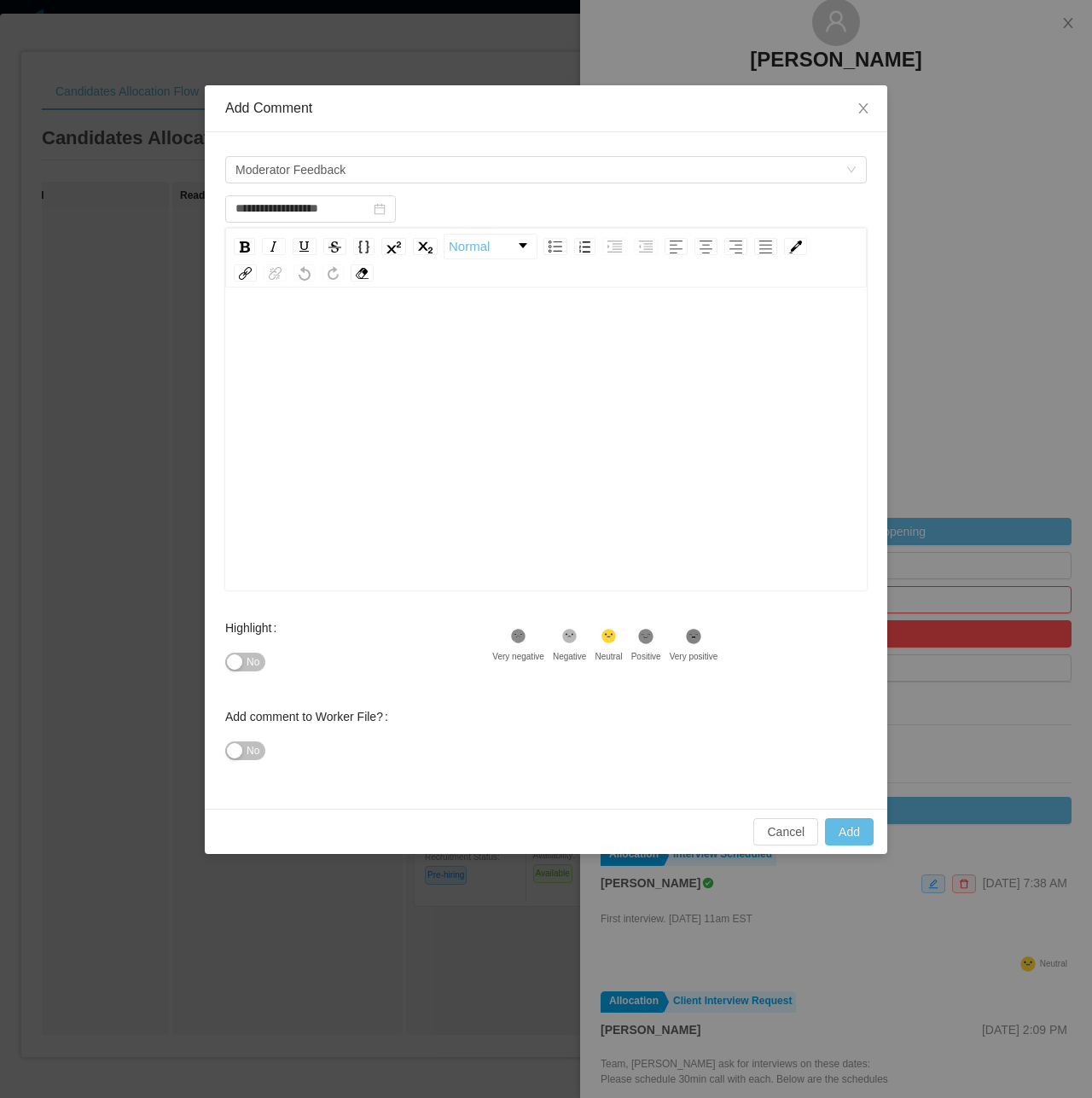
click at [362, 329] on div "rdw-editor" at bounding box center [546, 334] width 615 height 34
click at [259, 650] on div "No" at bounding box center [358, 662] width 267 height 34
click at [251, 671] on span "No" at bounding box center [252, 662] width 13 height 17
click at [849, 834] on button "Add" at bounding box center [849, 832] width 48 height 28
type input "**********"
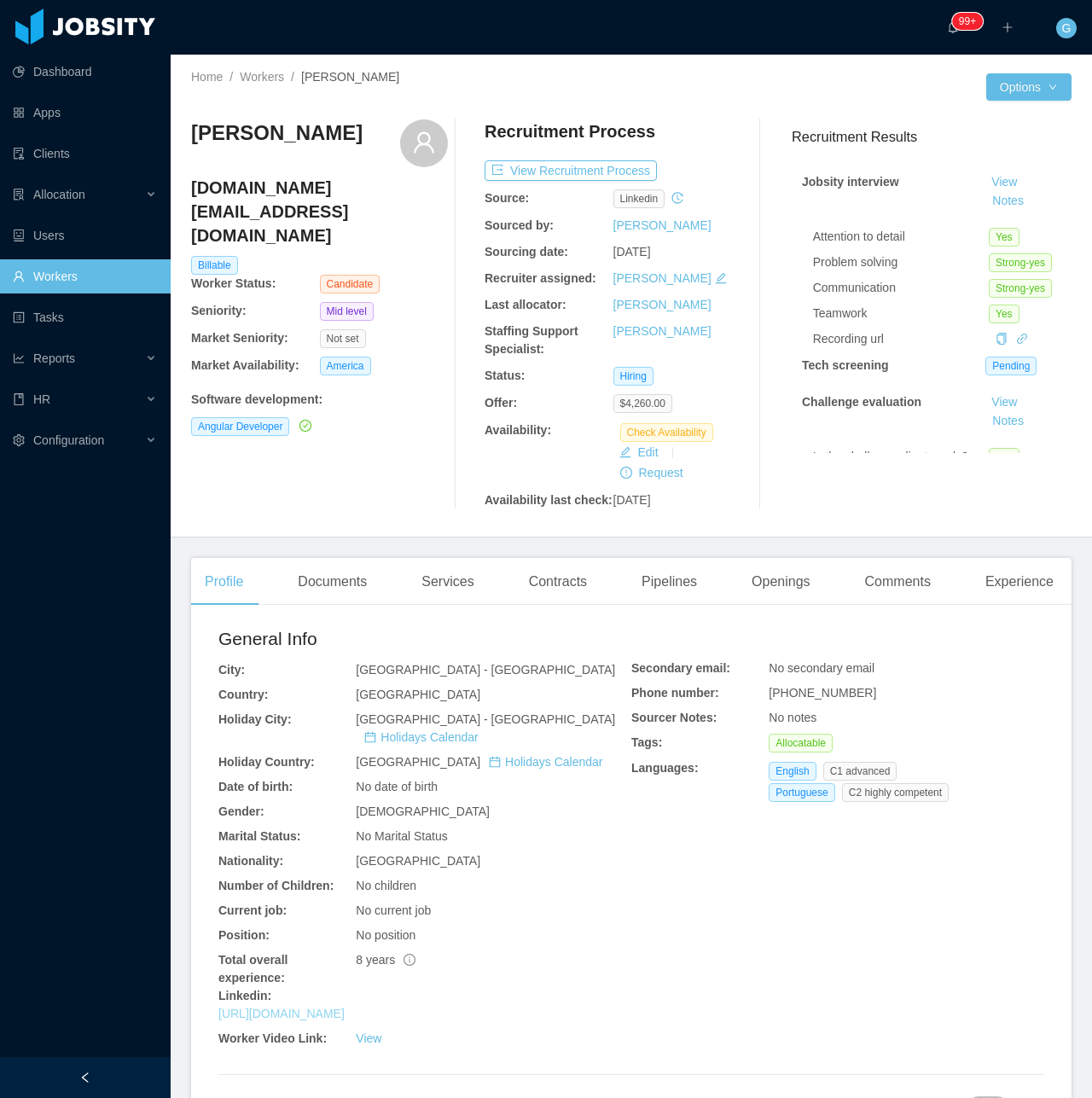
click at [336, 1007] on link "[URL][DOMAIN_NAME]" at bounding box center [282, 1014] width 126 height 14
click at [297, 207] on h4 "souzakg.gs@gmail.com" at bounding box center [319, 212] width 257 height 72
drag, startPoint x: 297, startPoint y: 207, endPoint x: 269, endPoint y: 208, distance: 28.0
click at [269, 208] on h4 "souzakg.gs@gmail.com" at bounding box center [319, 212] width 257 height 72
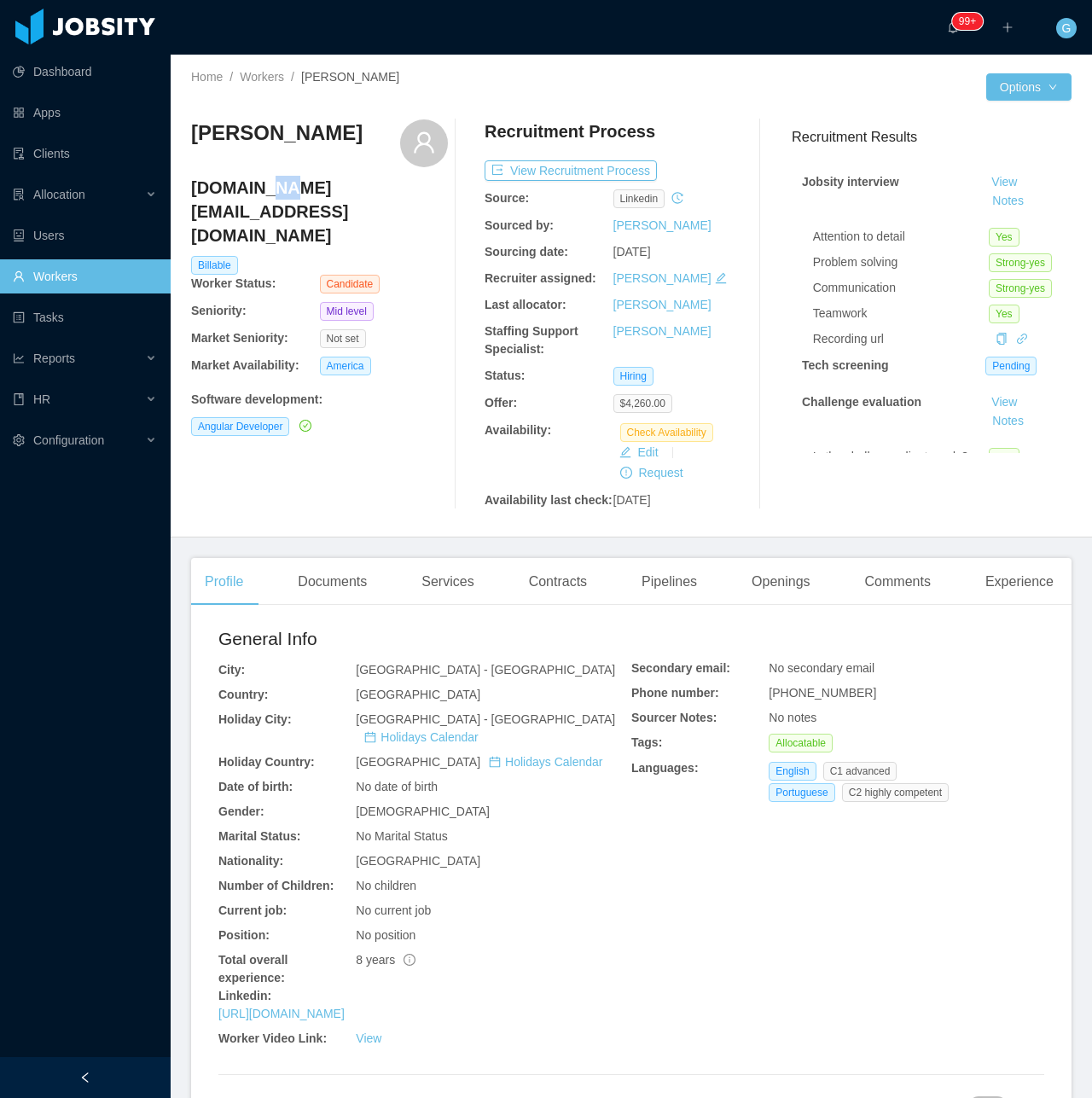
click at [269, 208] on h4 "souzakg.gs@gmail.com" at bounding box center [319, 212] width 257 height 72
copy h4 "souzakg.gs@gmail.com"
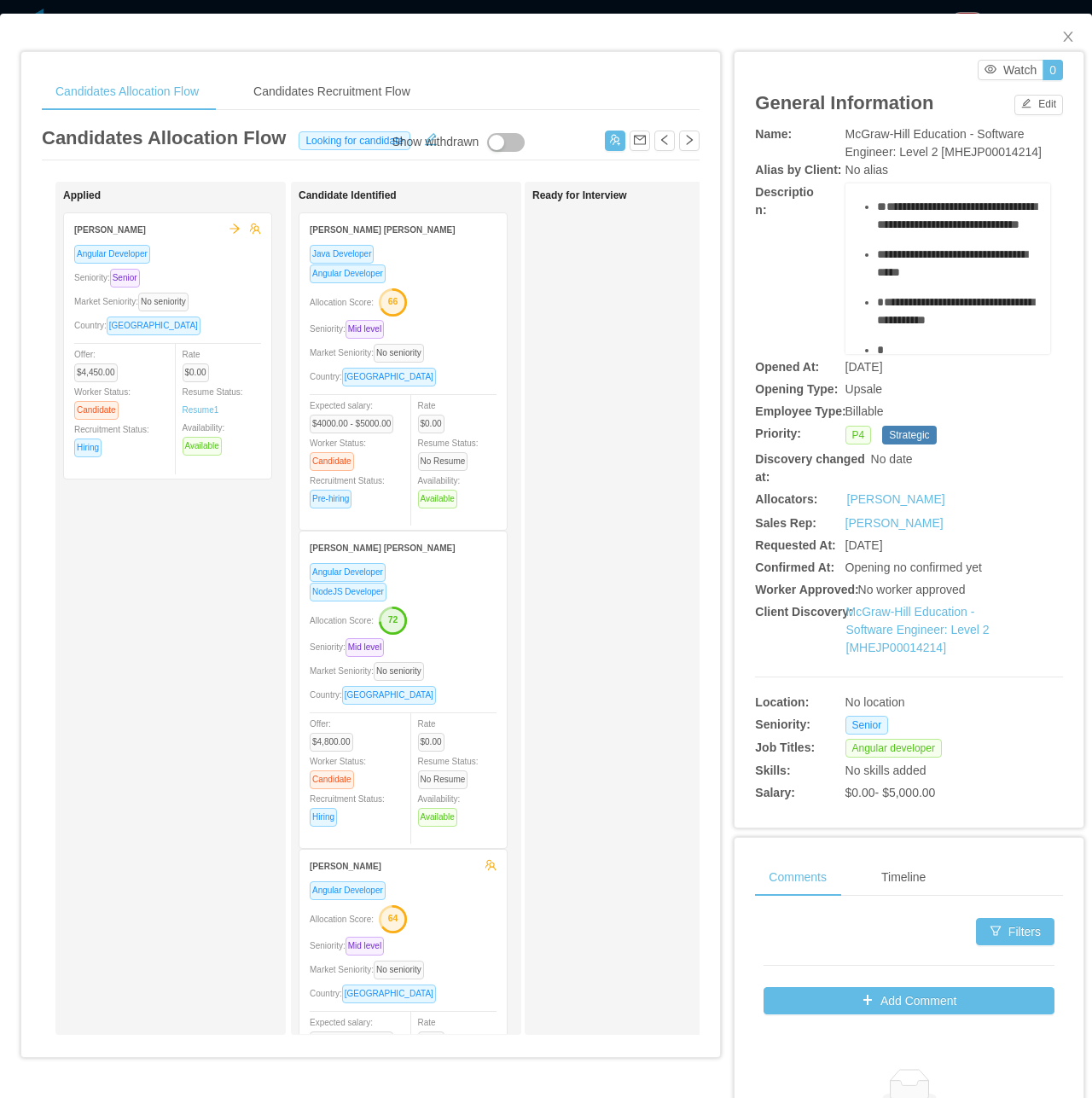
scroll to position [1016, 0]
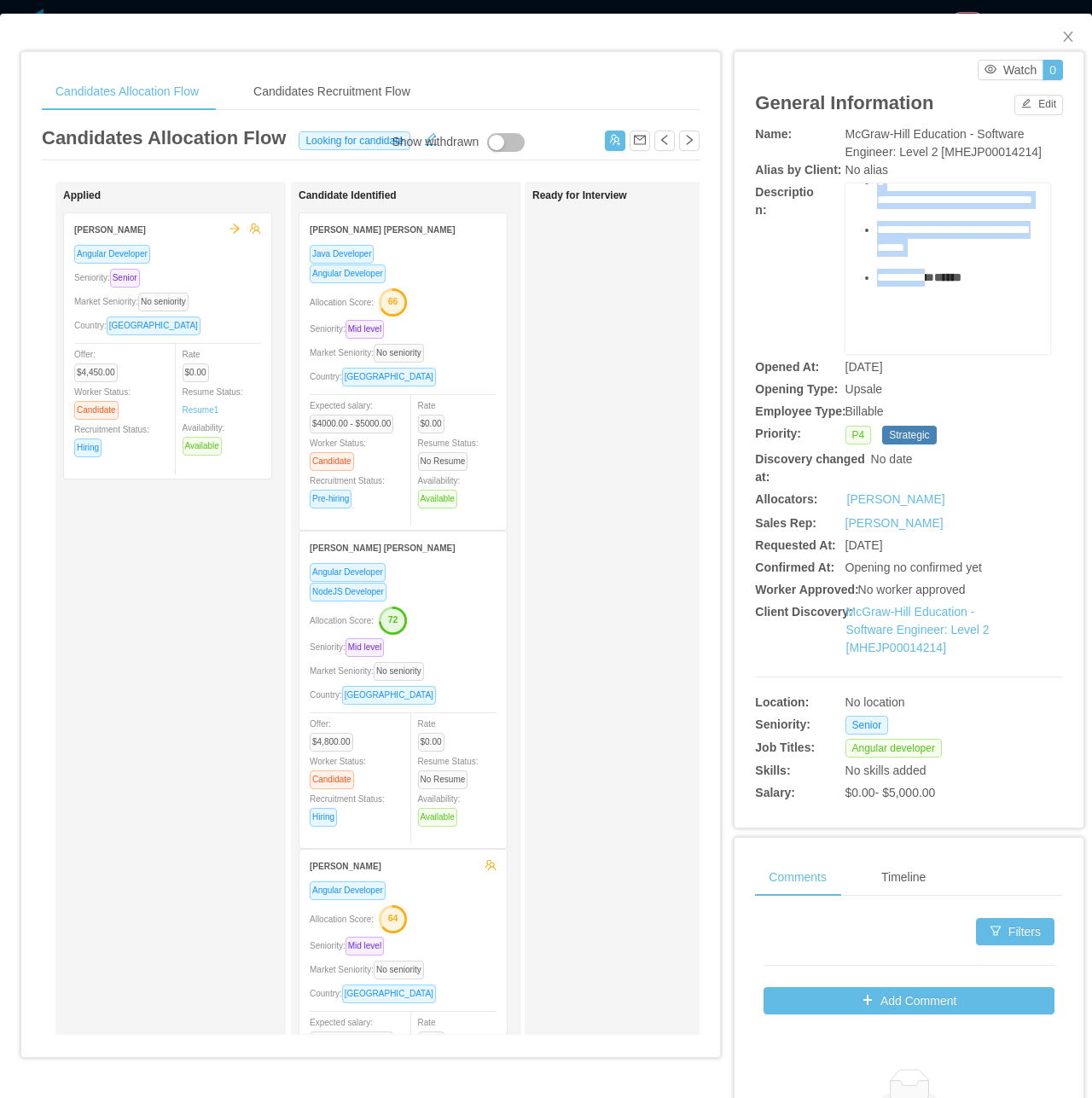
drag, startPoint x: 837, startPoint y: 207, endPoint x: 950, endPoint y: 247, distance: 119.9
click at [950, 247] on div "**********" at bounding box center [948, 268] width 205 height 170
copy div "**********"
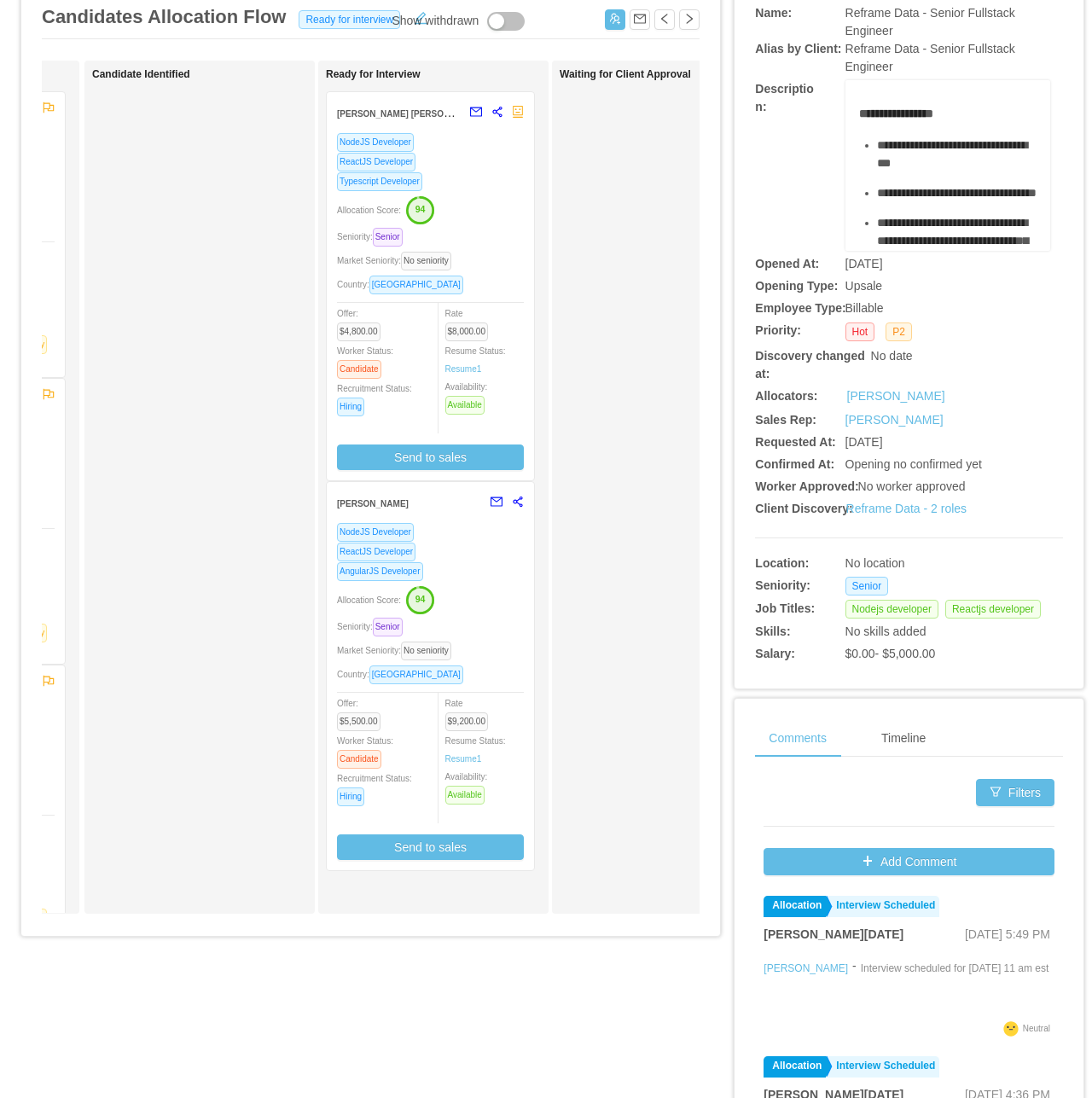
scroll to position [170, 0]
